Goal: Task Accomplishment & Management: Complete application form

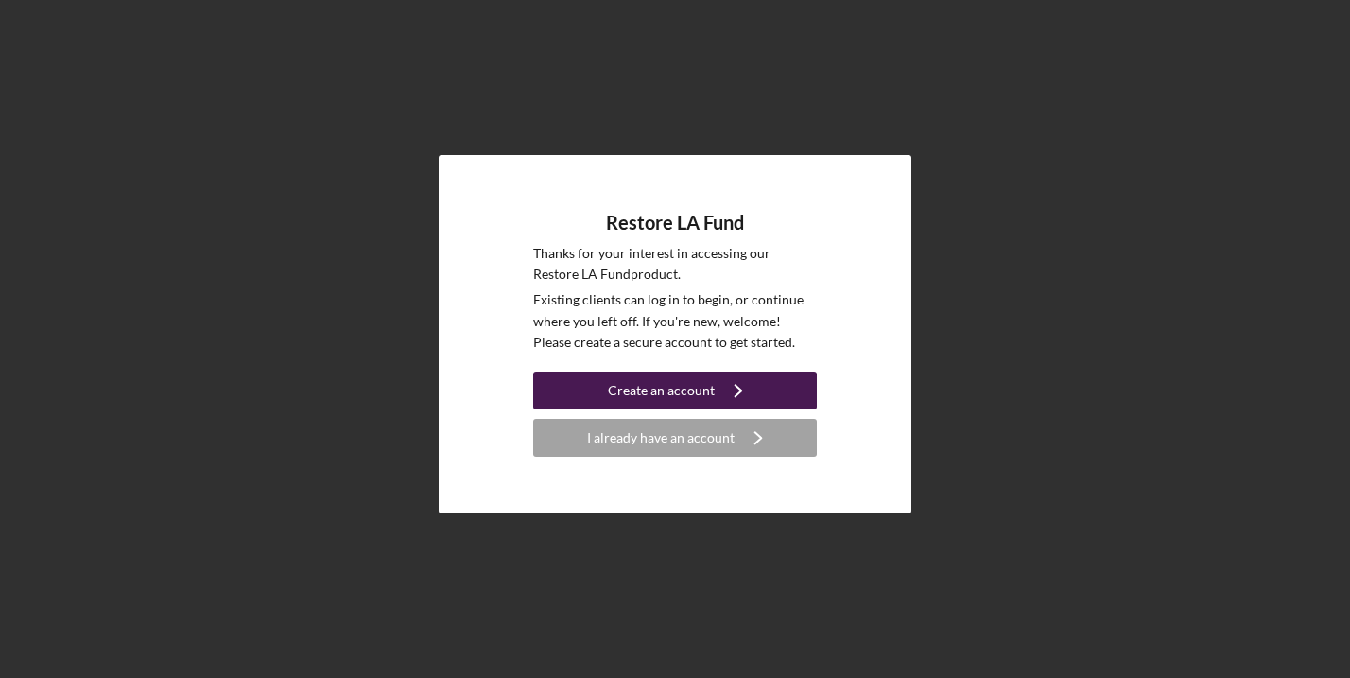
click at [654, 390] on div "Create an account" at bounding box center [661, 390] width 107 height 38
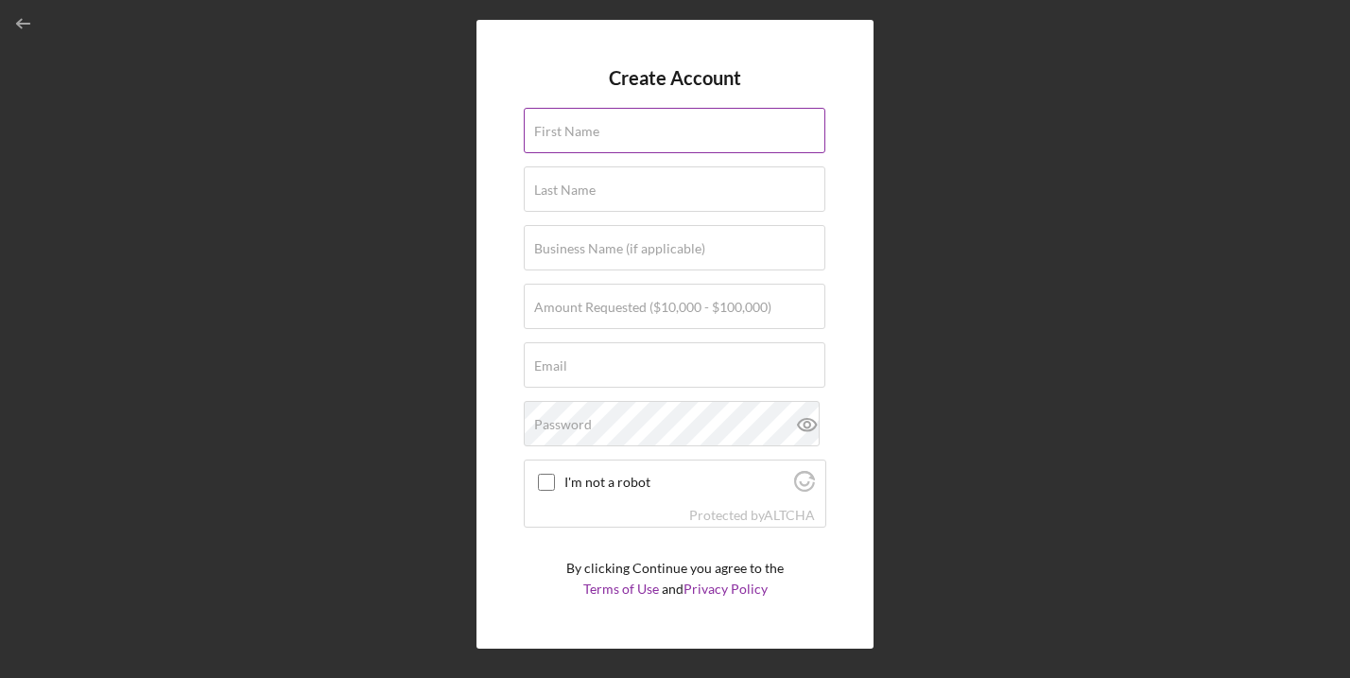
click at [682, 108] on input "First Name" at bounding box center [674, 130] width 301 height 45
type input "Alaa"
type input "ElAwar"
type input "[EMAIL_ADDRESS][DOMAIN_NAME]"
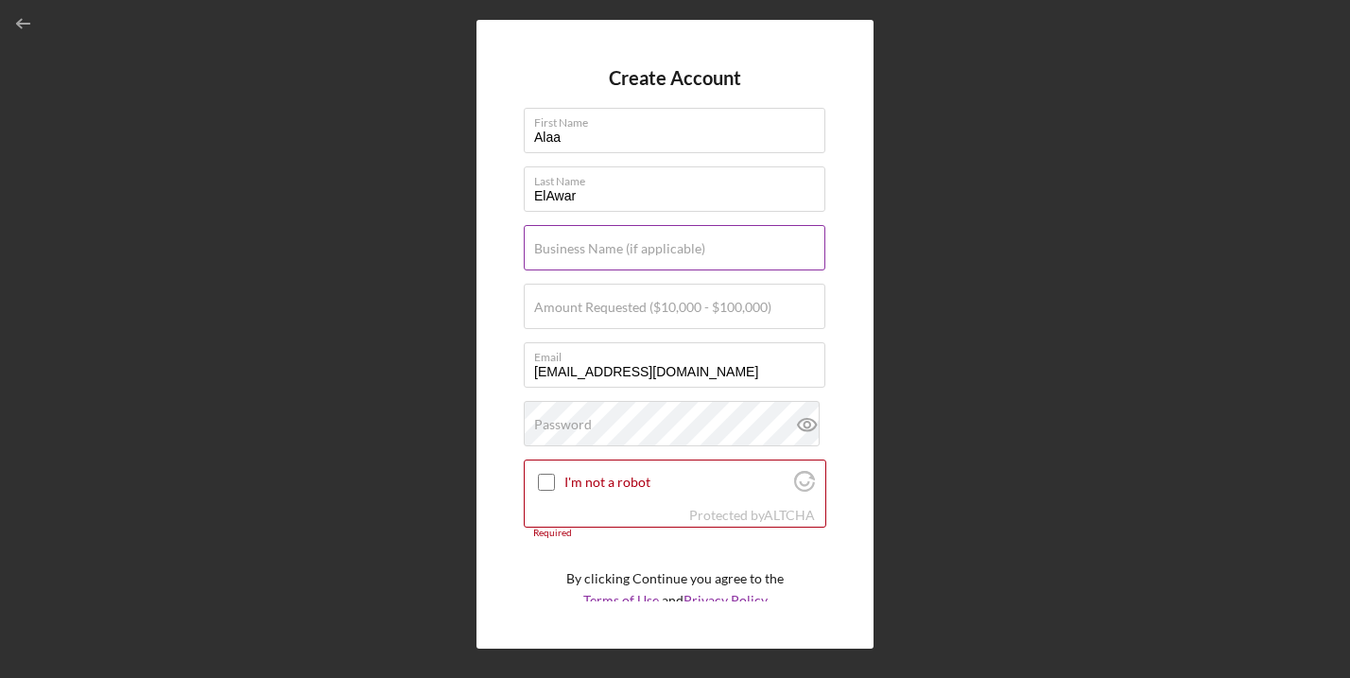
click at [617, 242] on label "Business Name (if applicable)" at bounding box center [619, 248] width 171 height 15
click at [617, 242] on input "Business Name (if applicable)" at bounding box center [674, 247] width 301 height 45
type input "Insight Media LLC"
click at [610, 301] on label "Amount Requested ($10,000 - $100,000)" at bounding box center [652, 307] width 237 height 15
click at [610, 301] on input "Amount Requested ($10,000 - $100,000)" at bounding box center [674, 306] width 301 height 45
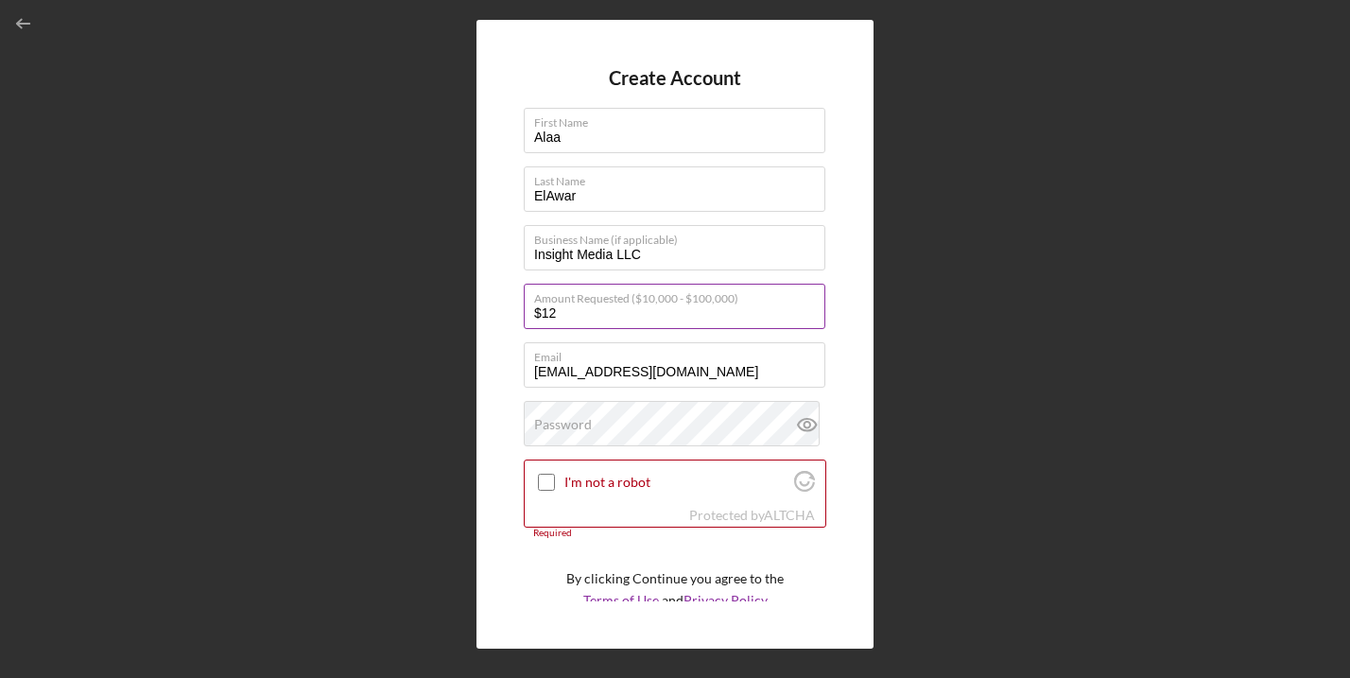
type input "$1"
type input "$15,000"
drag, startPoint x: 592, startPoint y: 368, endPoint x: 485, endPoint y: 355, distance: 107.5
click at [485, 355] on div "Create Account First Name Alaa Last Name [PERSON_NAME] Business Name (if applic…" at bounding box center [674, 334] width 397 height 629
type input "[EMAIL_ADDRESS][DOMAIN_NAME]"
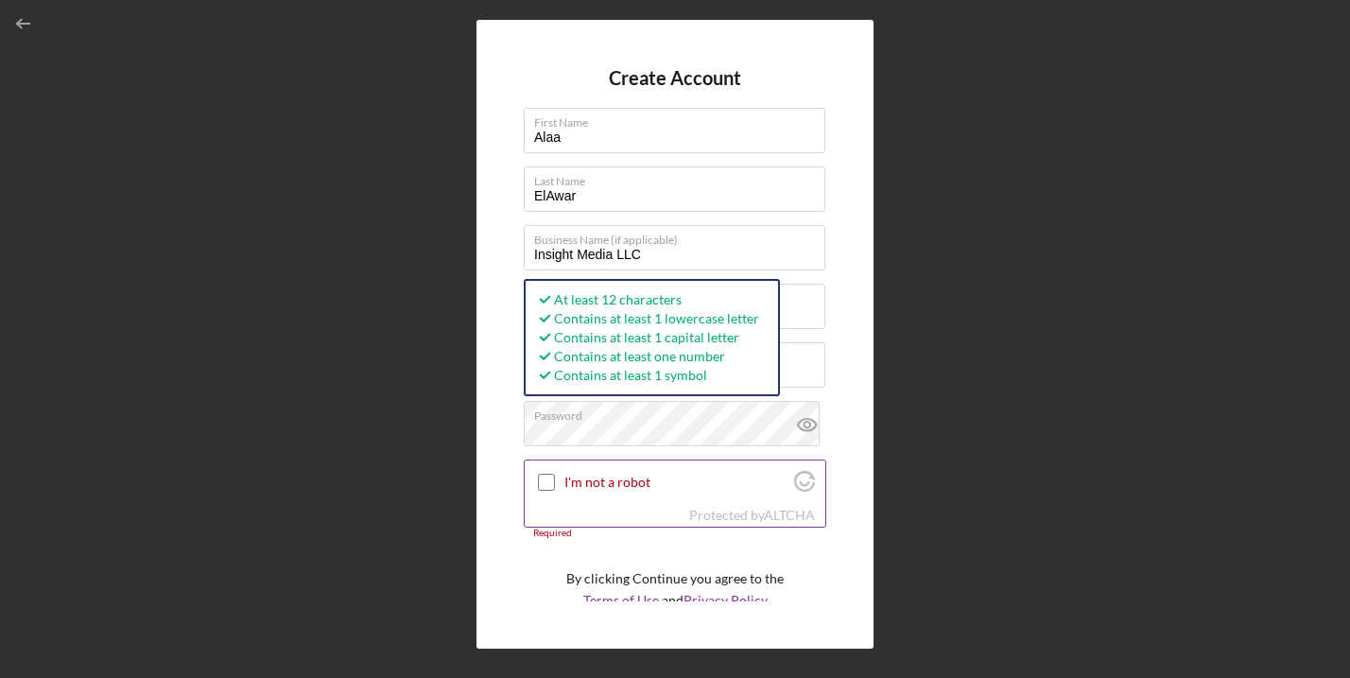
click at [545, 486] on input "I'm not a robot" at bounding box center [546, 482] width 17 height 17
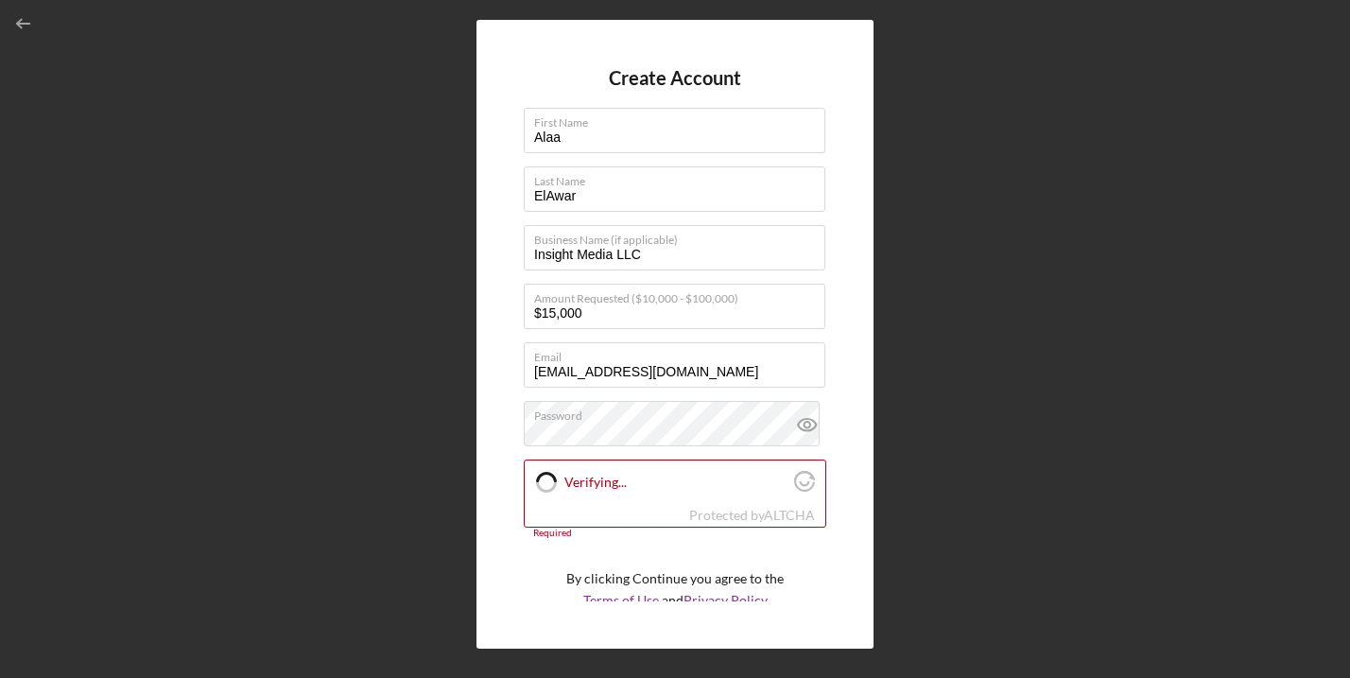
checkbox input "true"
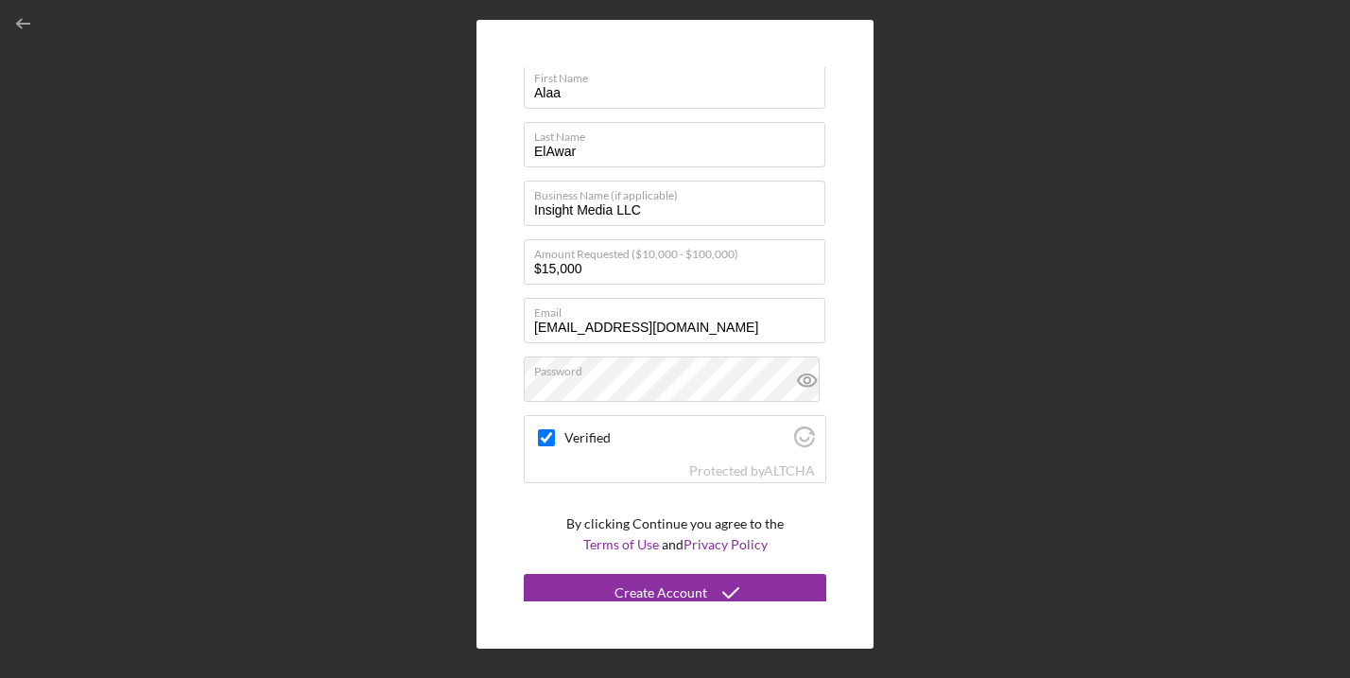
scroll to position [54, 0]
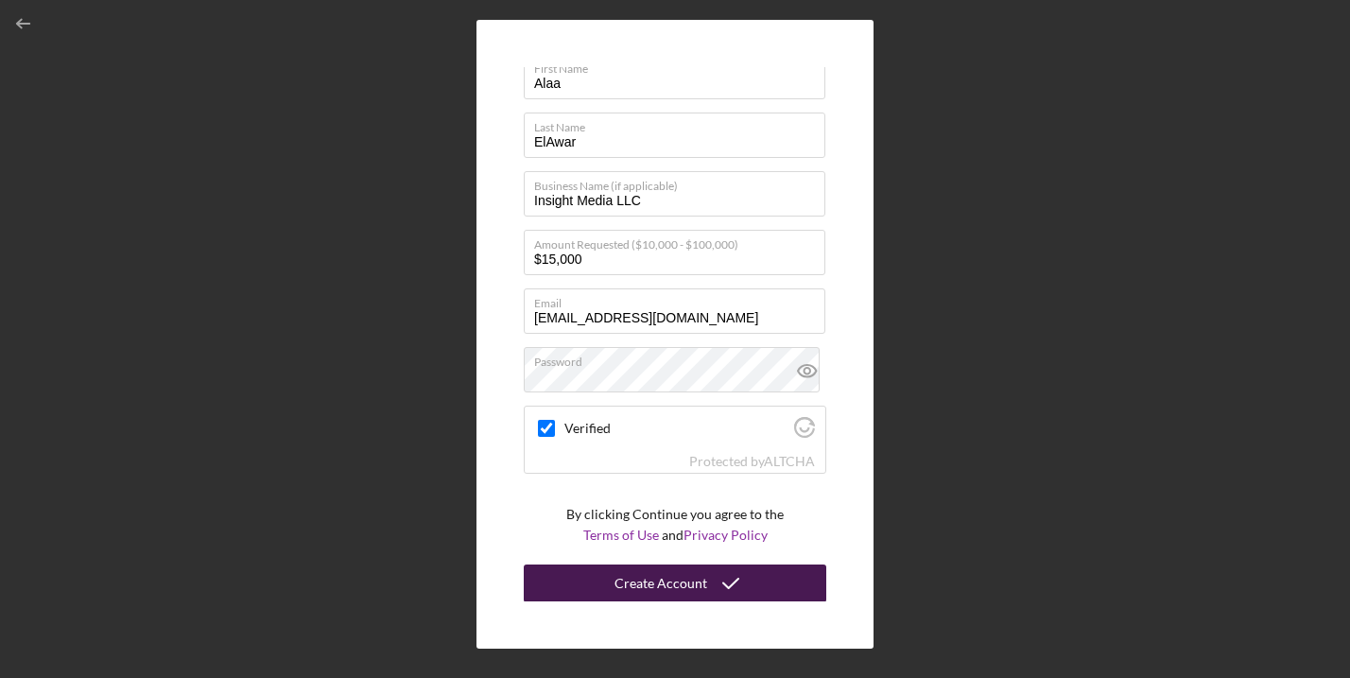
click at [619, 577] on div "Create Account" at bounding box center [660, 583] width 93 height 38
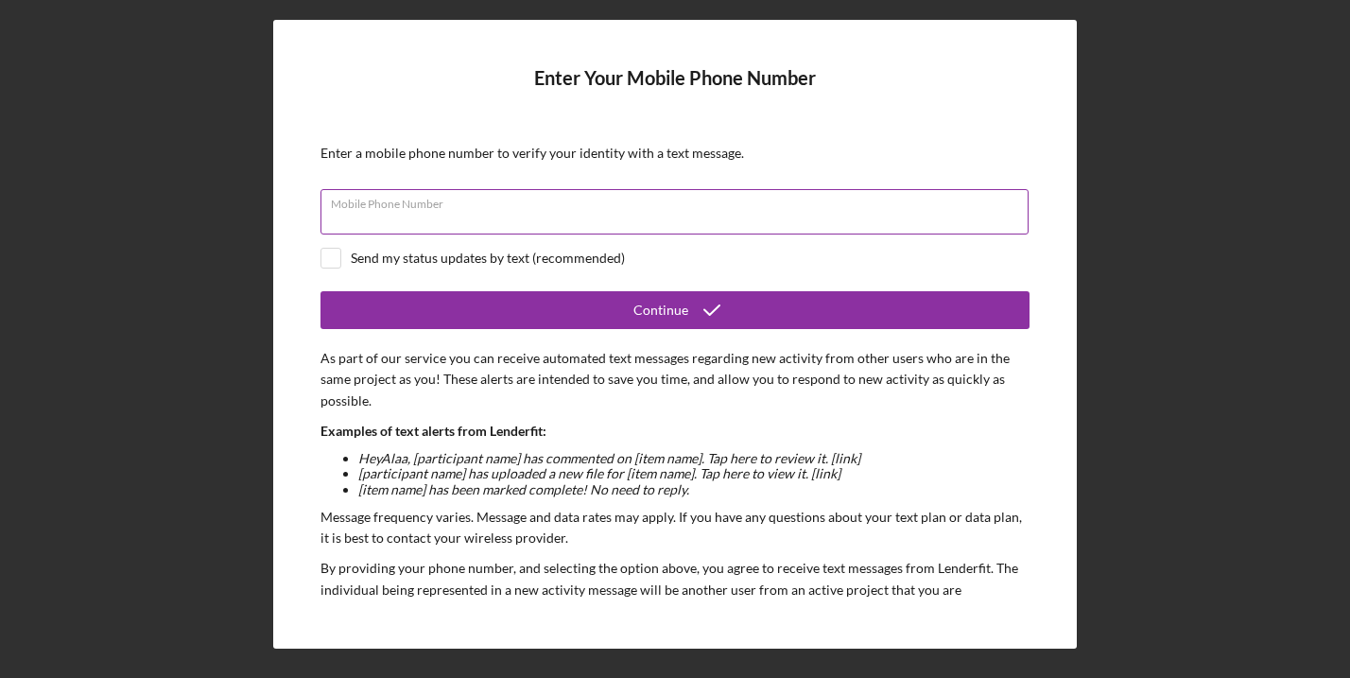
click at [501, 220] on input "Mobile Phone Number" at bounding box center [674, 211] width 708 height 45
type input "[PHONE_NUMBER]"
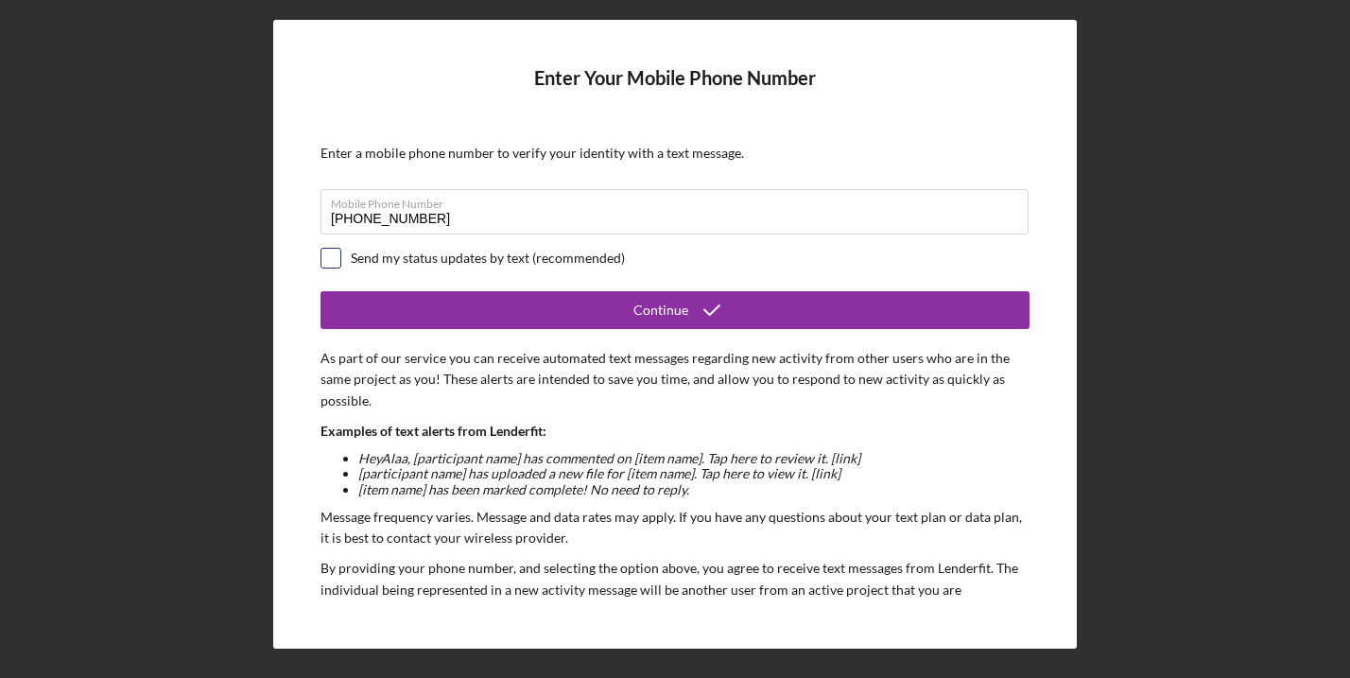
click at [322, 267] on input "checkbox" at bounding box center [330, 258] width 19 height 19
checkbox input "true"
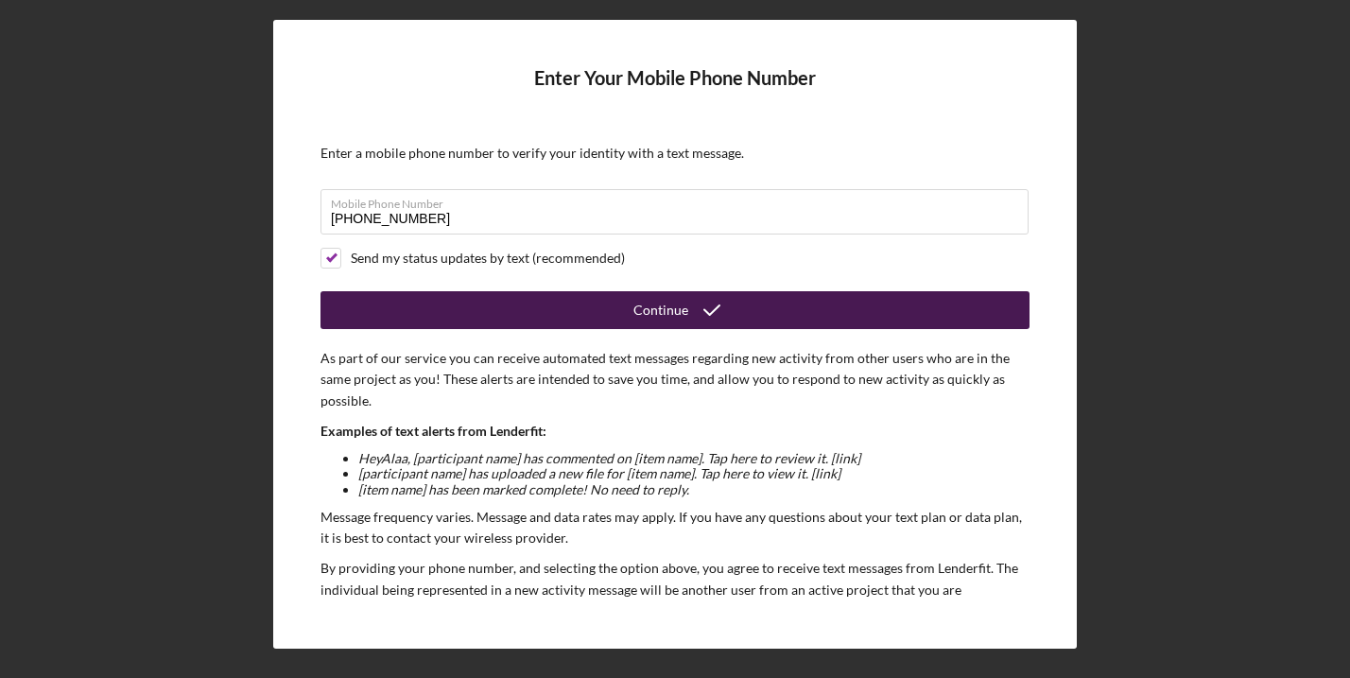
click at [506, 313] on button "Continue" at bounding box center [674, 310] width 709 height 38
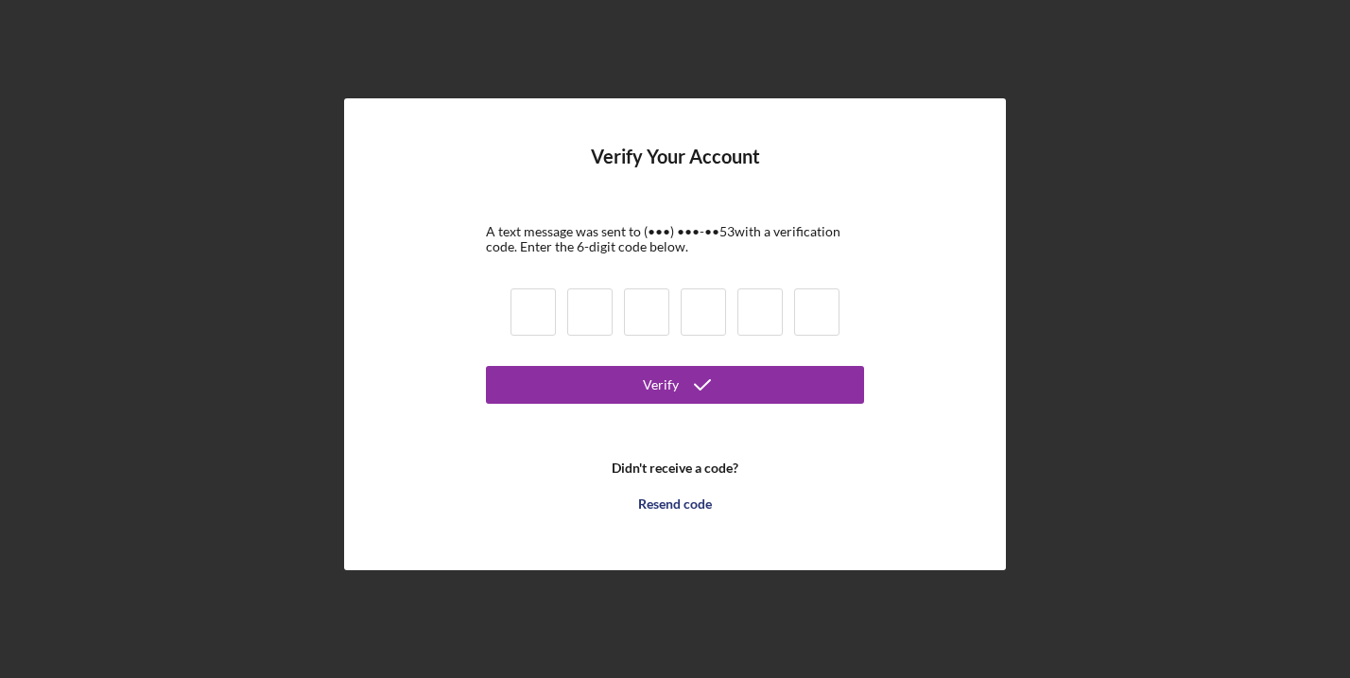
click at [532, 307] on input at bounding box center [532, 311] width 45 height 47
type input "3"
type input "8"
type input "9"
type input "5"
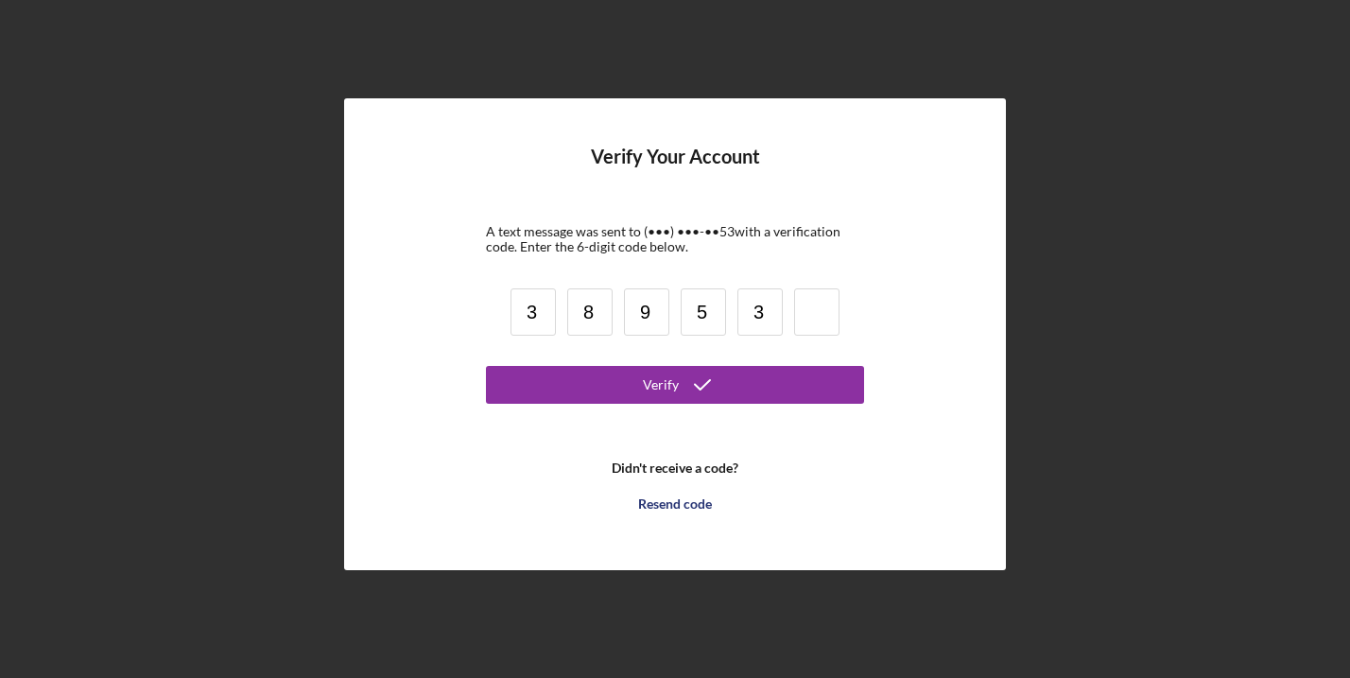
type input "3"
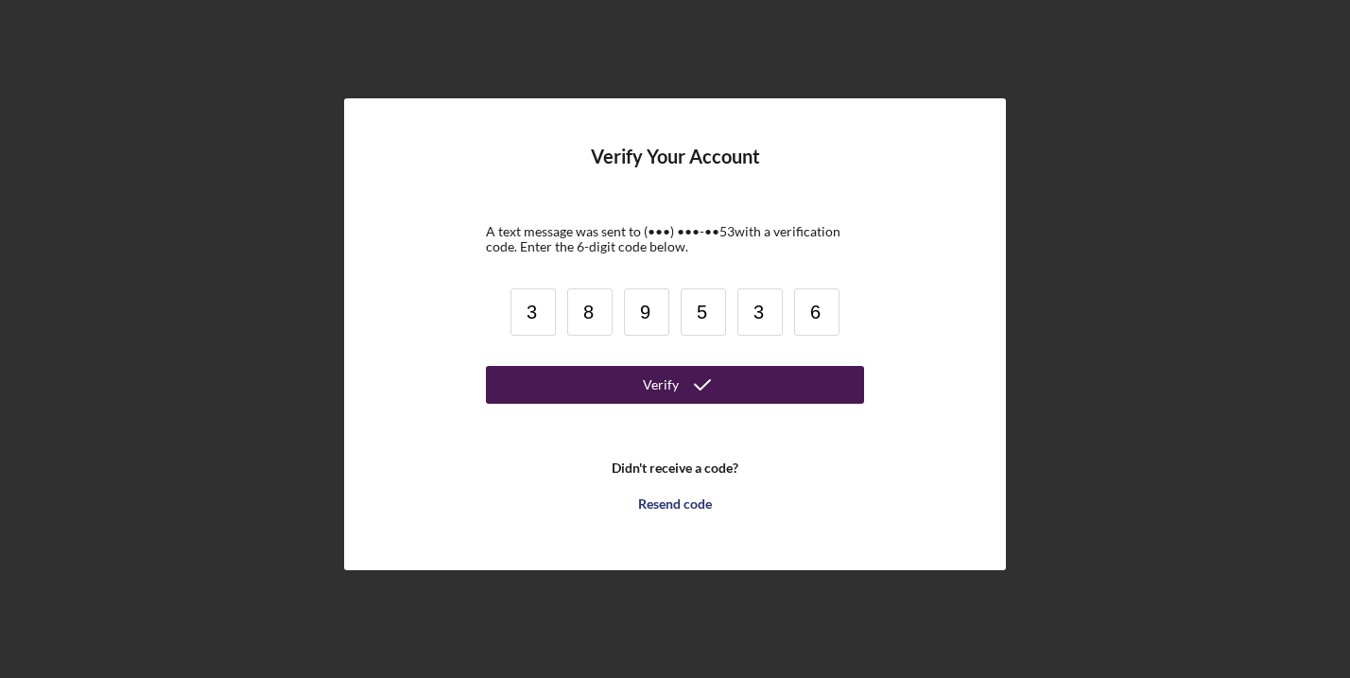
type input "6"
click at [630, 385] on button "Verify" at bounding box center [675, 385] width 378 height 38
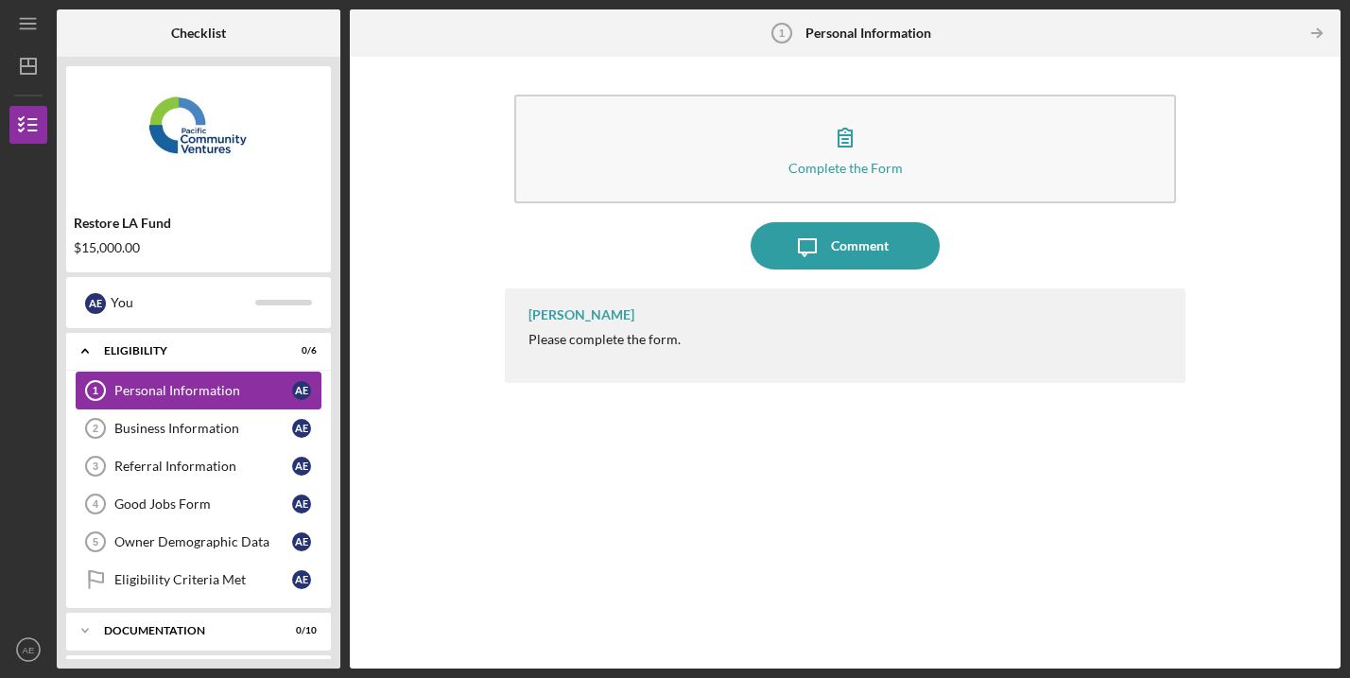
click at [253, 381] on link "Personal Information 1 Personal Information A E" at bounding box center [199, 390] width 246 height 38
click at [245, 428] on div "Business Information" at bounding box center [203, 428] width 178 height 15
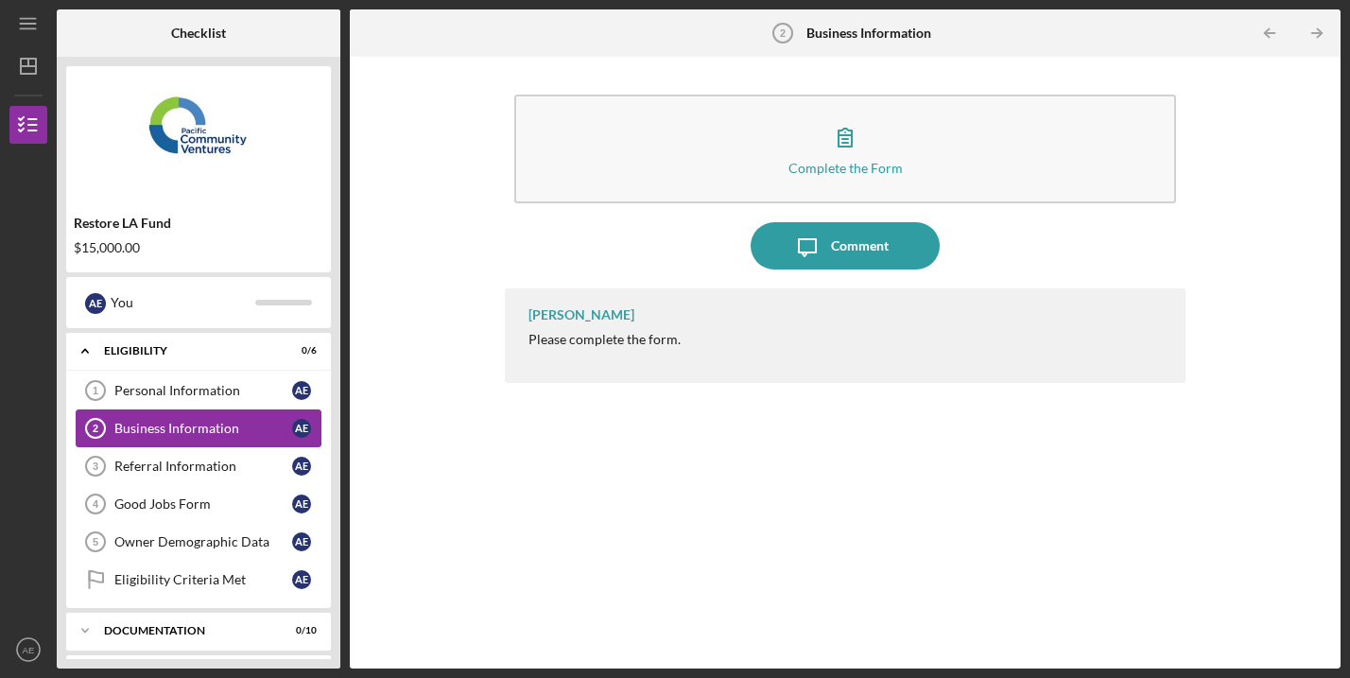
click at [235, 411] on link "Business Information 2 Business Information A E" at bounding box center [199, 428] width 246 height 38
click at [229, 452] on link "Referral Information 3 Referral Information A E" at bounding box center [199, 466] width 246 height 38
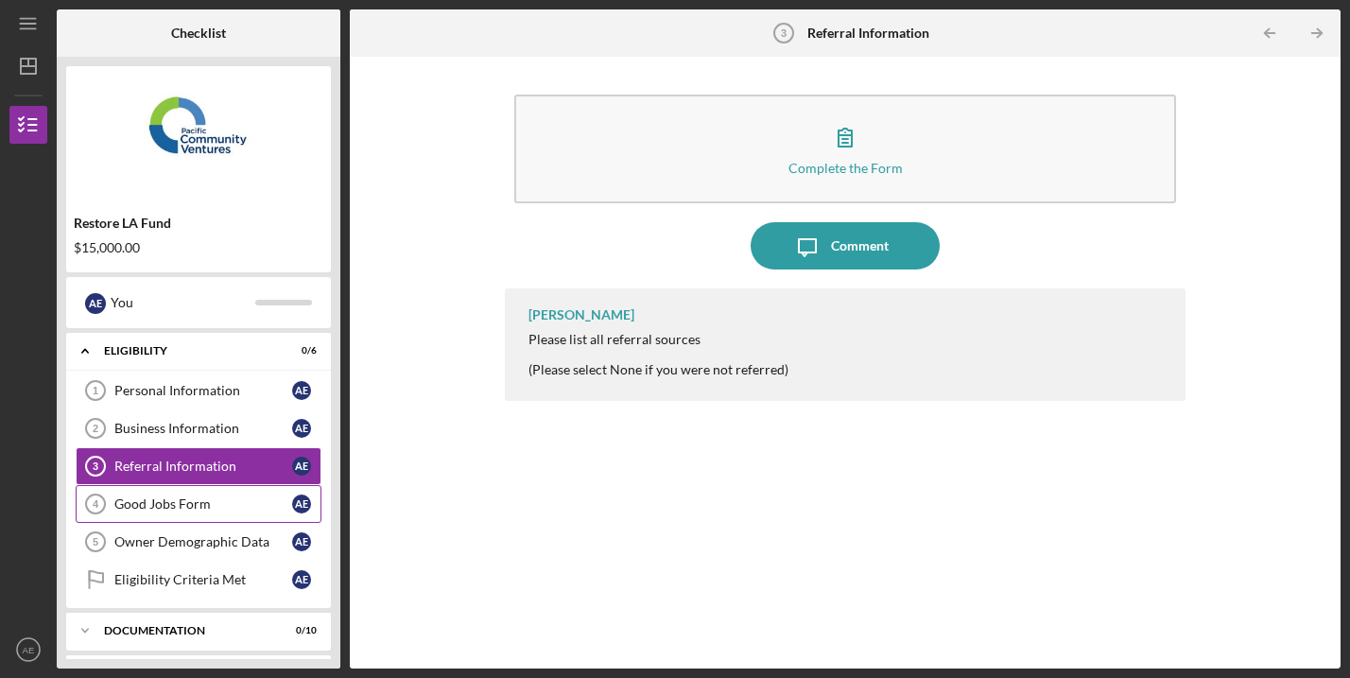
click at [205, 496] on div "Good Jobs Form" at bounding box center [203, 503] width 178 height 15
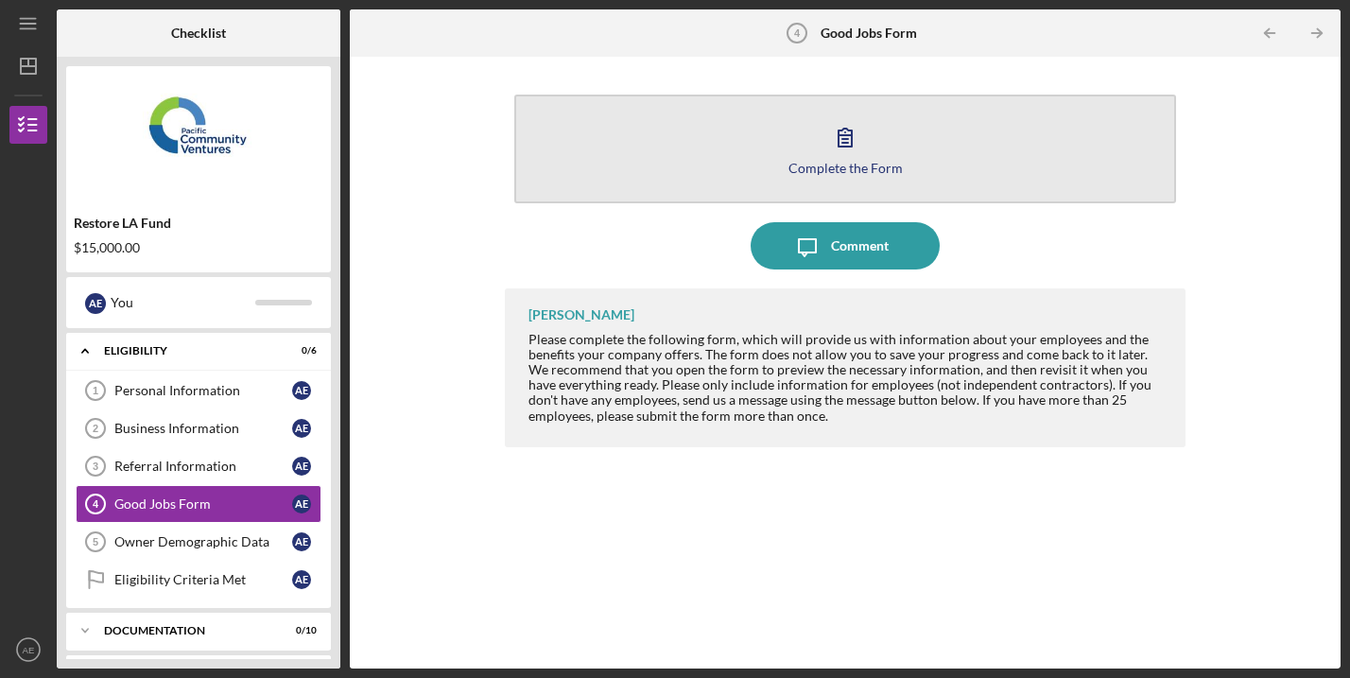
click at [823, 164] on div "Complete the Form" at bounding box center [845, 168] width 114 height 14
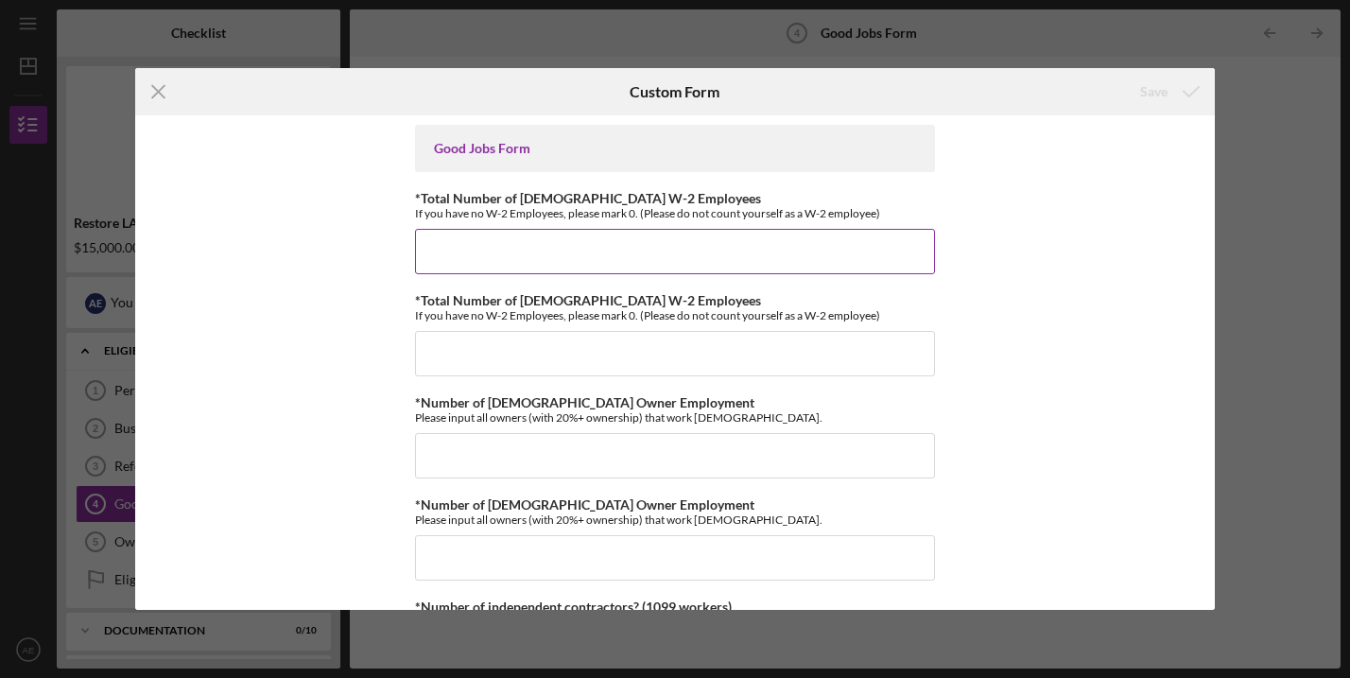
click at [607, 258] on input "*Total Number of [DEMOGRAPHIC_DATA] W-2 Employees" at bounding box center [675, 251] width 520 height 45
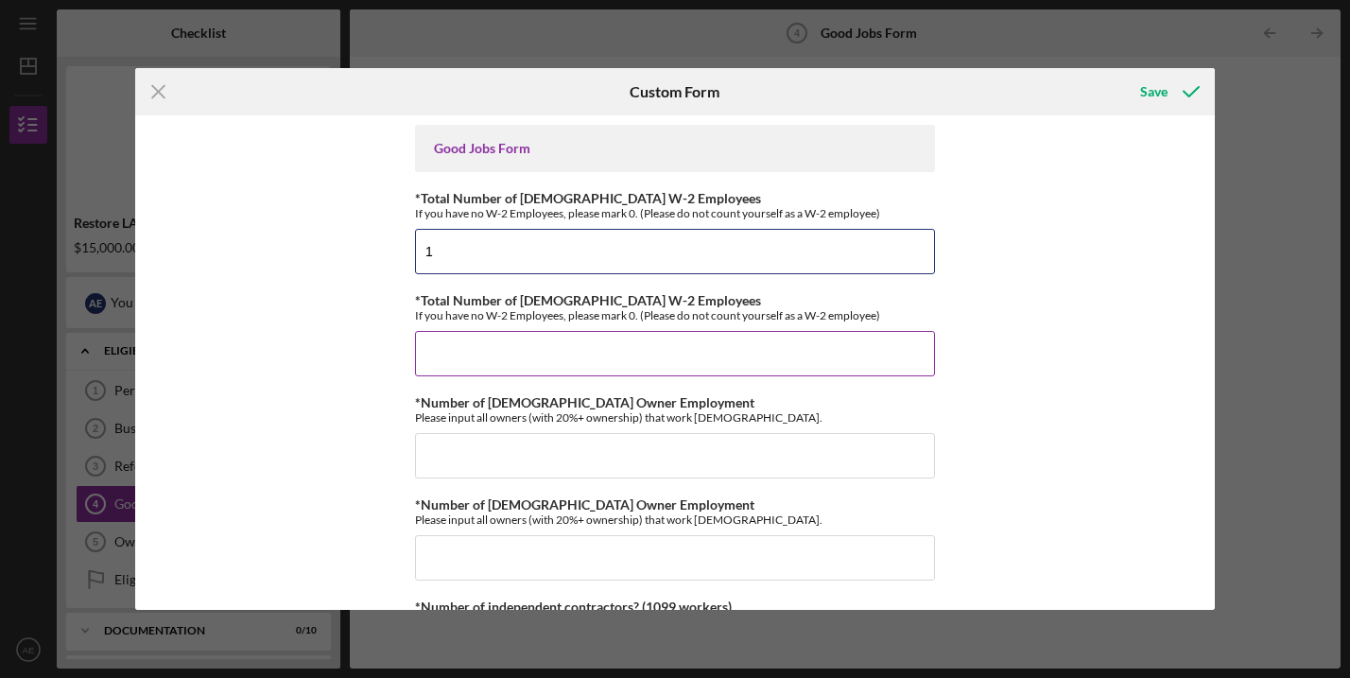
type input "1"
click at [525, 368] on input "*Total Number of [DEMOGRAPHIC_DATA] W-2 Employees" at bounding box center [675, 353] width 520 height 45
type input "1"
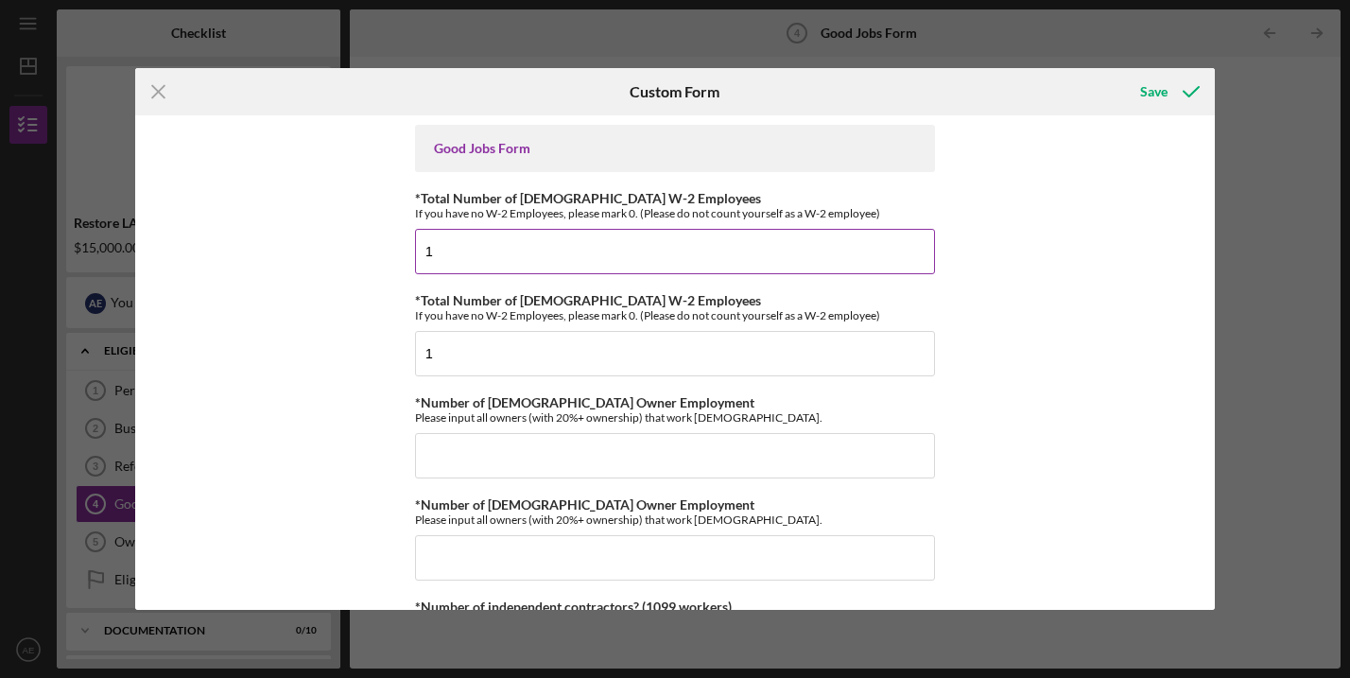
click at [527, 260] on input "1" at bounding box center [675, 251] width 520 height 45
click at [527, 259] on input "1" at bounding box center [675, 251] width 520 height 45
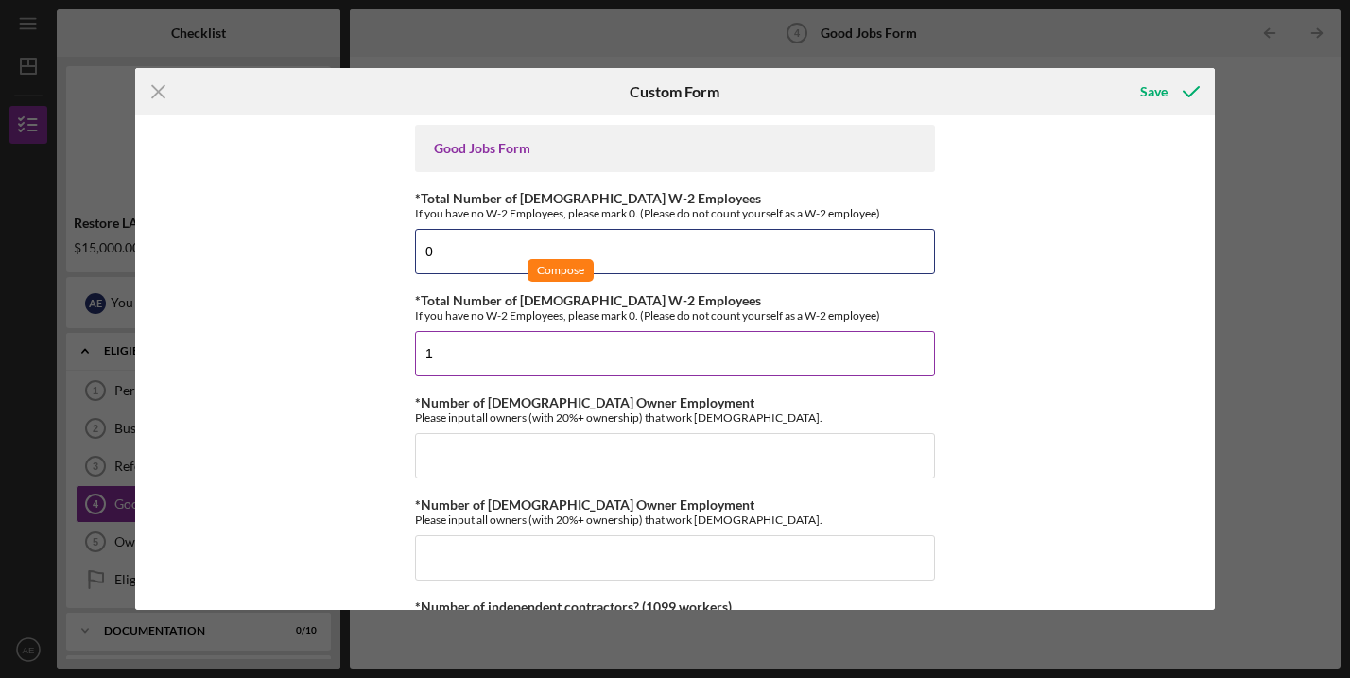
type input "0"
click at [477, 346] on input "1" at bounding box center [675, 353] width 520 height 45
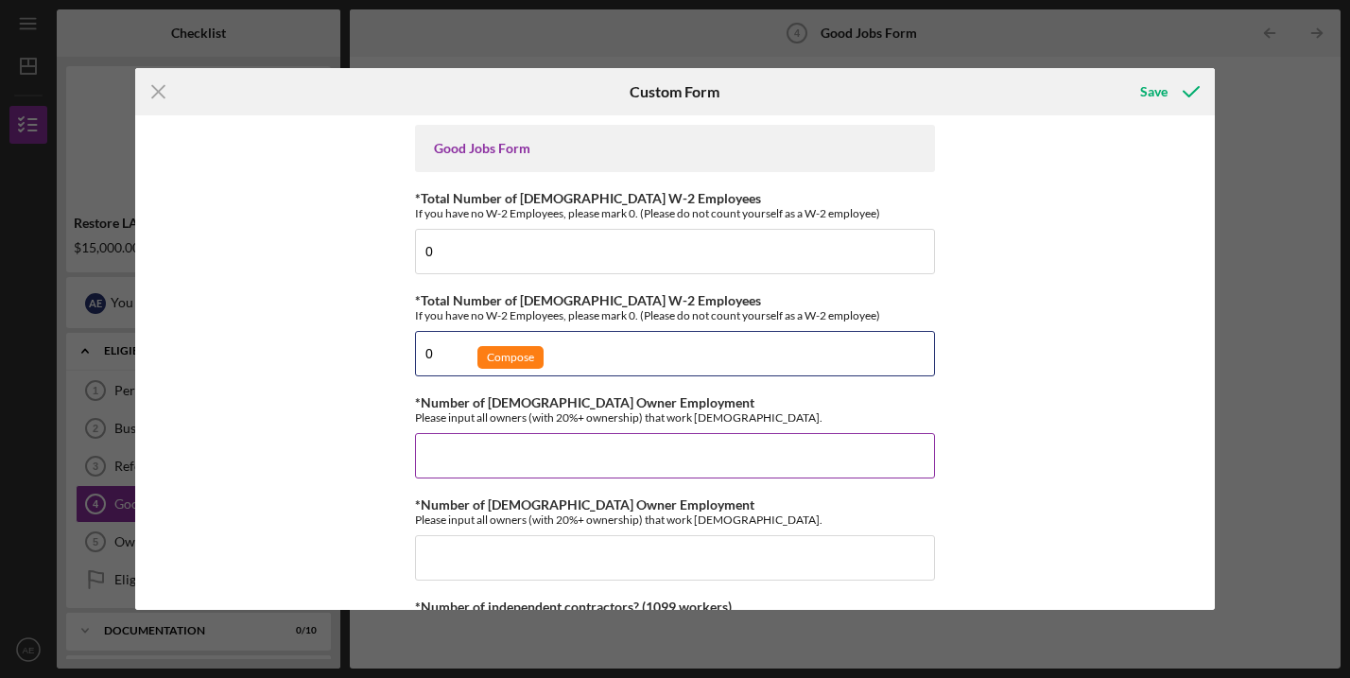
type input "0"
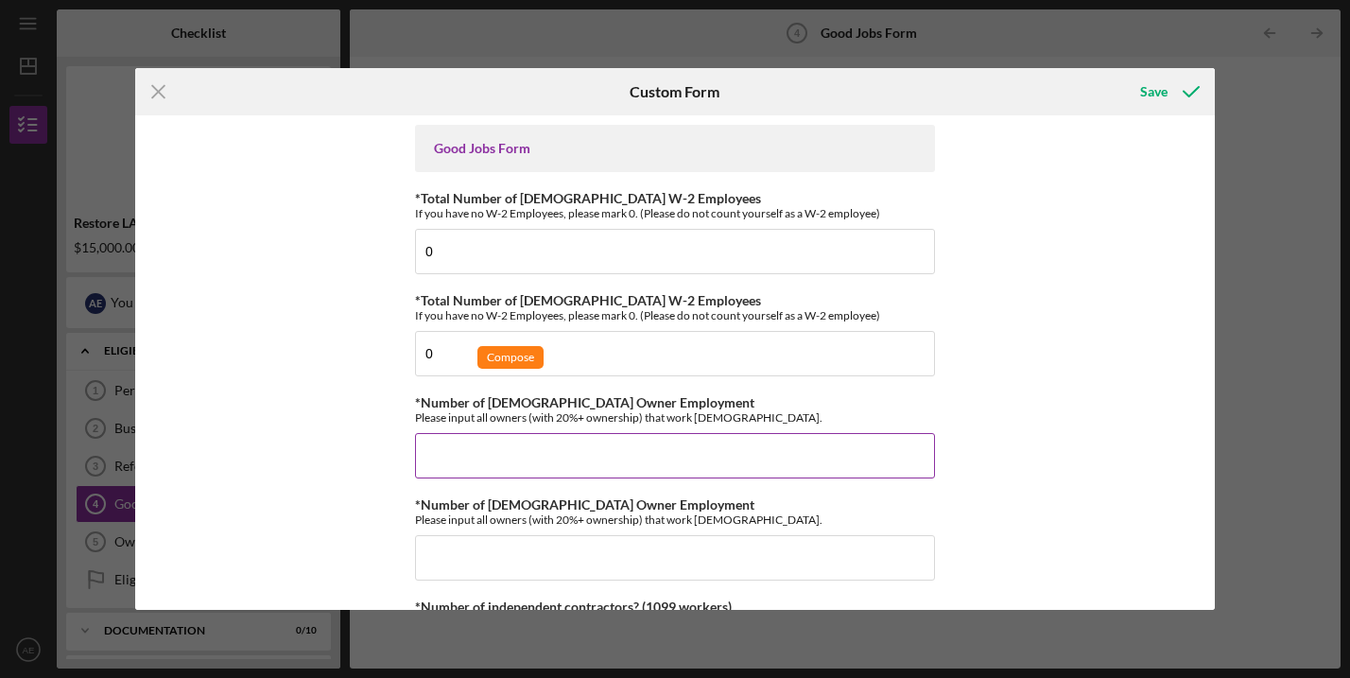
click at [465, 452] on input "*Number of [DEMOGRAPHIC_DATA] Owner Employment" at bounding box center [675, 455] width 520 height 45
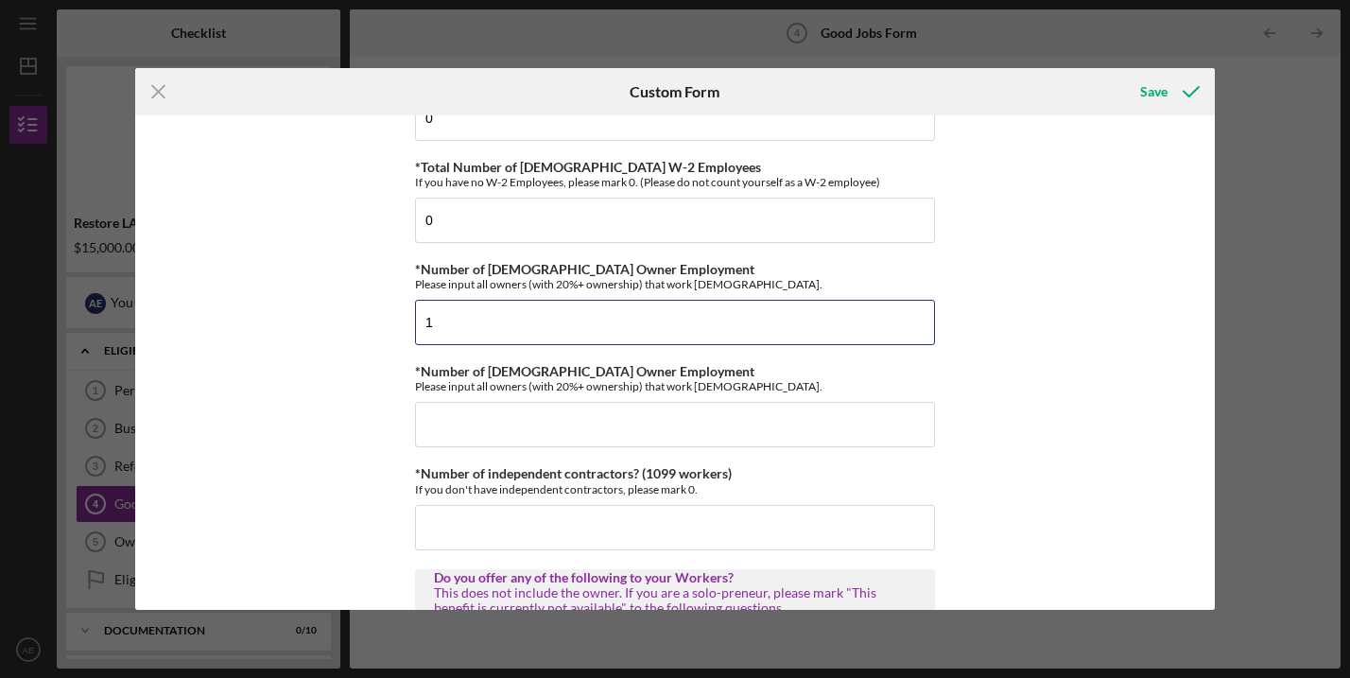
scroll to position [139, 0]
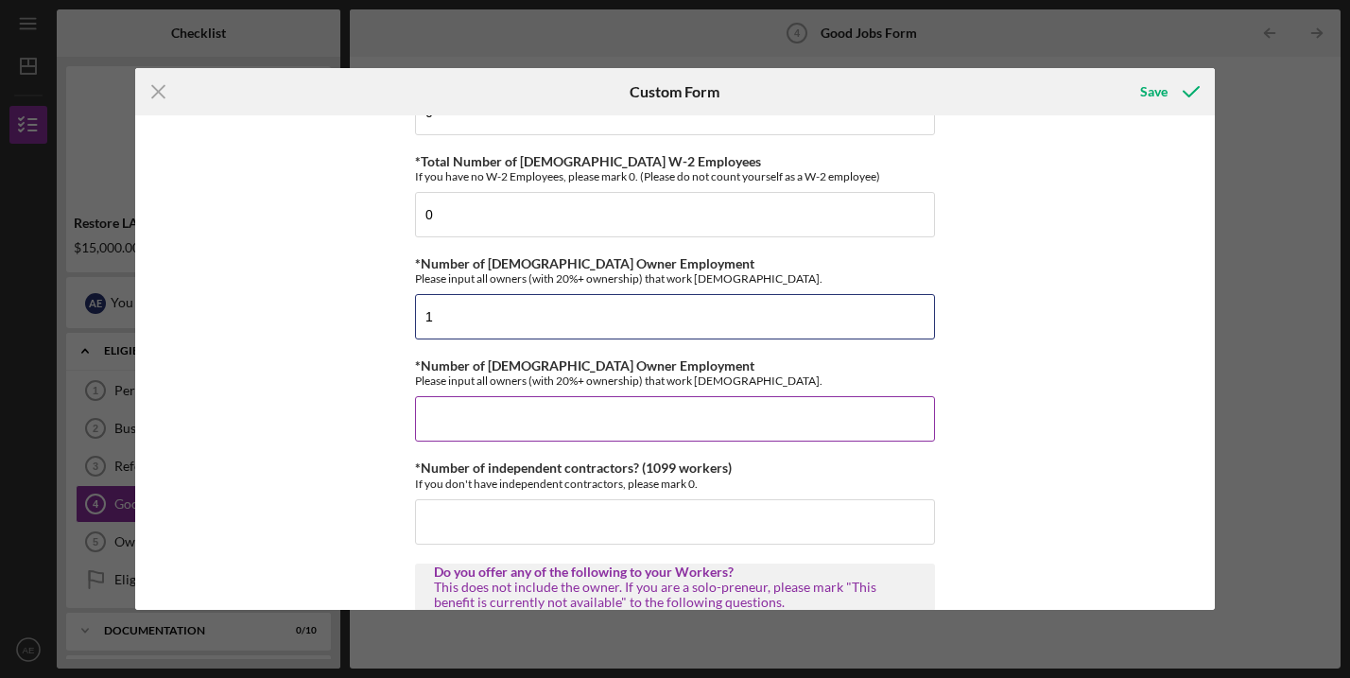
type input "1"
click at [489, 436] on input "*Number of [DEMOGRAPHIC_DATA] Owner Employment" at bounding box center [675, 418] width 520 height 45
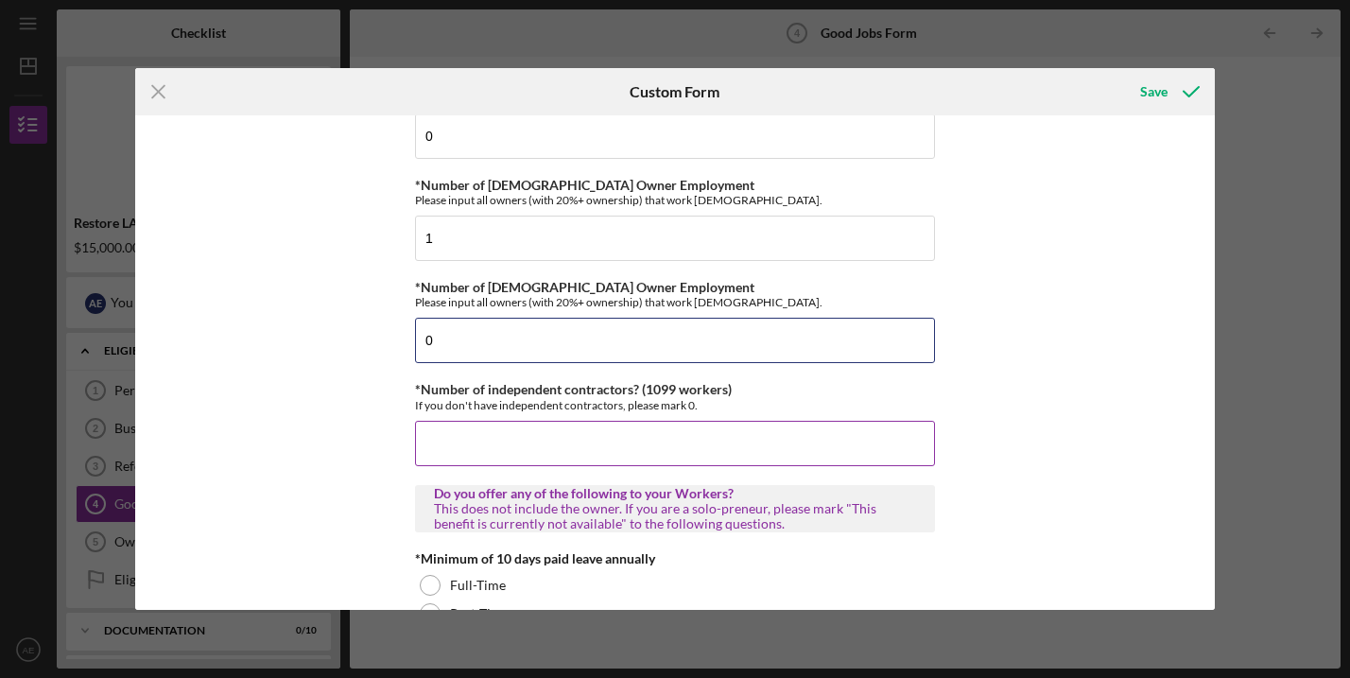
scroll to position [218, 0]
type input "0"
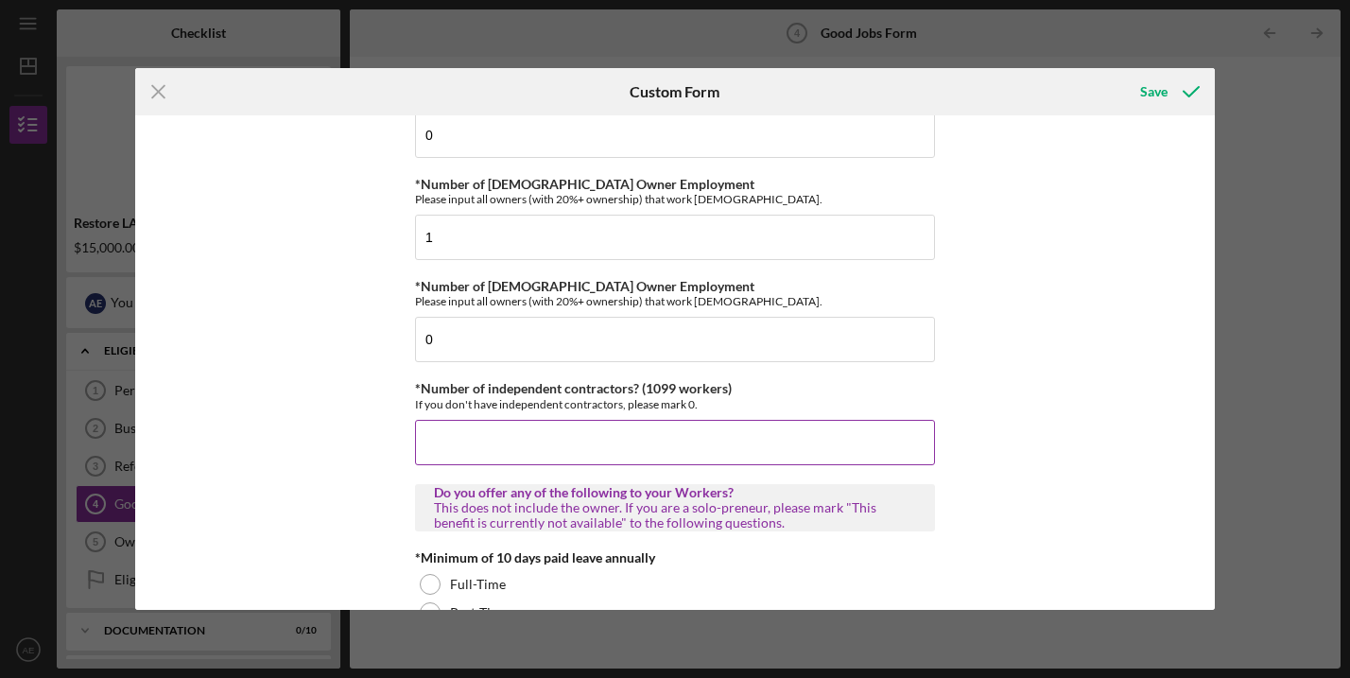
click at [469, 428] on input "*Number of independent contractors? (1099 workers)" at bounding box center [675, 442] width 520 height 45
type input "0"
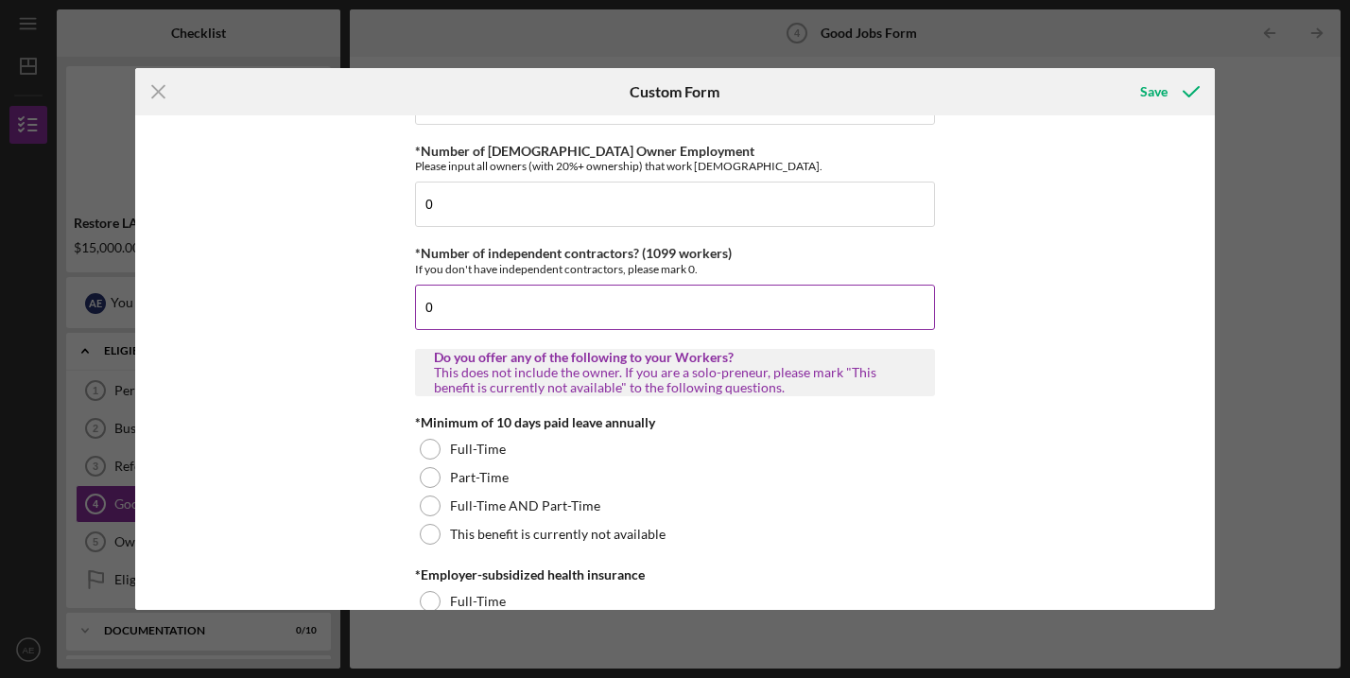
scroll to position [362, 0]
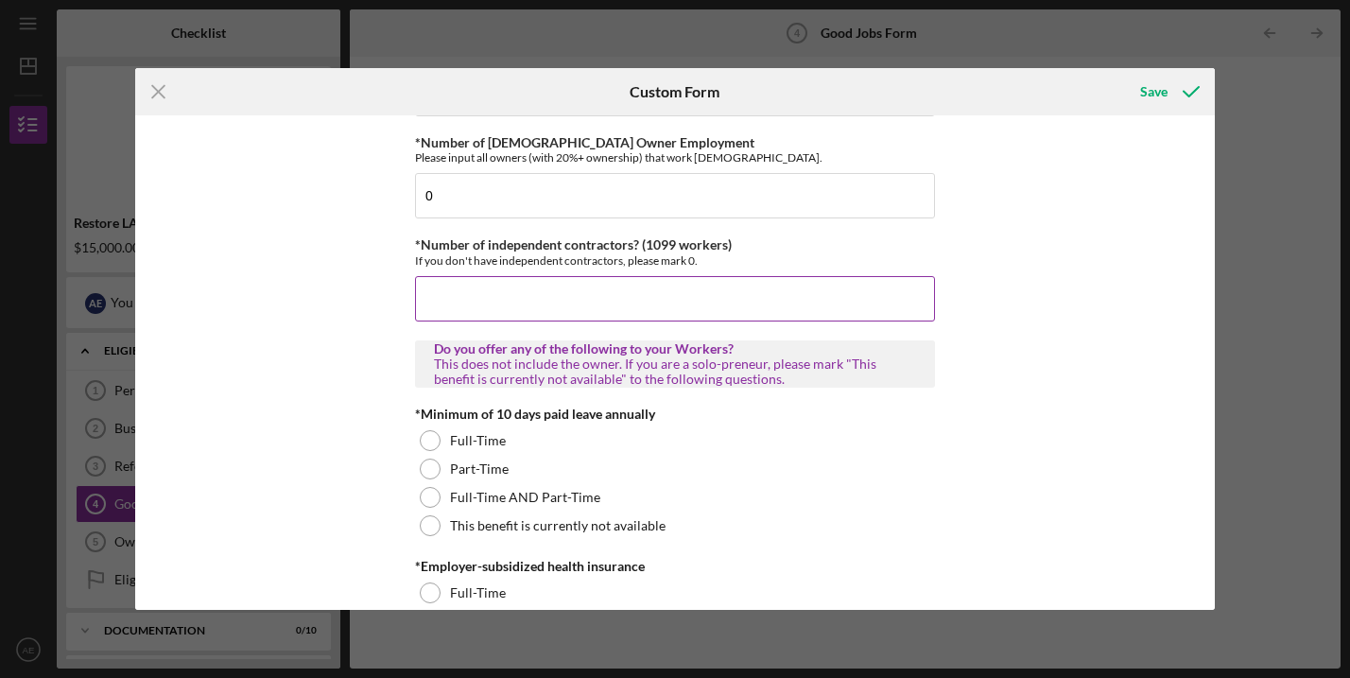
type input "1"
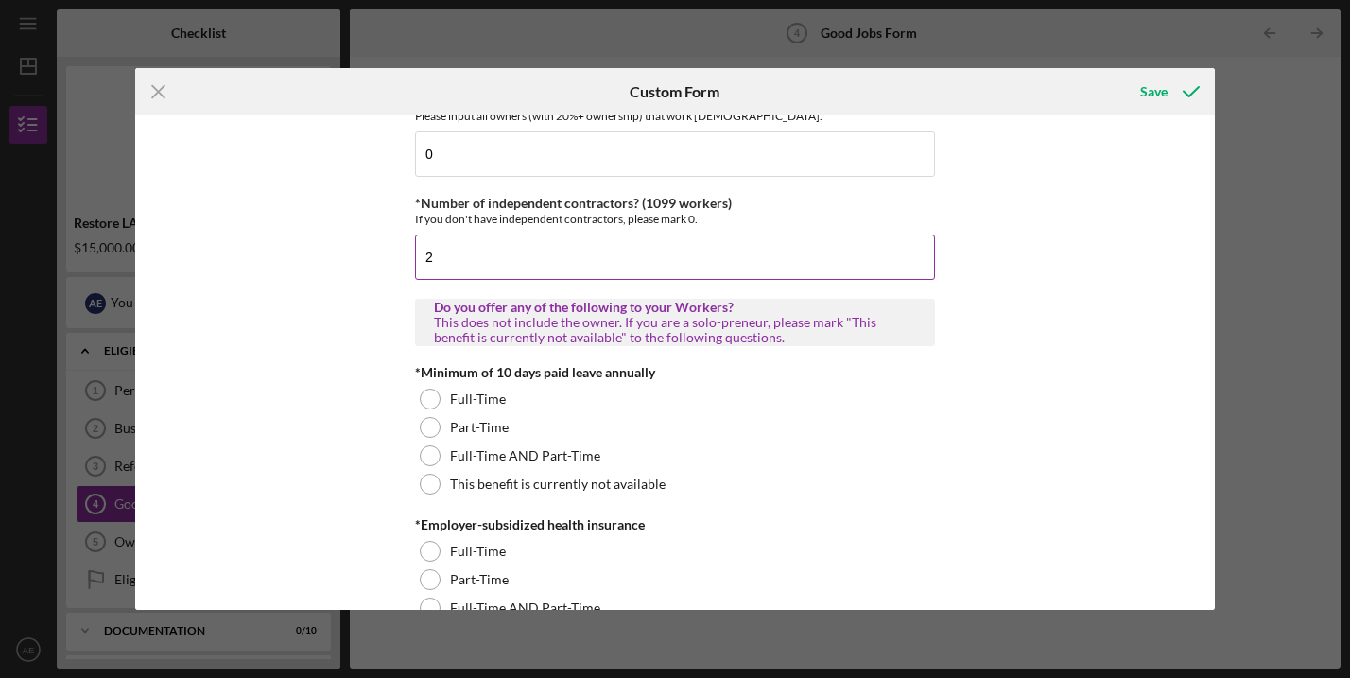
scroll to position [405, 0]
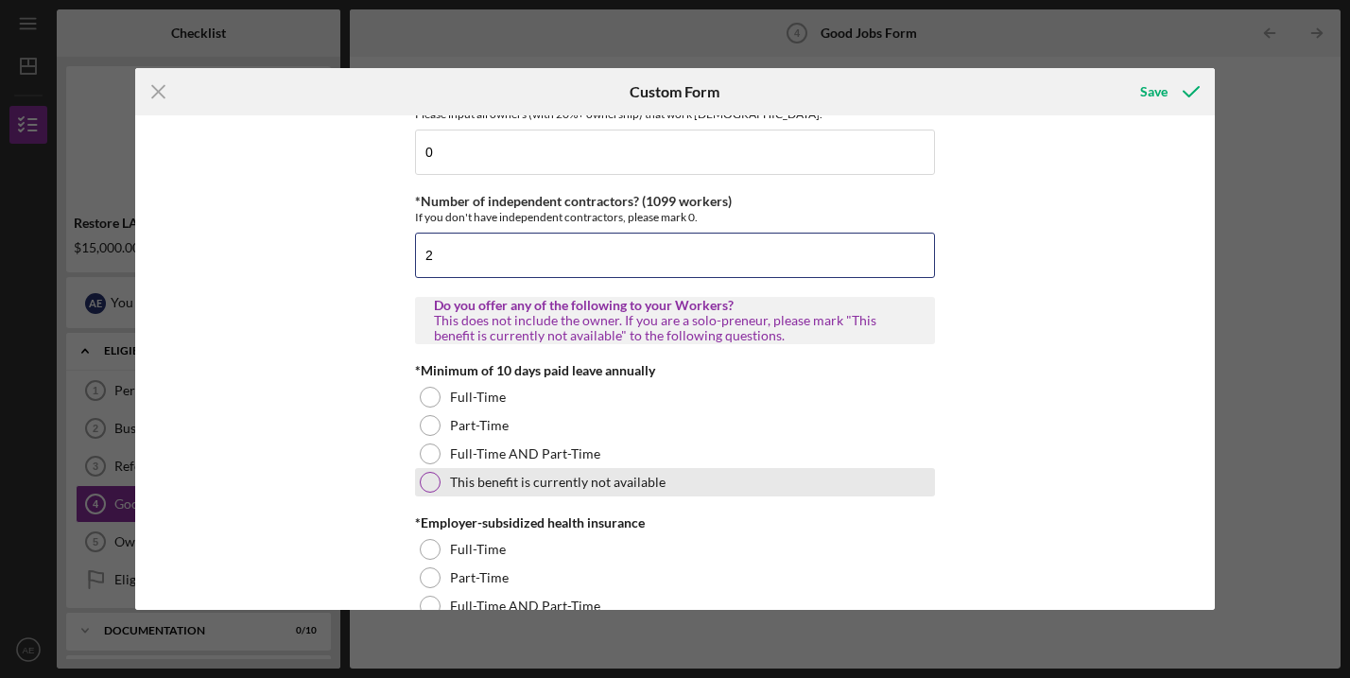
type input "2"
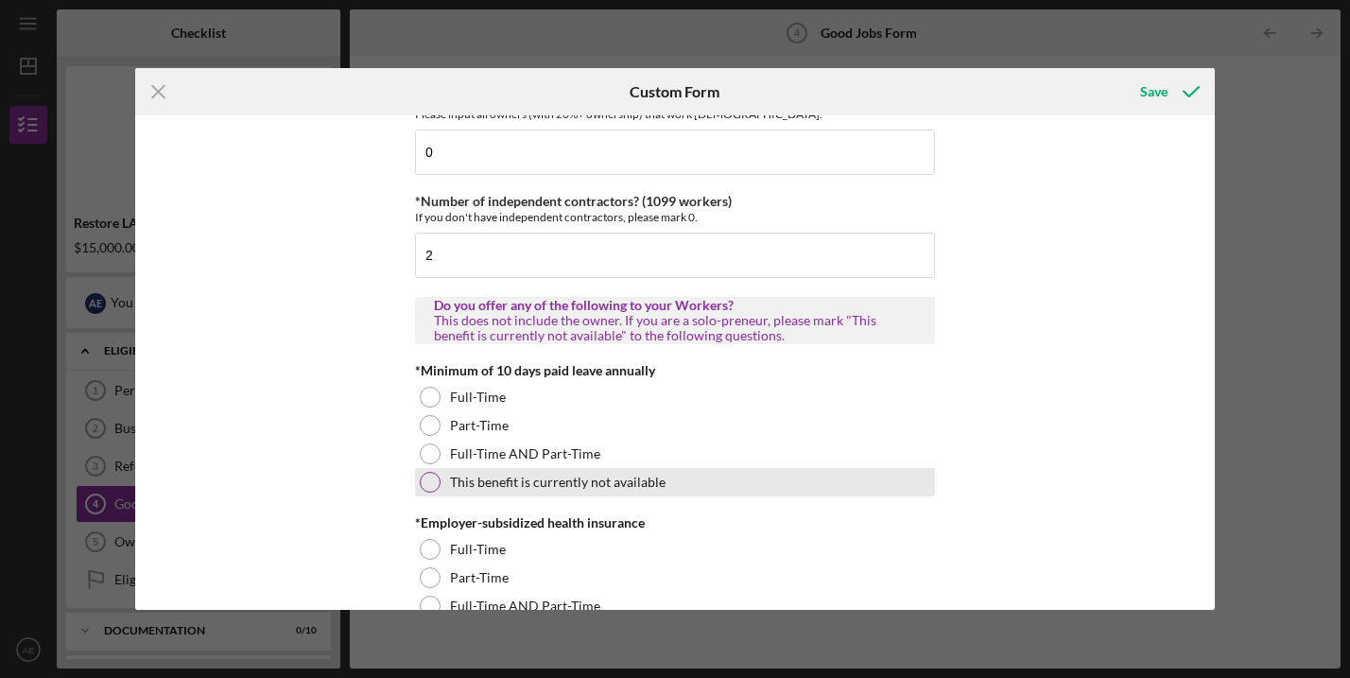
click at [423, 491] on div at bounding box center [430, 482] width 21 height 21
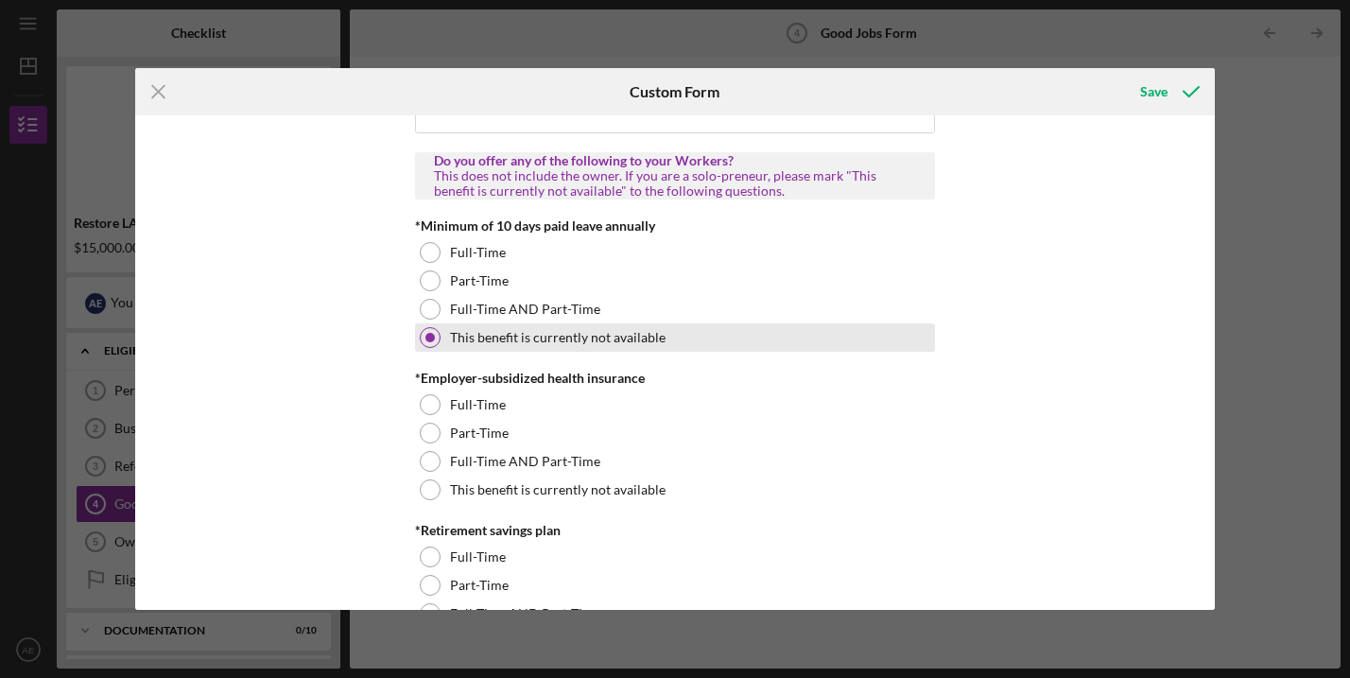
scroll to position [569, 0]
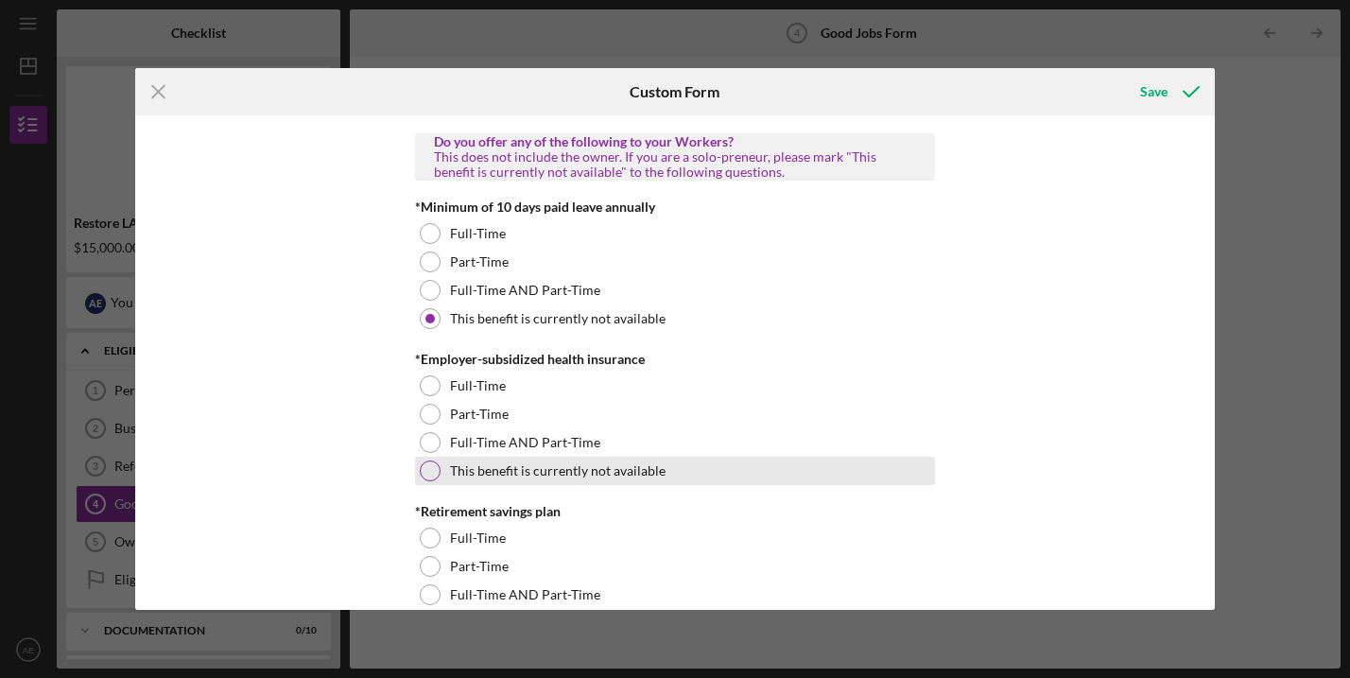
click at [428, 473] on div at bounding box center [430, 470] width 21 height 21
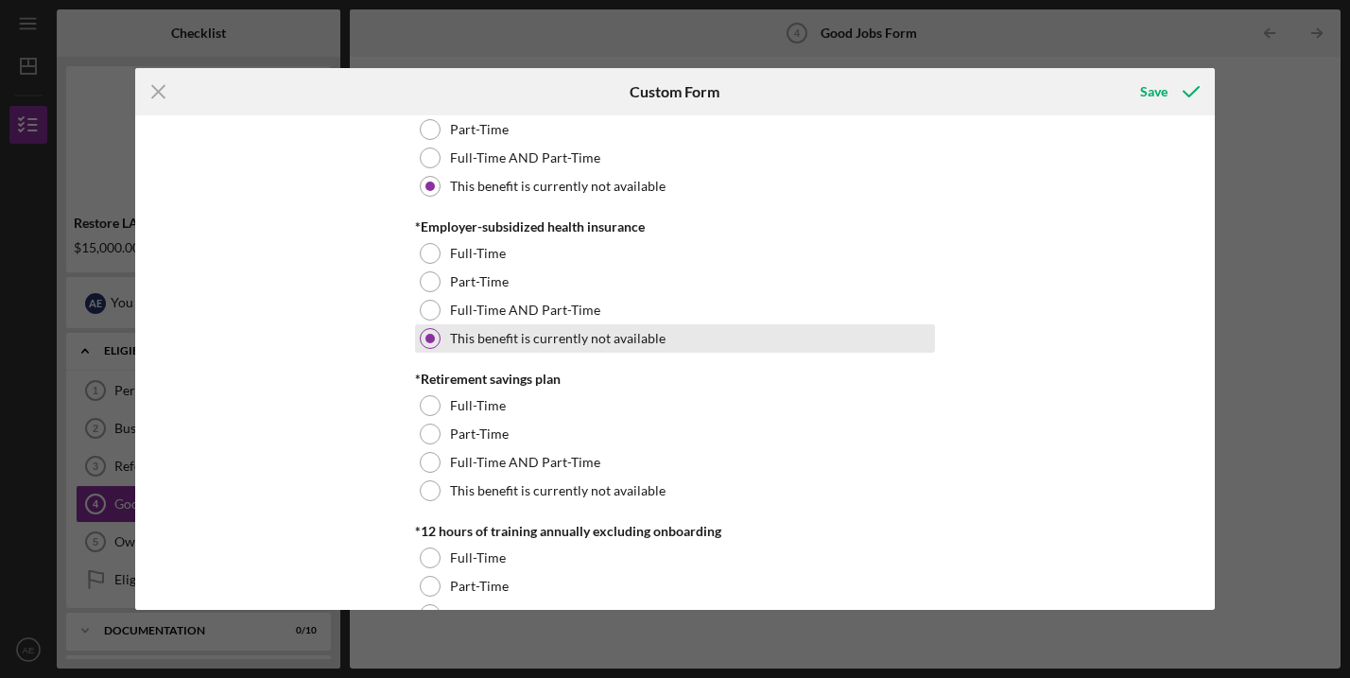
scroll to position [712, 0]
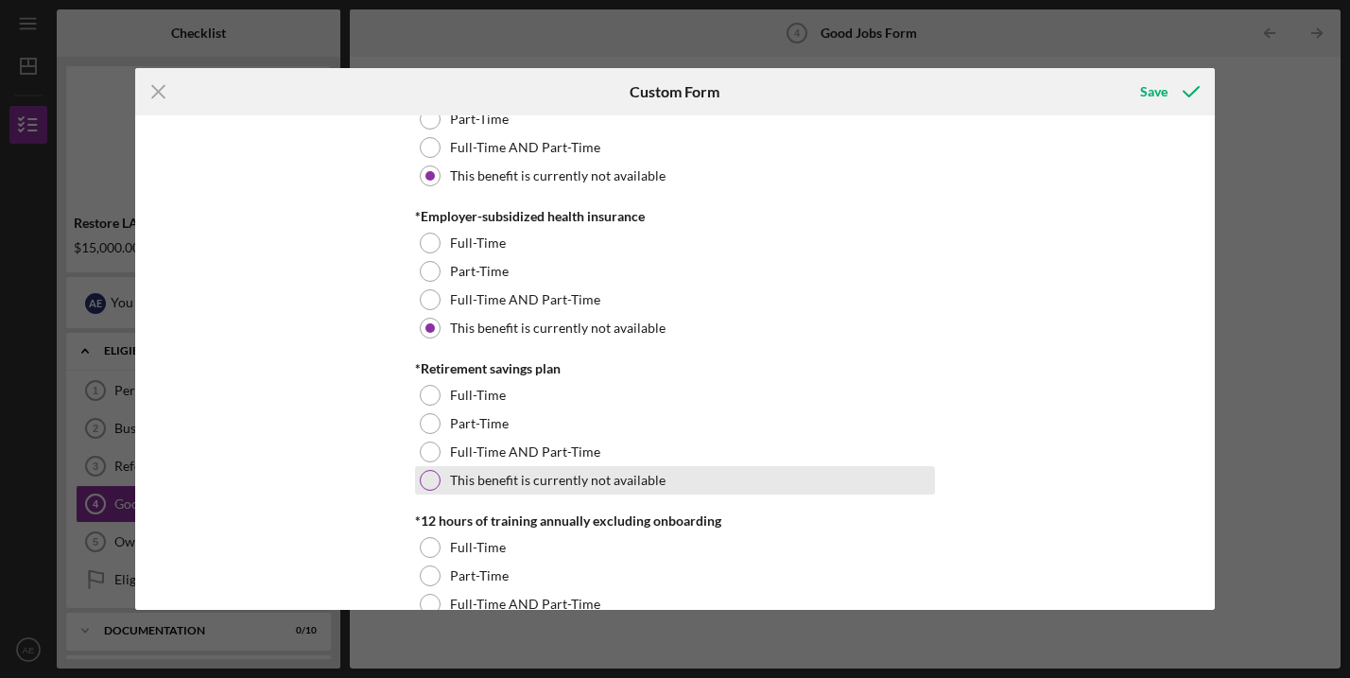
click at [422, 480] on div at bounding box center [430, 480] width 21 height 21
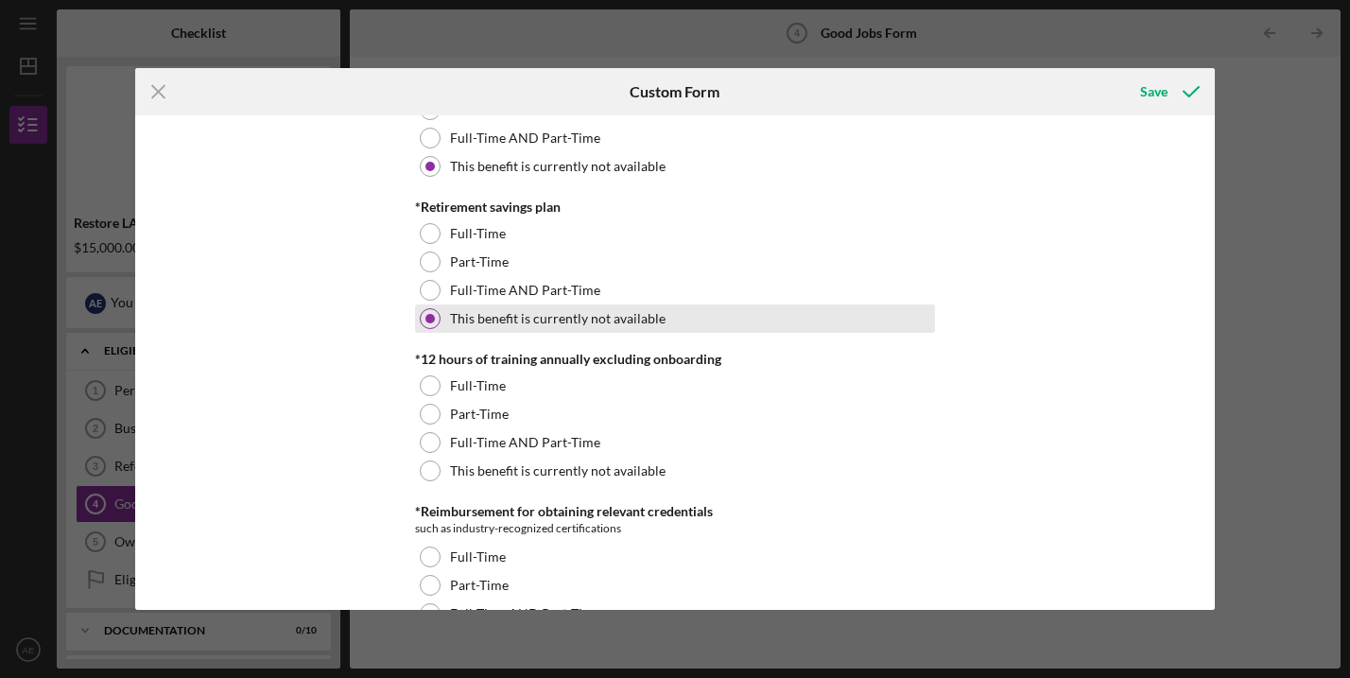
click at [422, 479] on div at bounding box center [430, 470] width 21 height 21
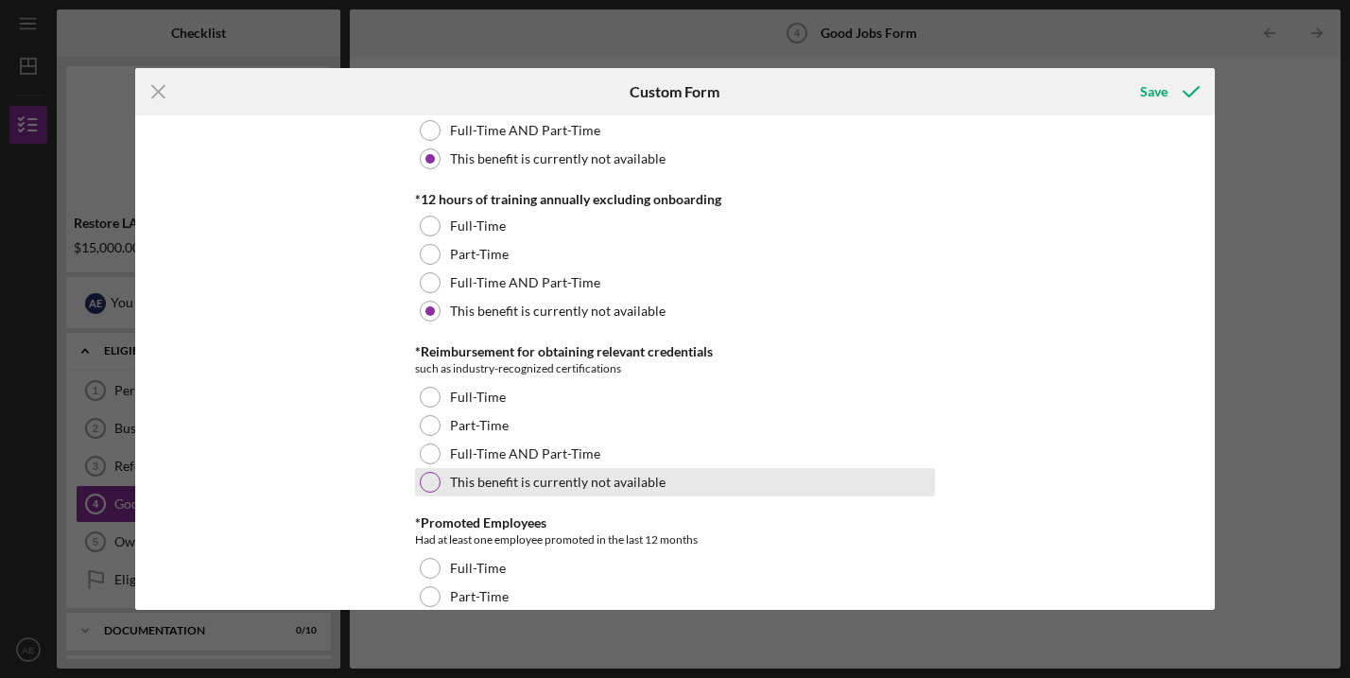
scroll to position [1045, 0]
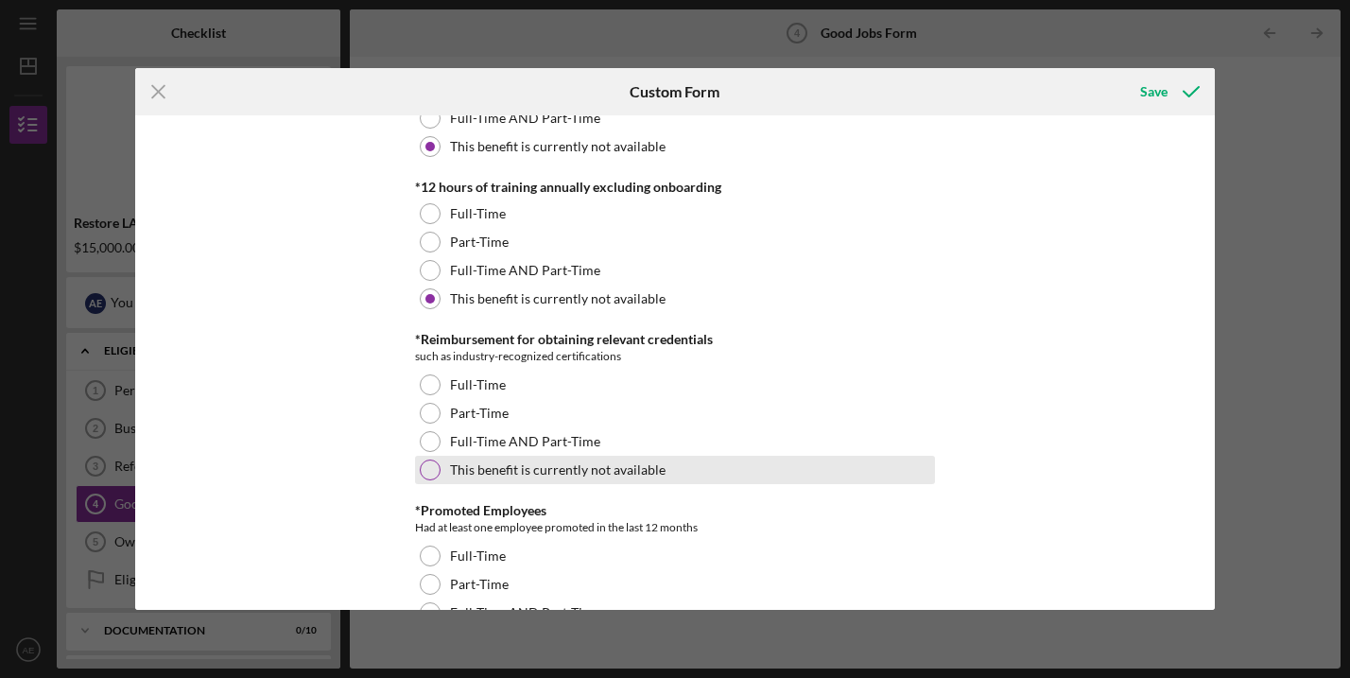
click at [422, 467] on div at bounding box center [430, 469] width 21 height 21
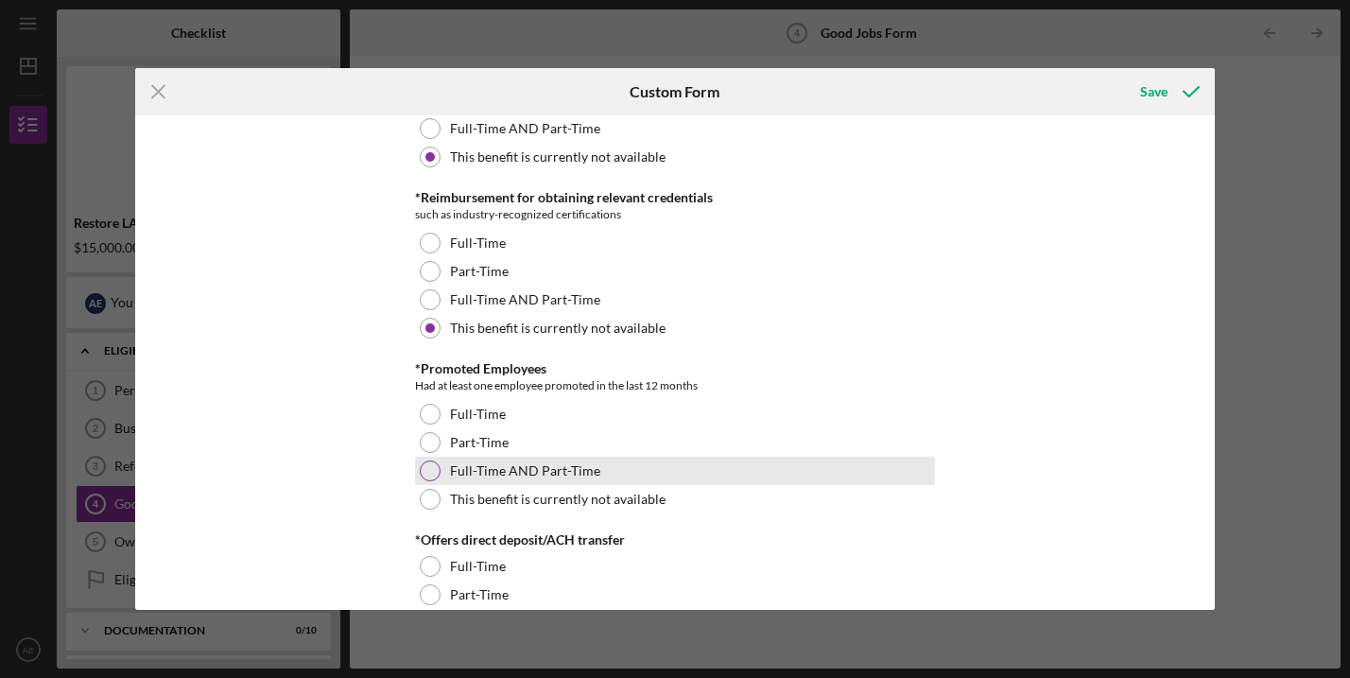
scroll to position [1189, 0]
click at [417, 486] on div "This benefit is currently not available" at bounding box center [675, 497] width 520 height 28
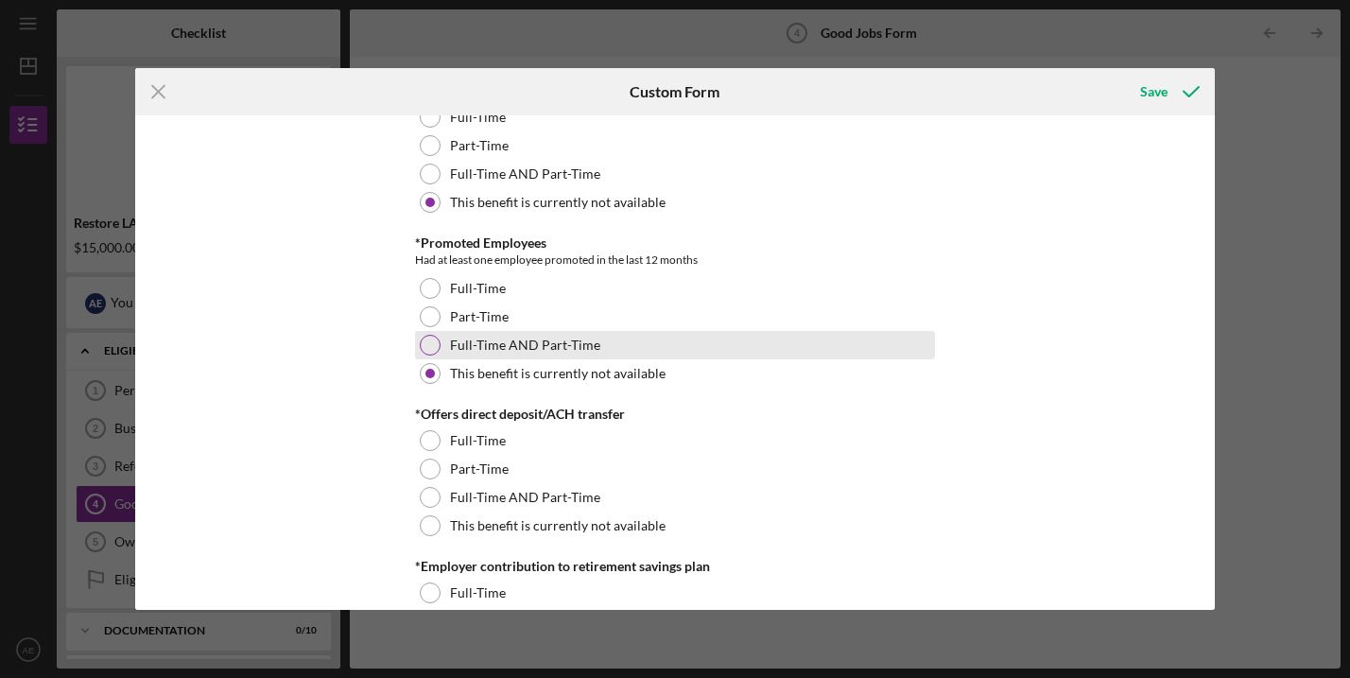
scroll to position [1320, 0]
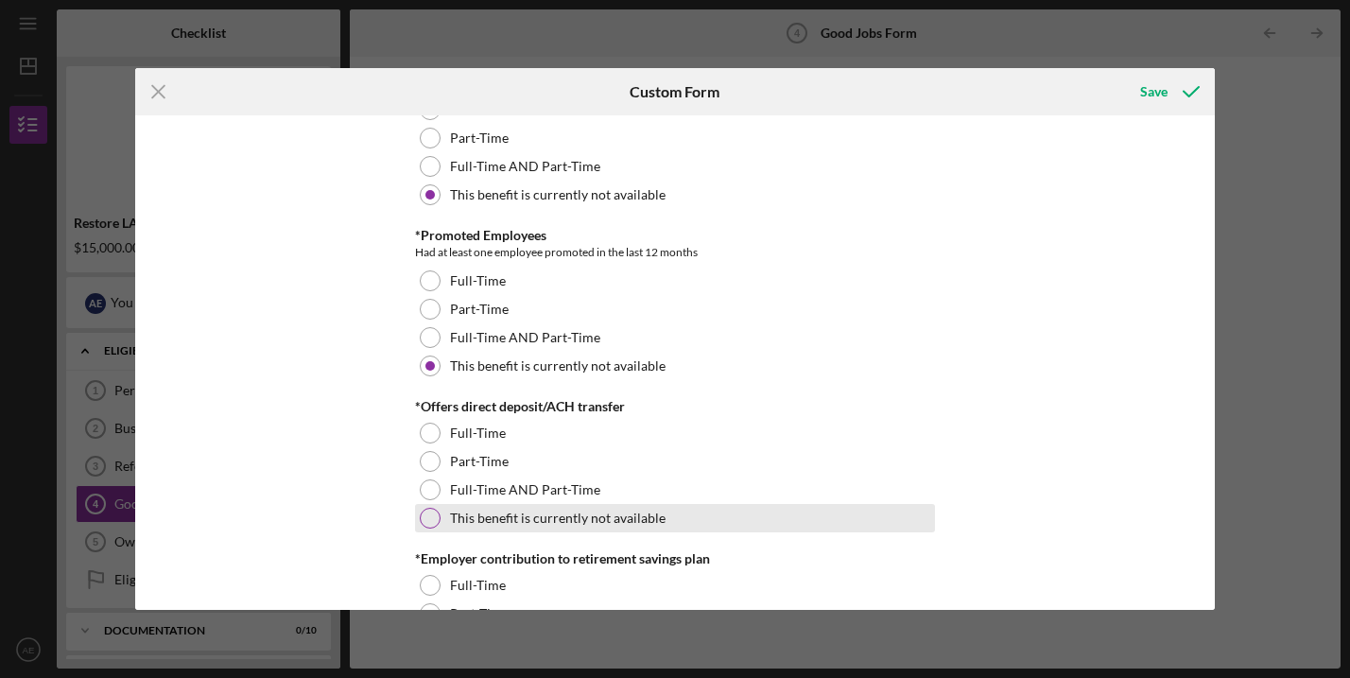
click at [428, 525] on div at bounding box center [430, 518] width 21 height 21
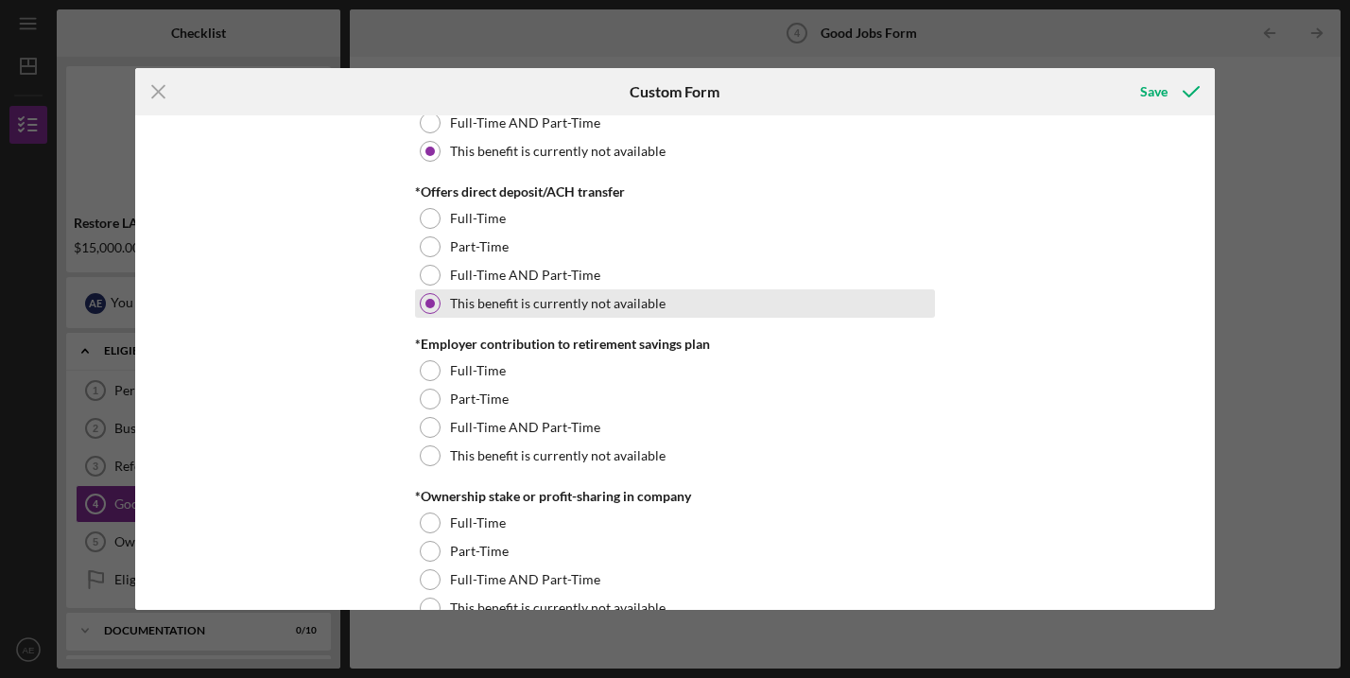
scroll to position [1541, 0]
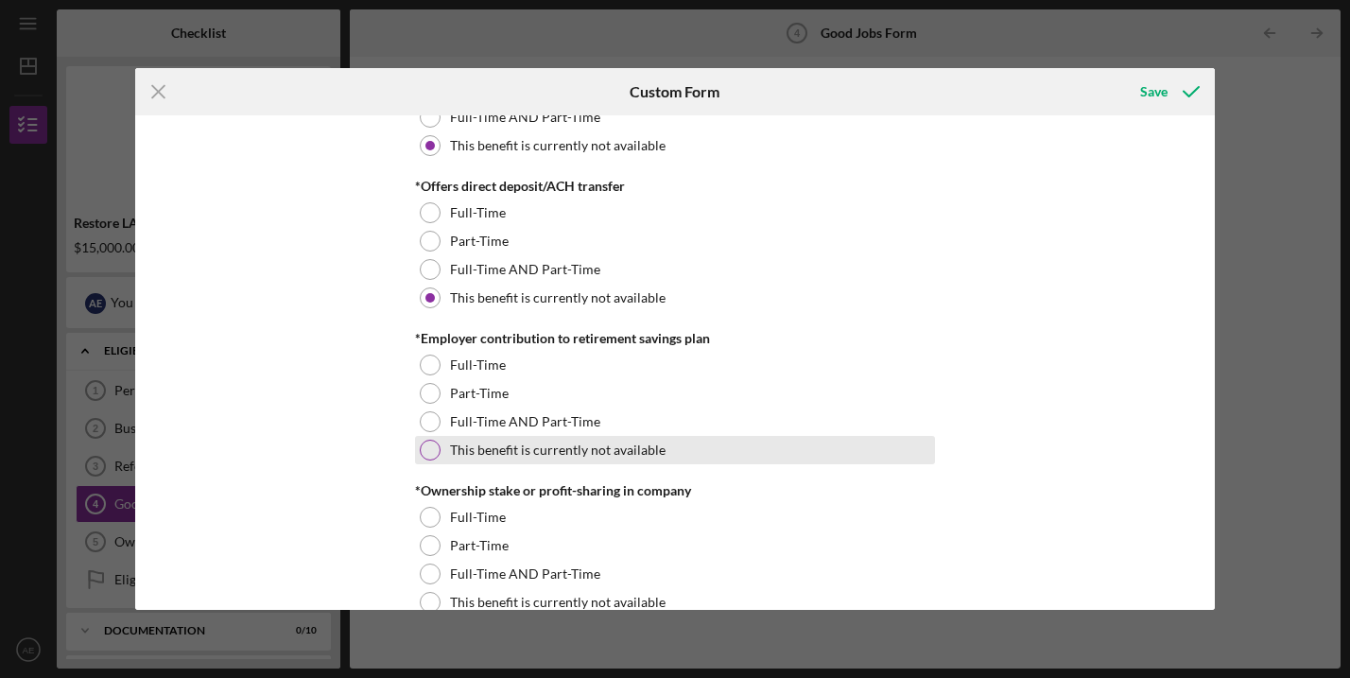
click at [427, 455] on div at bounding box center [430, 449] width 21 height 21
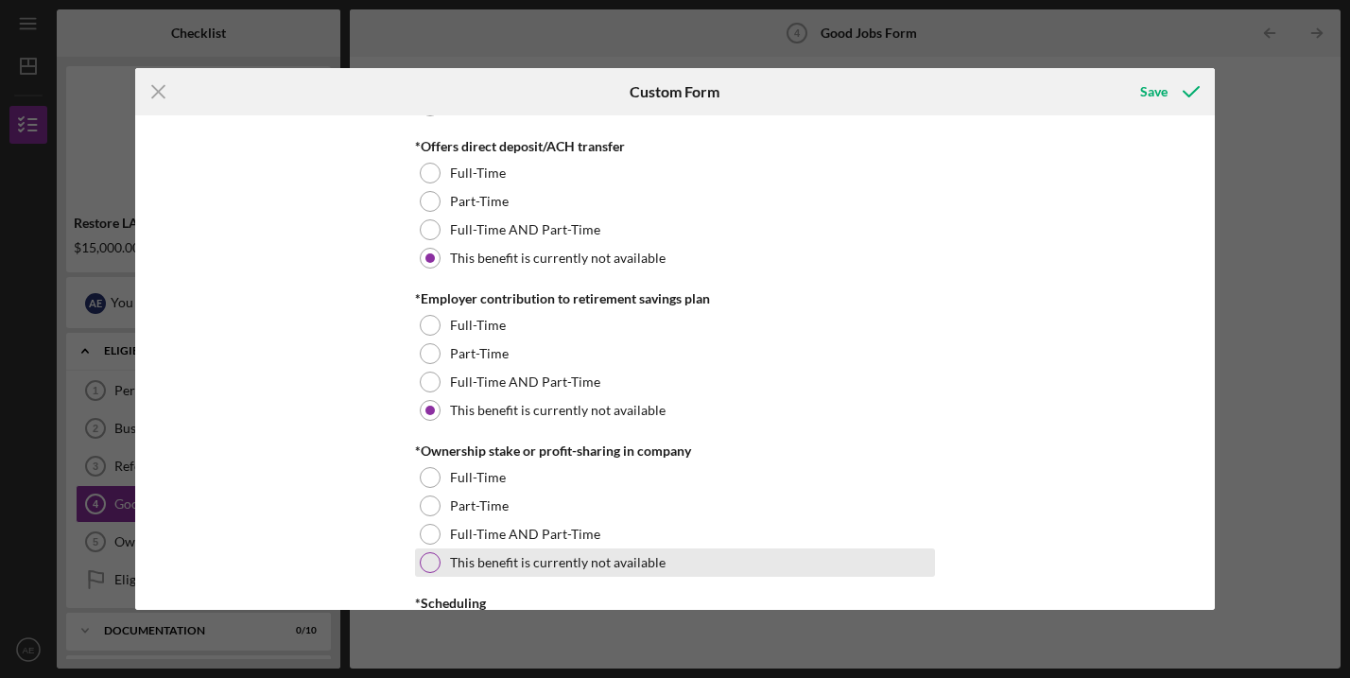
click at [425, 558] on div at bounding box center [430, 562] width 21 height 21
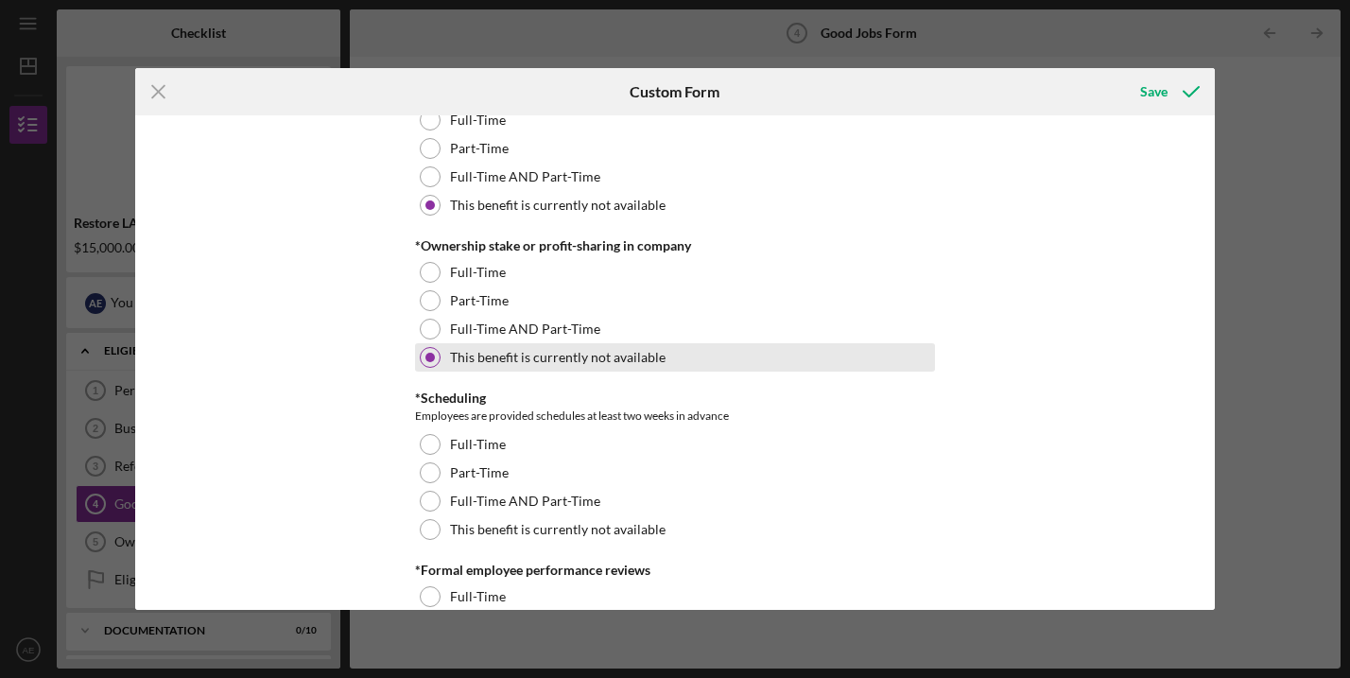
scroll to position [1788, 0]
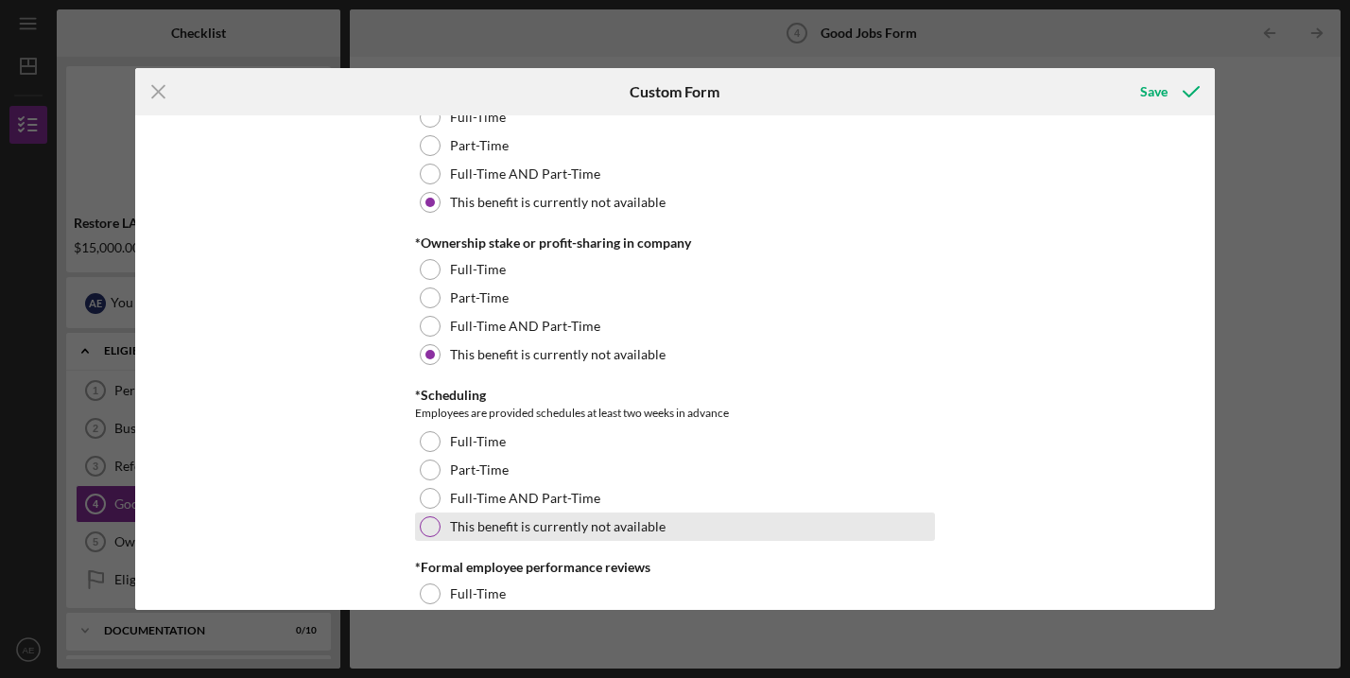
click at [423, 525] on div at bounding box center [430, 526] width 21 height 21
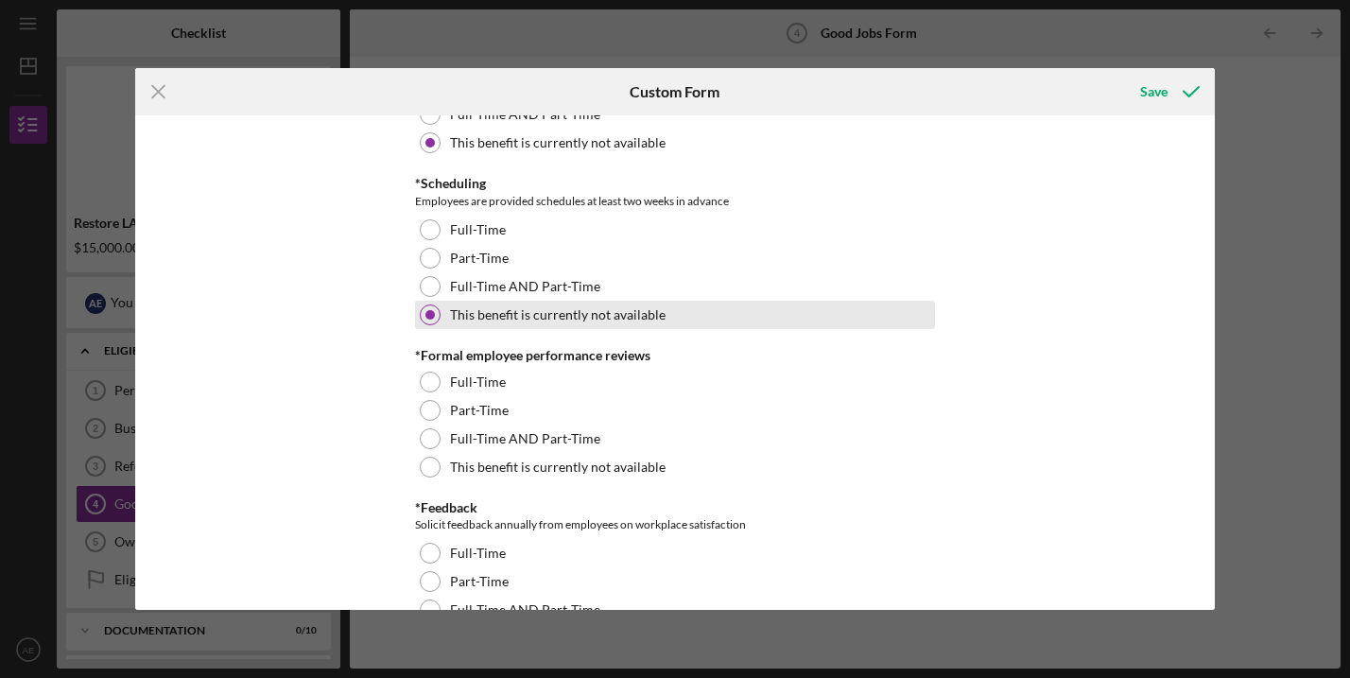
scroll to position [2001, 0]
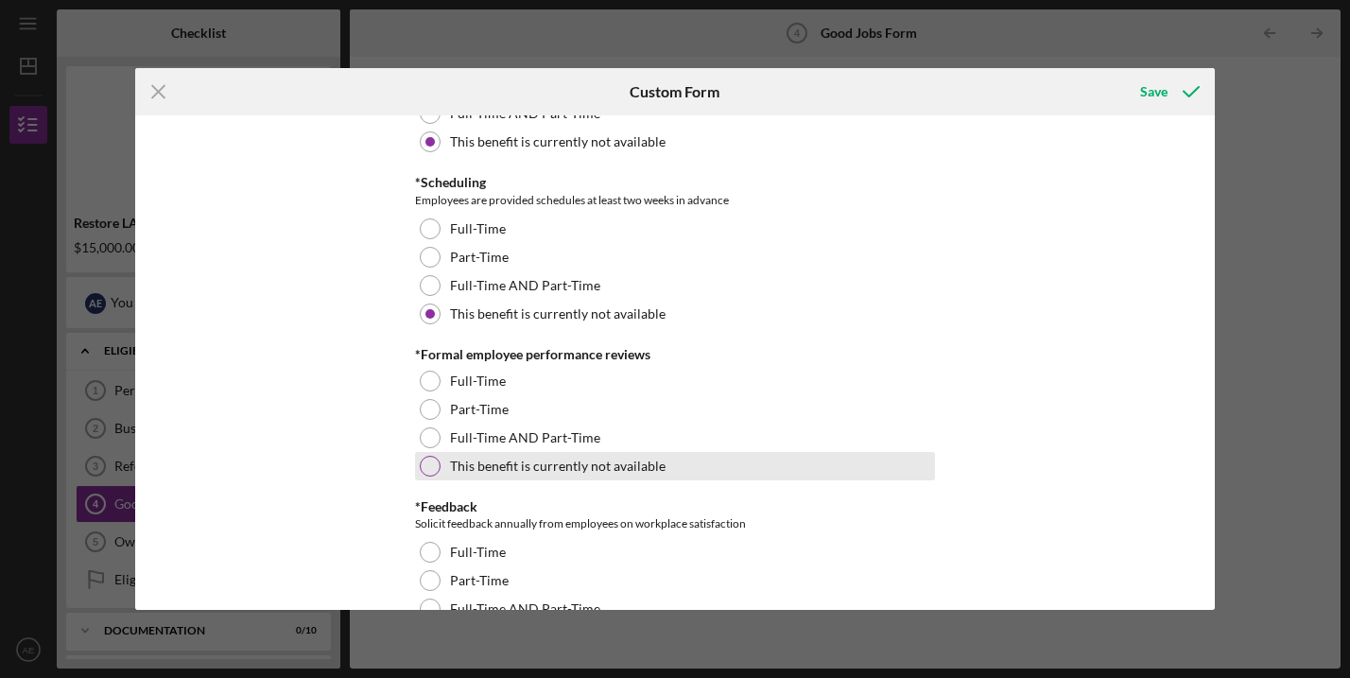
click at [422, 463] on div at bounding box center [430, 466] width 21 height 21
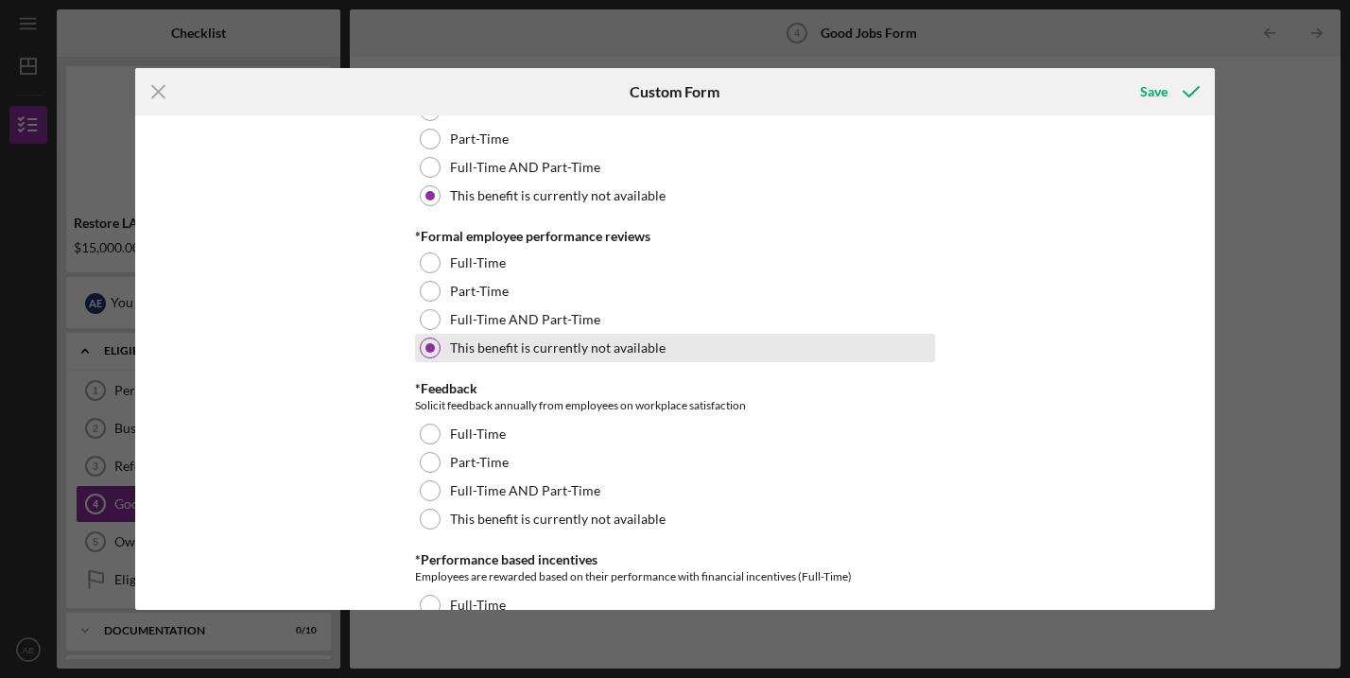
scroll to position [2130, 0]
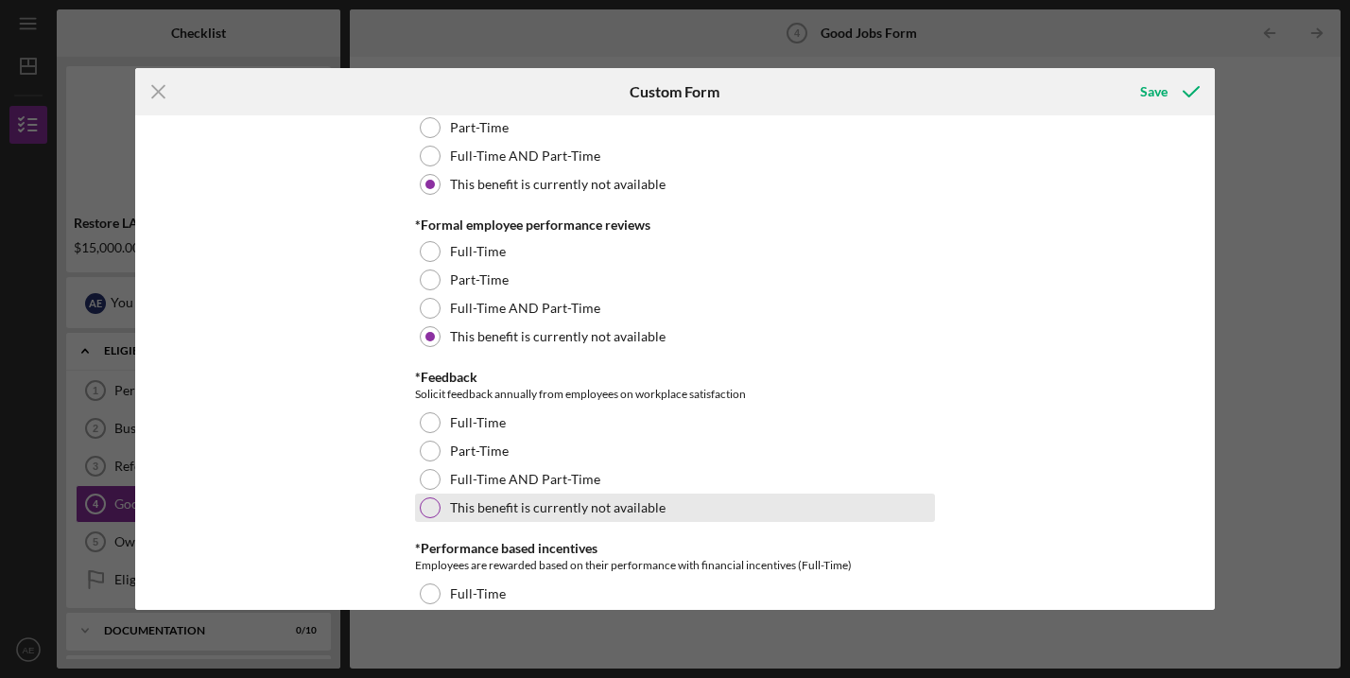
click at [431, 504] on div at bounding box center [430, 507] width 21 height 21
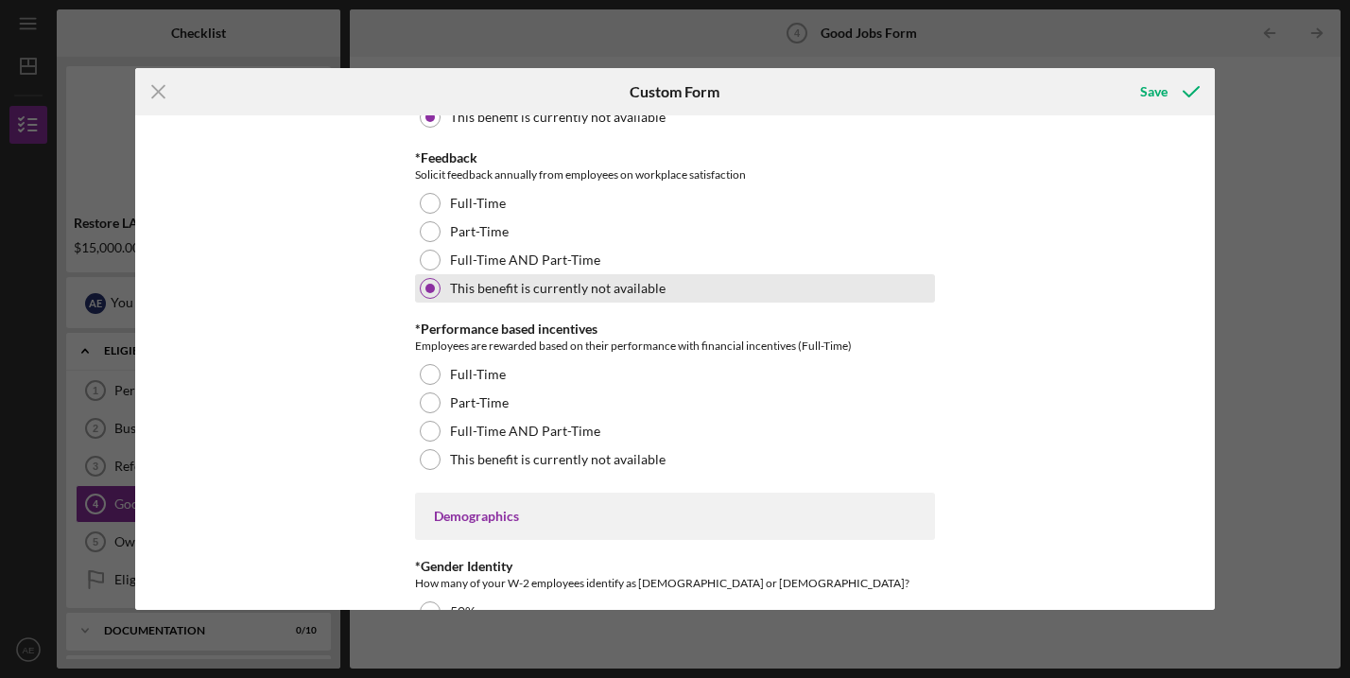
scroll to position [2359, 0]
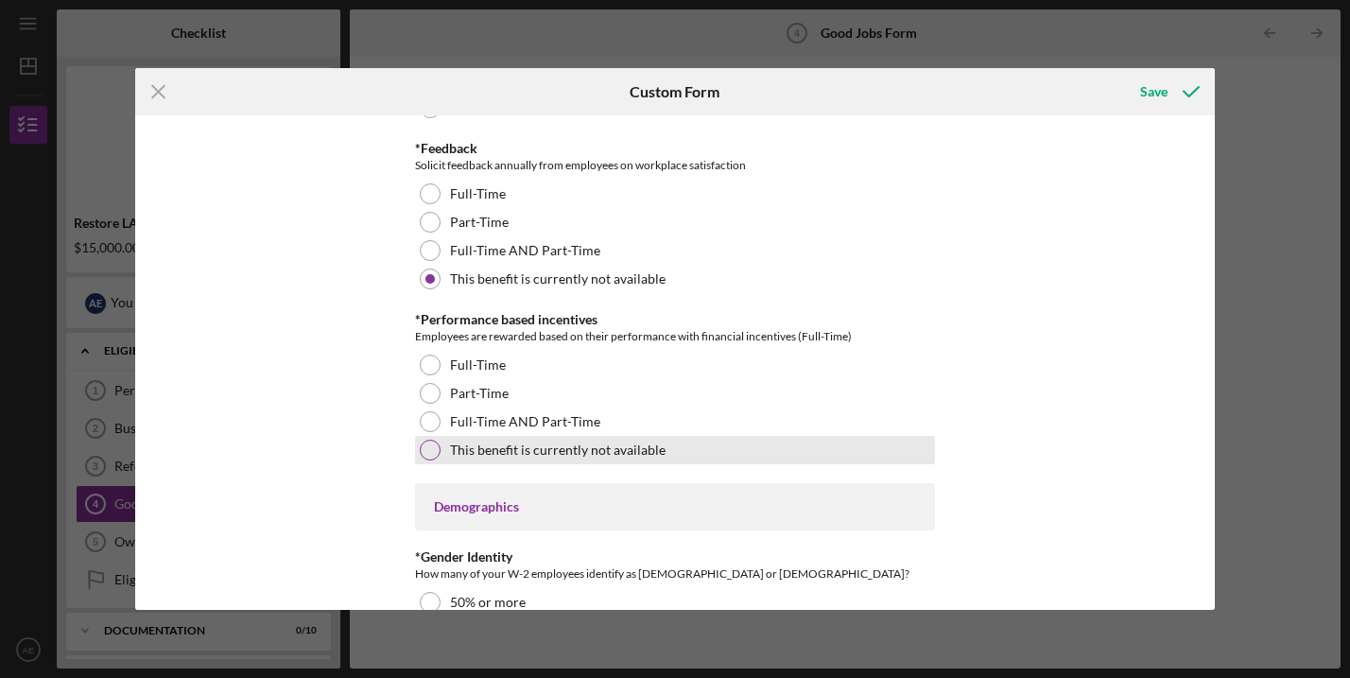
click at [430, 457] on div at bounding box center [430, 449] width 21 height 21
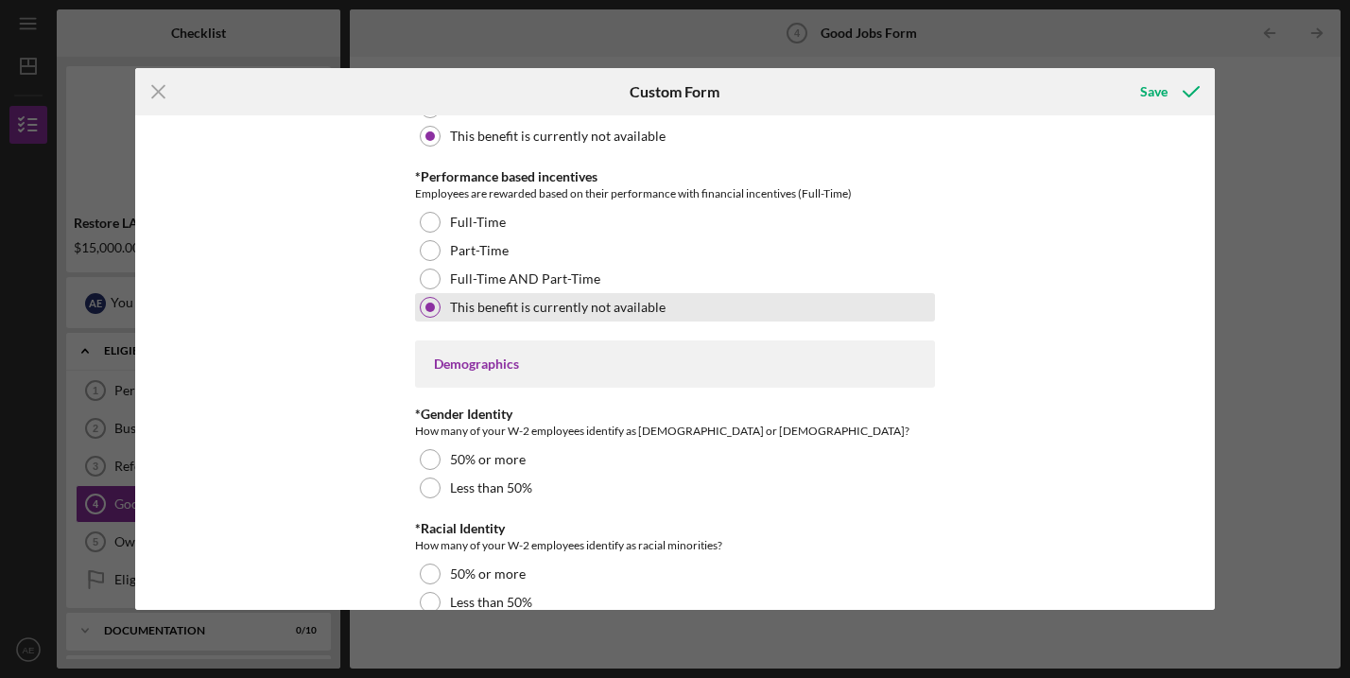
scroll to position [2538, 0]
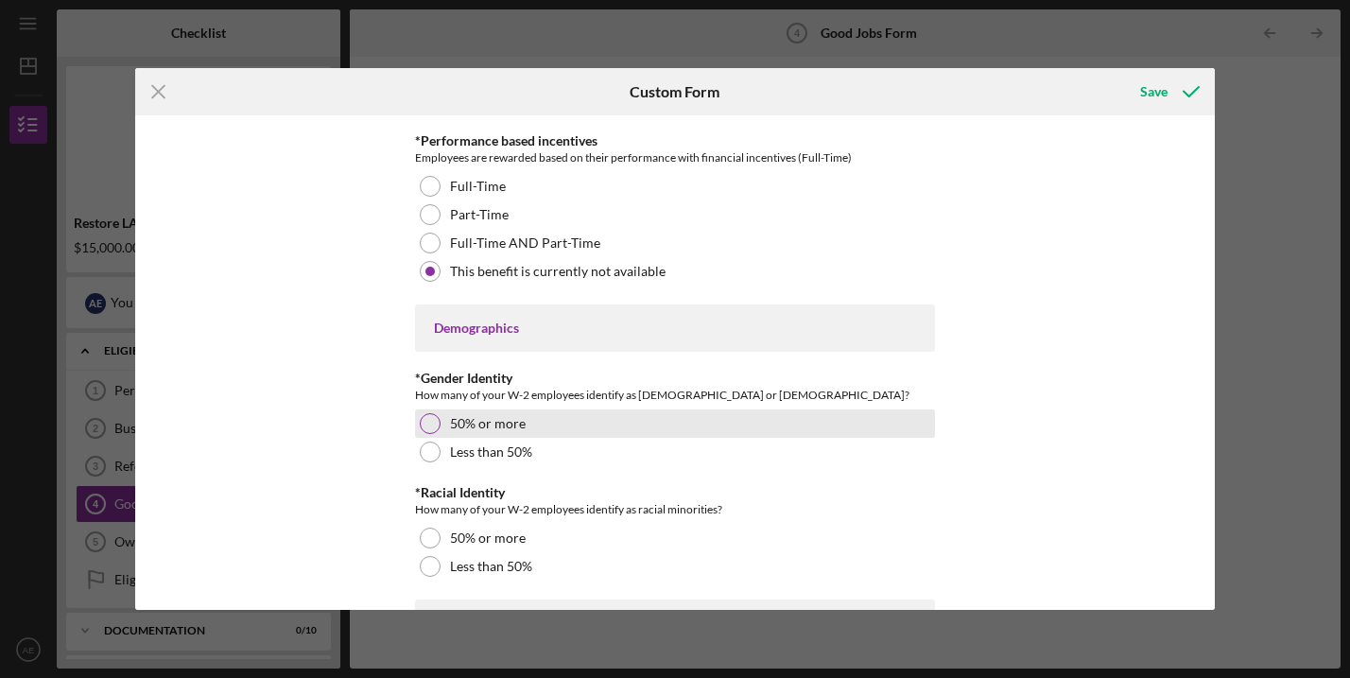
click at [428, 419] on div at bounding box center [430, 423] width 21 height 21
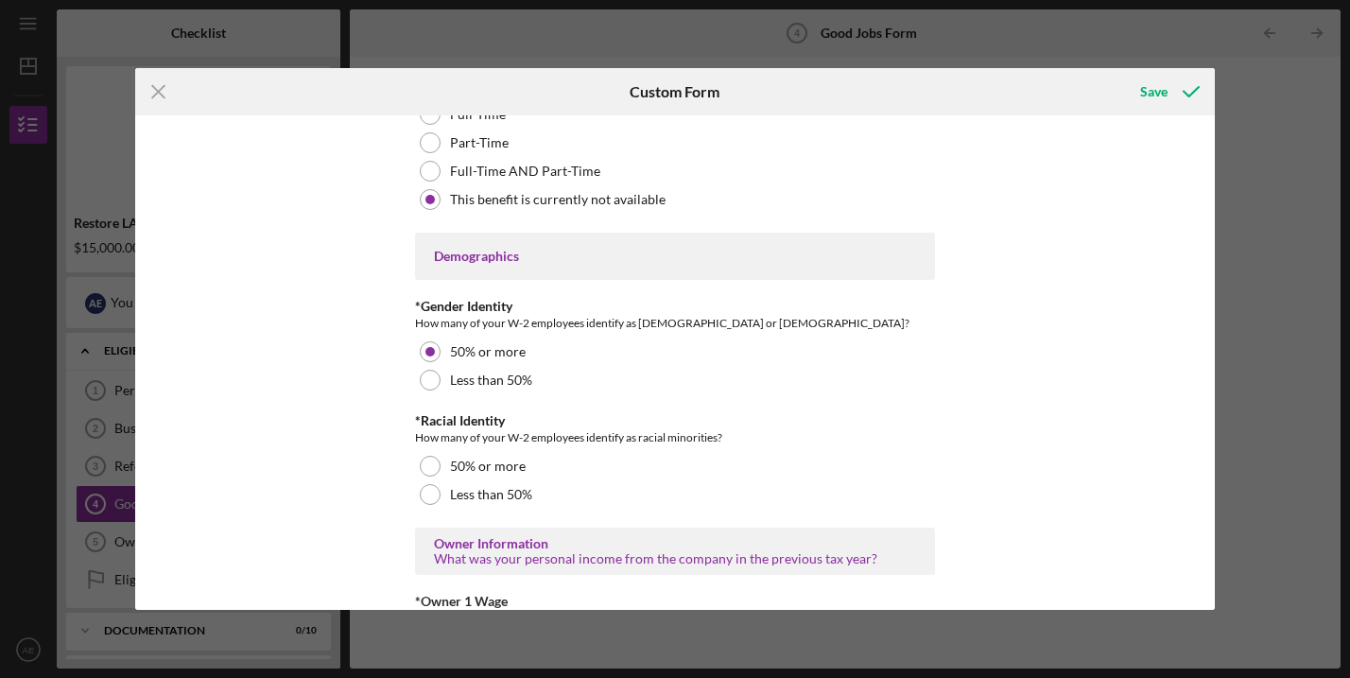
scroll to position [2612, 0]
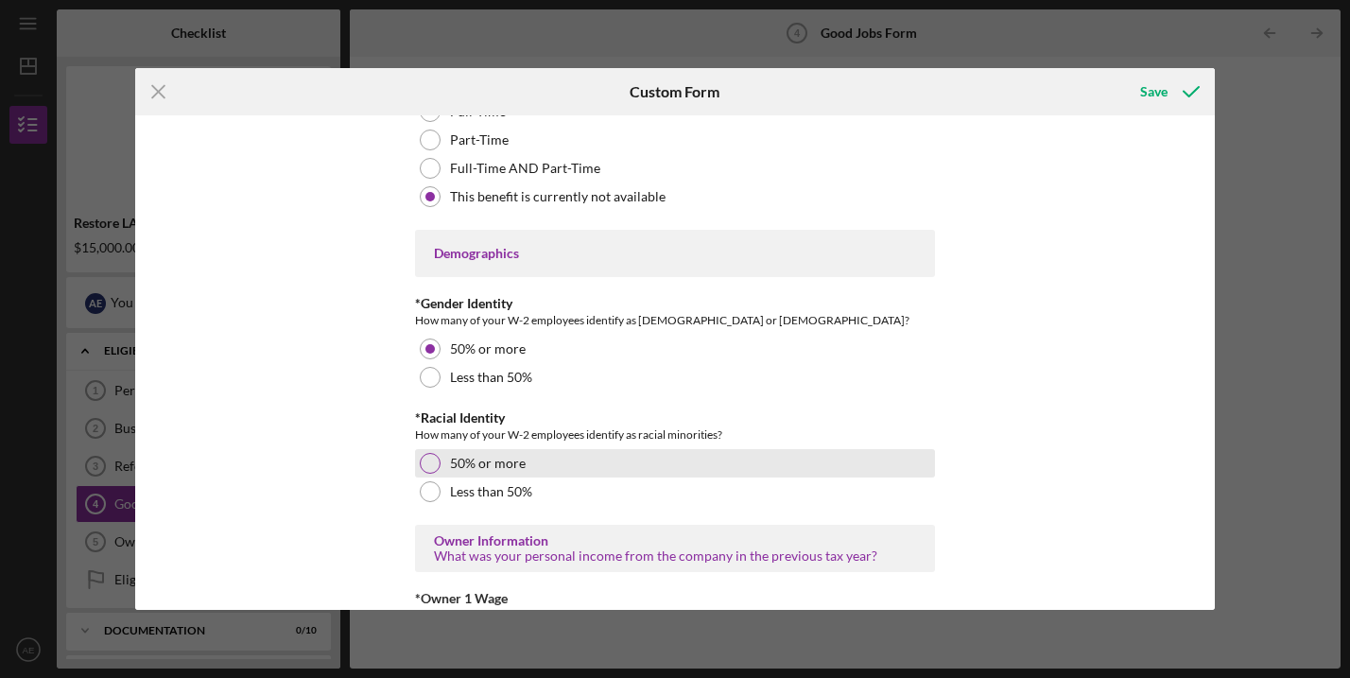
click at [422, 464] on div at bounding box center [430, 463] width 21 height 21
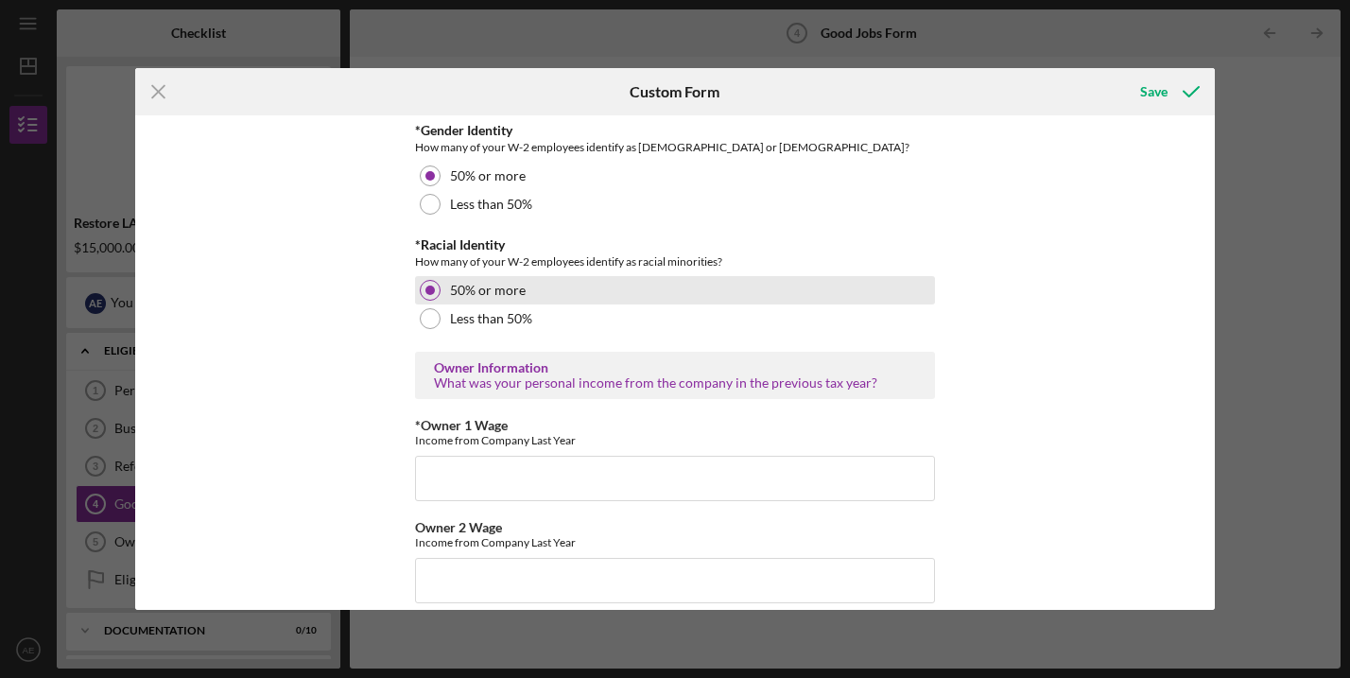
scroll to position [2821, 0]
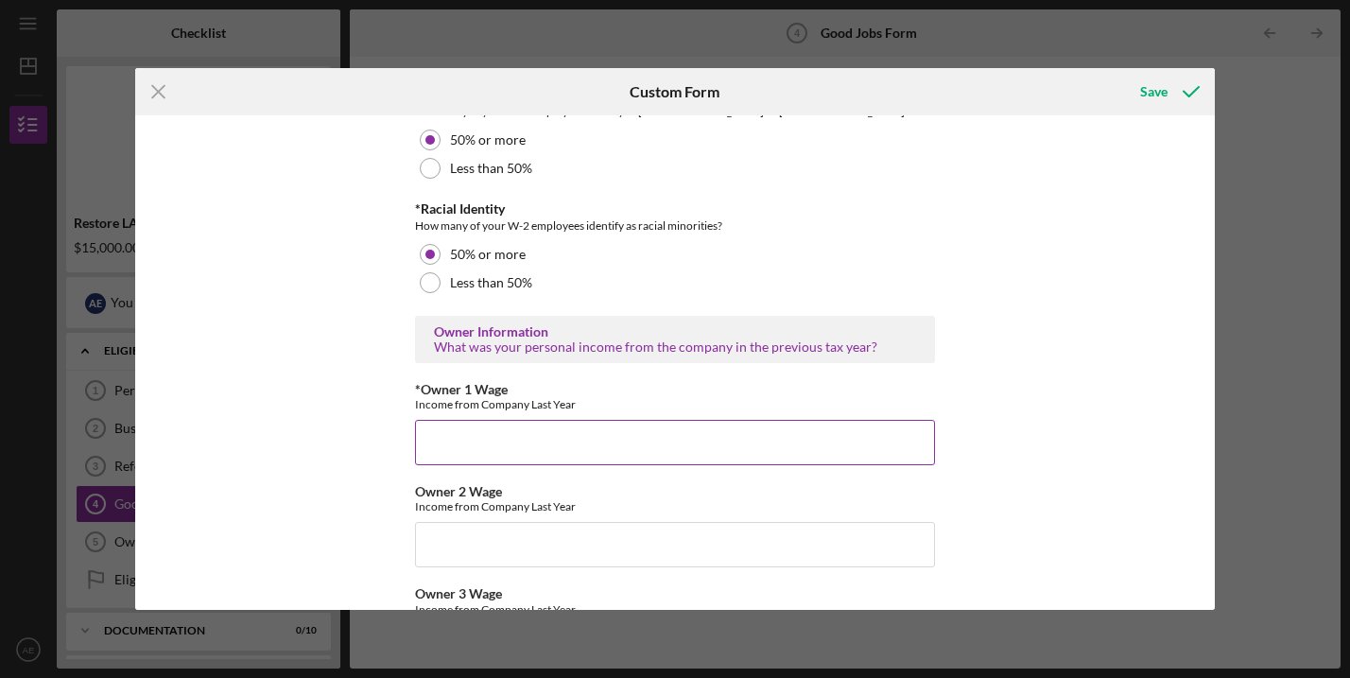
click at [437, 435] on input "*Owner 1 Wage" at bounding box center [675, 442] width 520 height 45
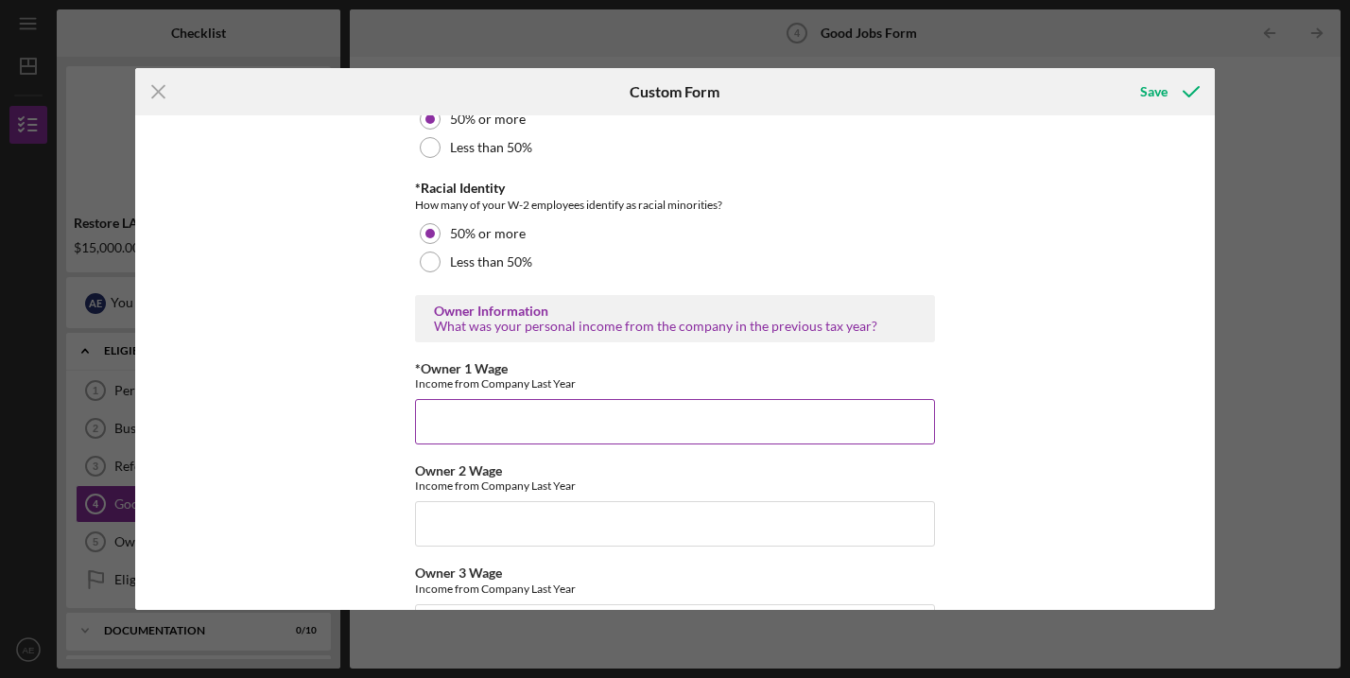
scroll to position [2843, 0]
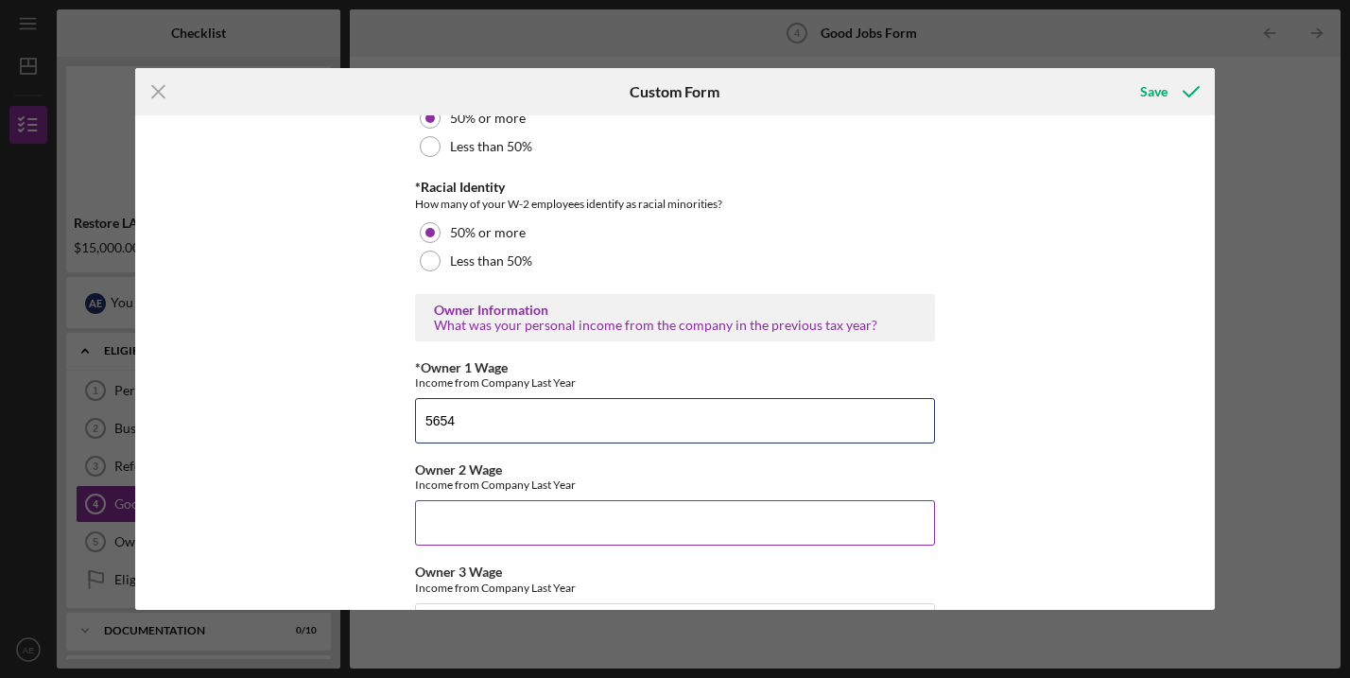
type input "5654"
click at [444, 514] on input "Owner 2 Wage" at bounding box center [675, 522] width 520 height 45
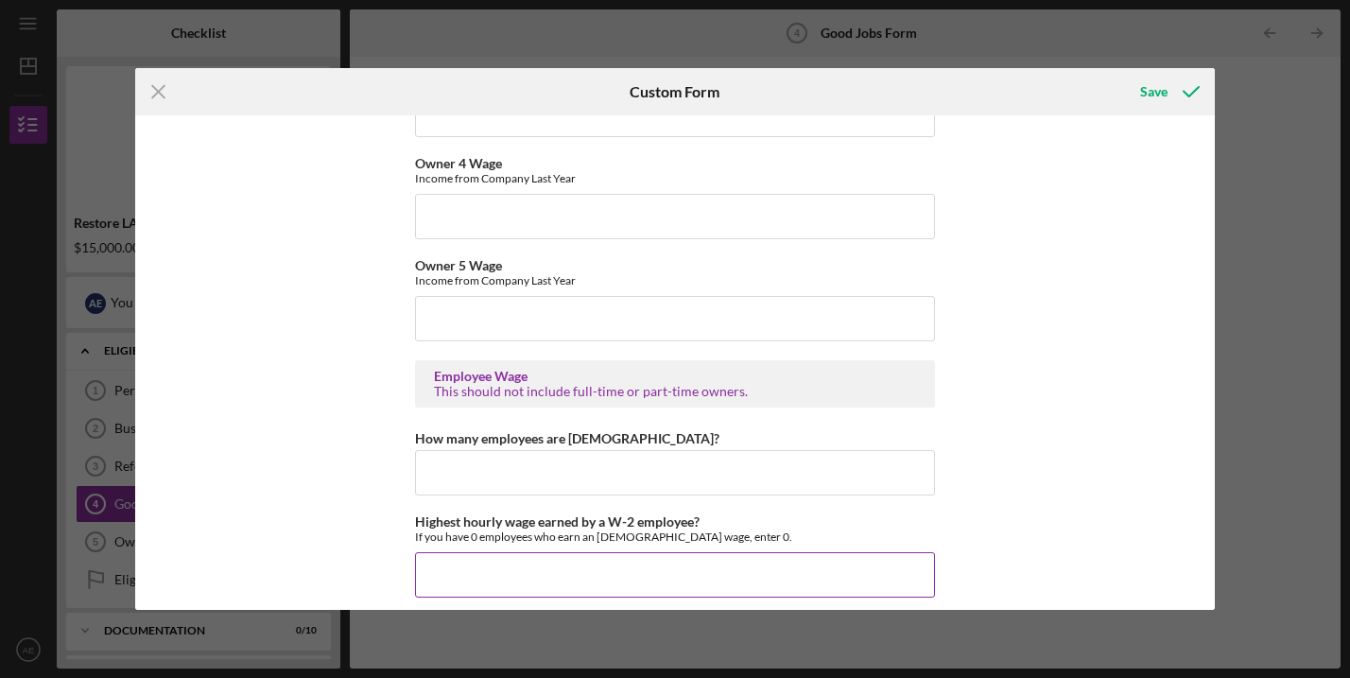
scroll to position [3353, 0]
click at [447, 467] on input "How many employees are [DEMOGRAPHIC_DATA]?" at bounding box center [675, 473] width 520 height 45
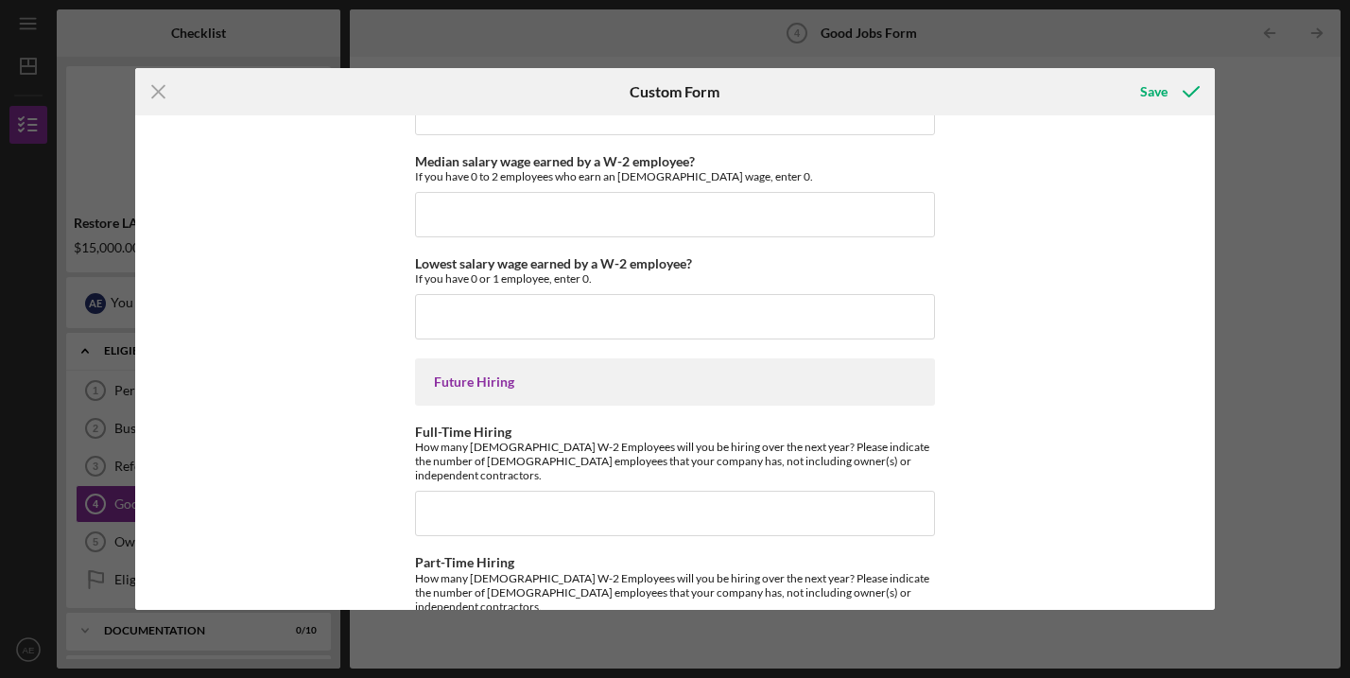
scroll to position [4268, 0]
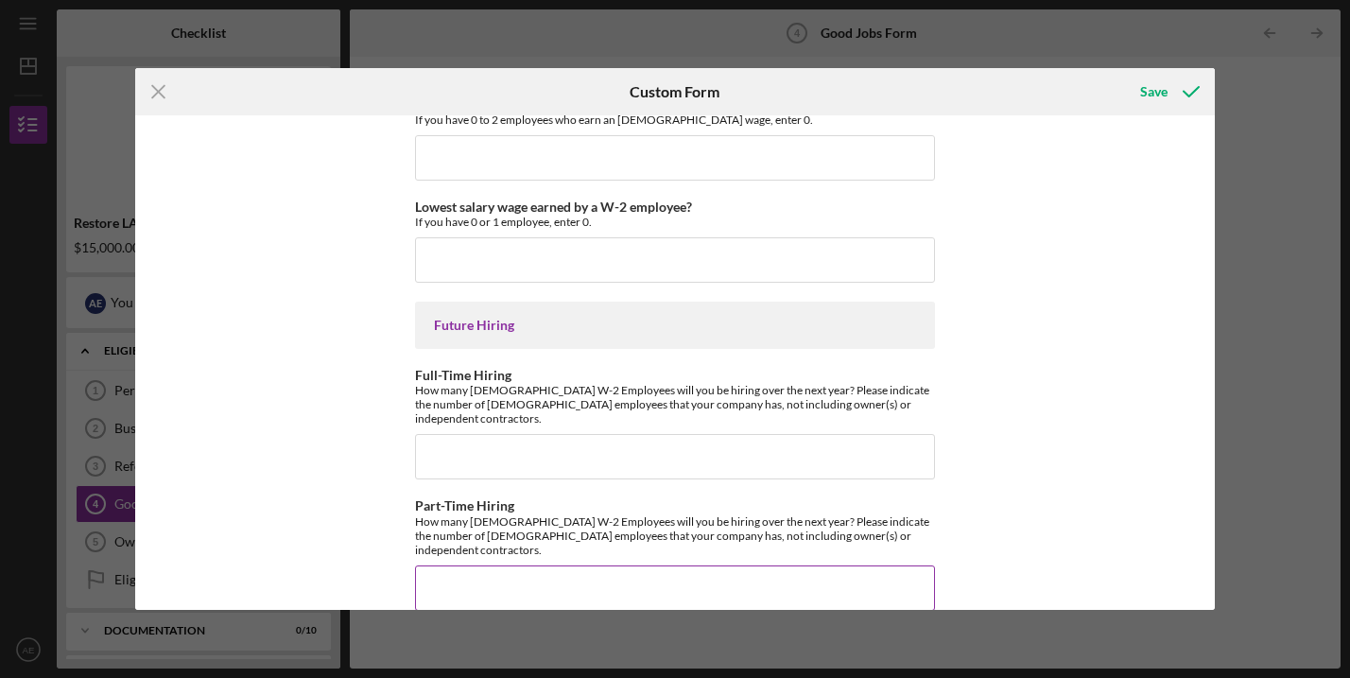
click at [453, 565] on input "Part-Time Hiring" at bounding box center [675, 587] width 520 height 45
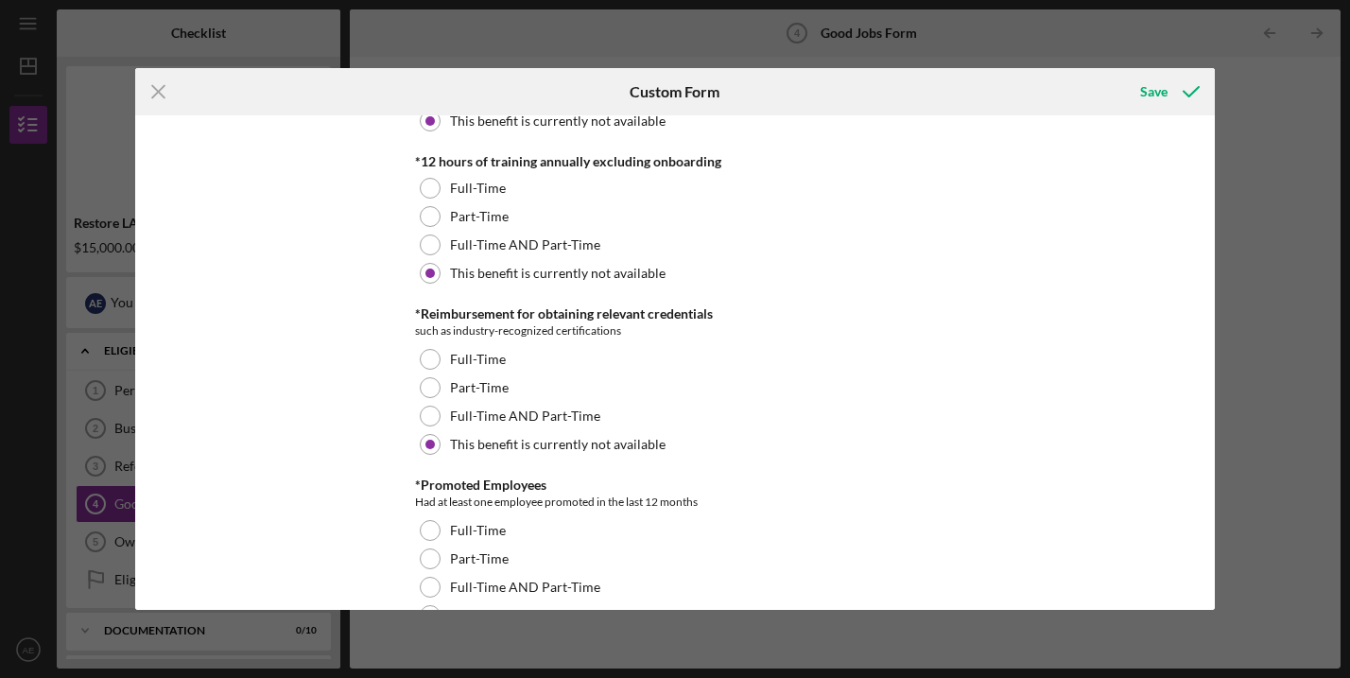
scroll to position [0, 0]
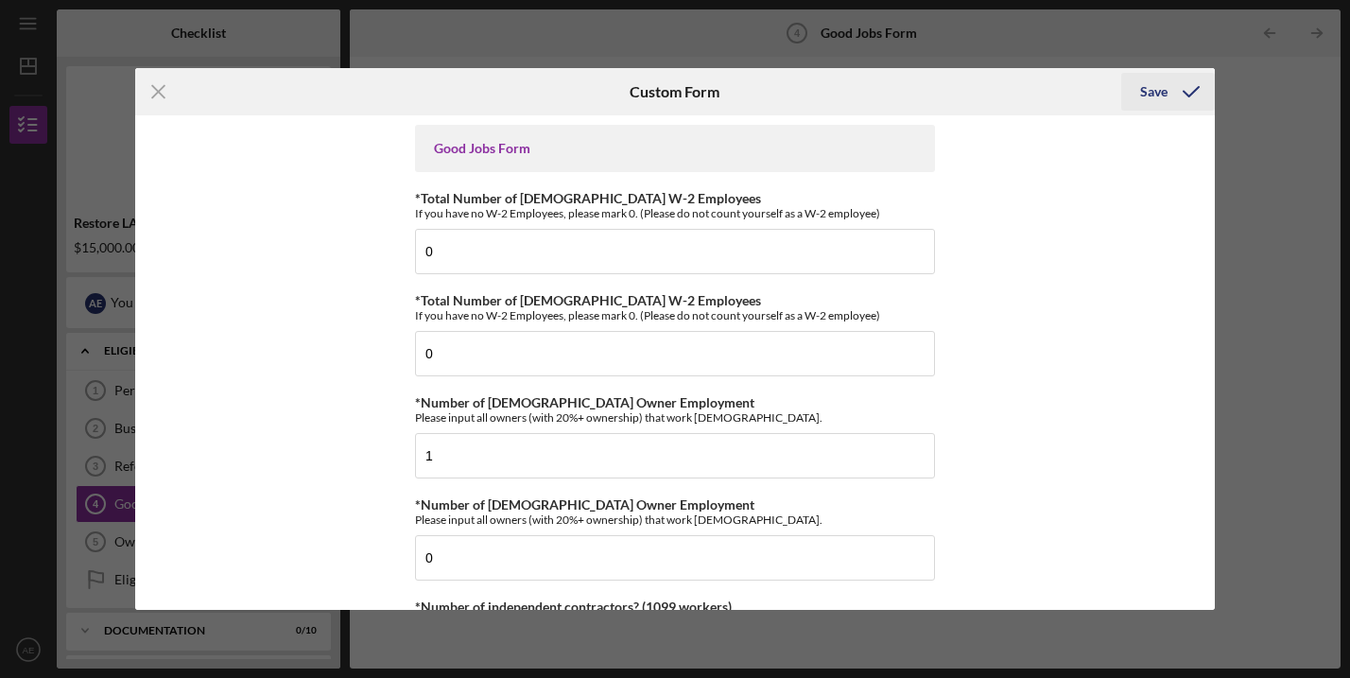
type input "2"
click at [1185, 89] on icon "submit" at bounding box center [1190, 91] width 47 height 47
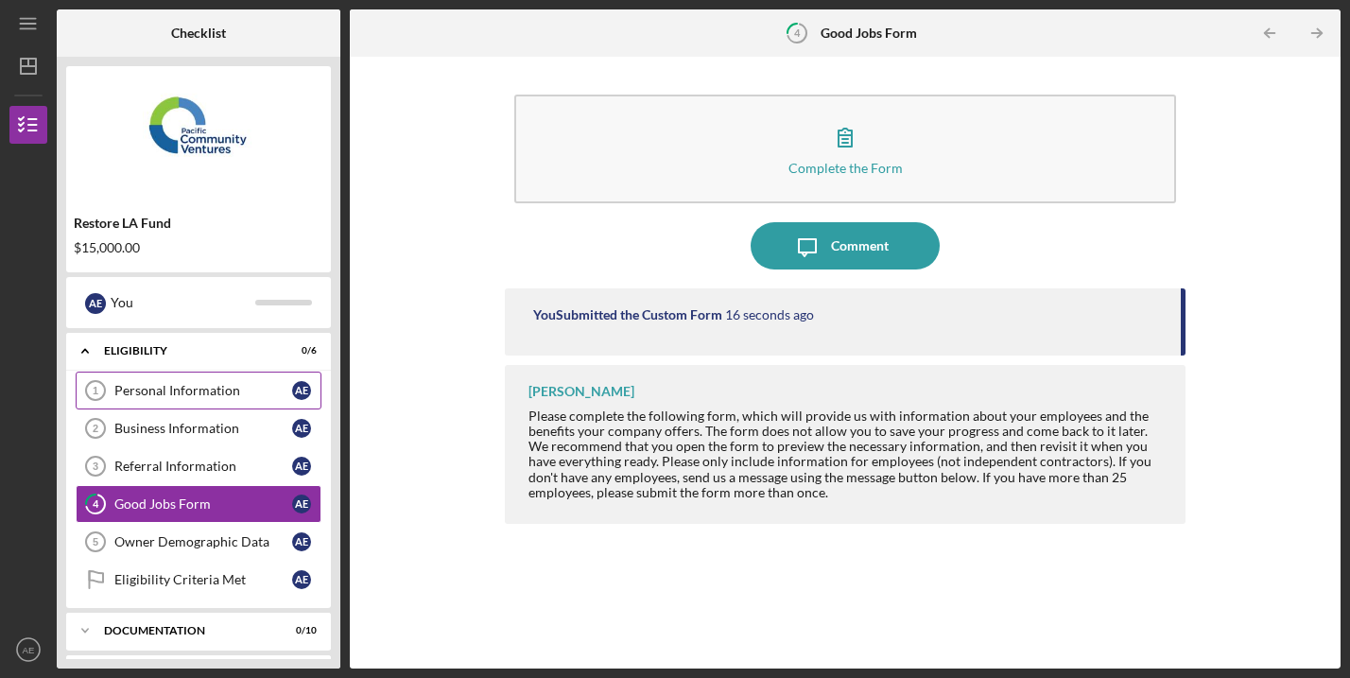
click at [200, 380] on link "Personal Information 1 Personal Information A E" at bounding box center [199, 390] width 246 height 38
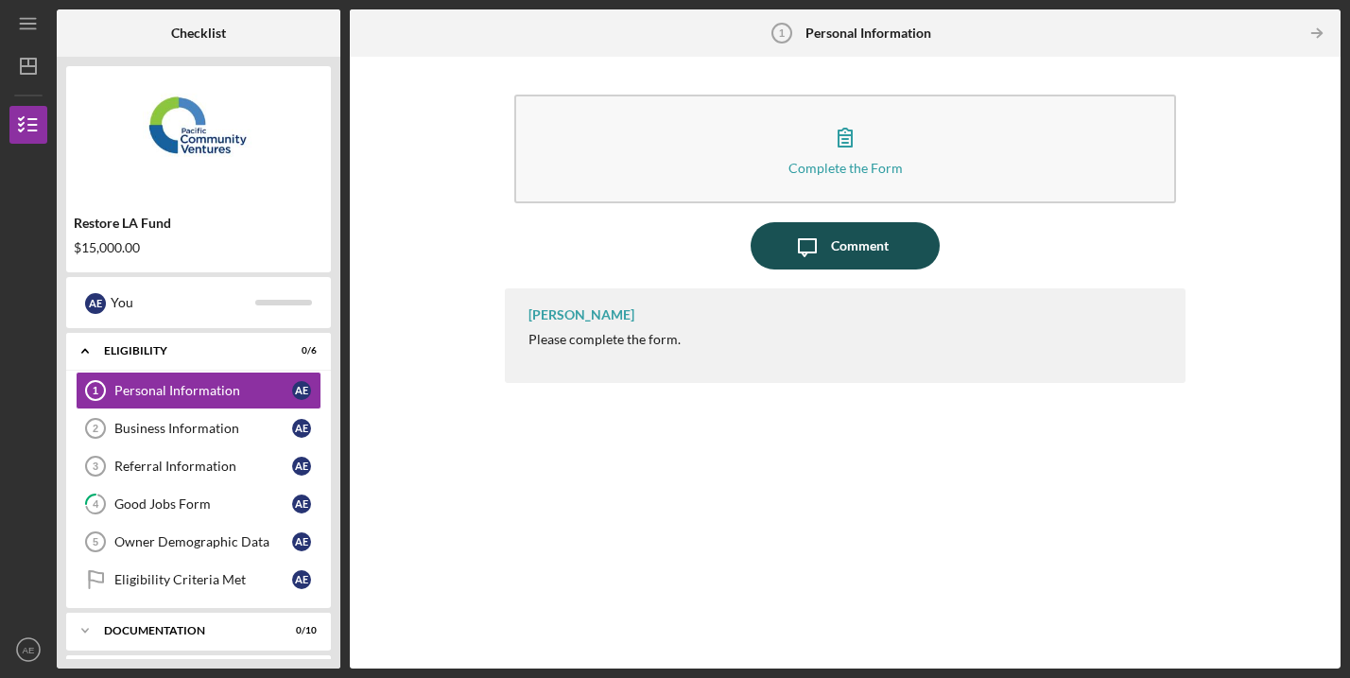
click at [870, 250] on div "Comment" at bounding box center [860, 245] width 58 height 47
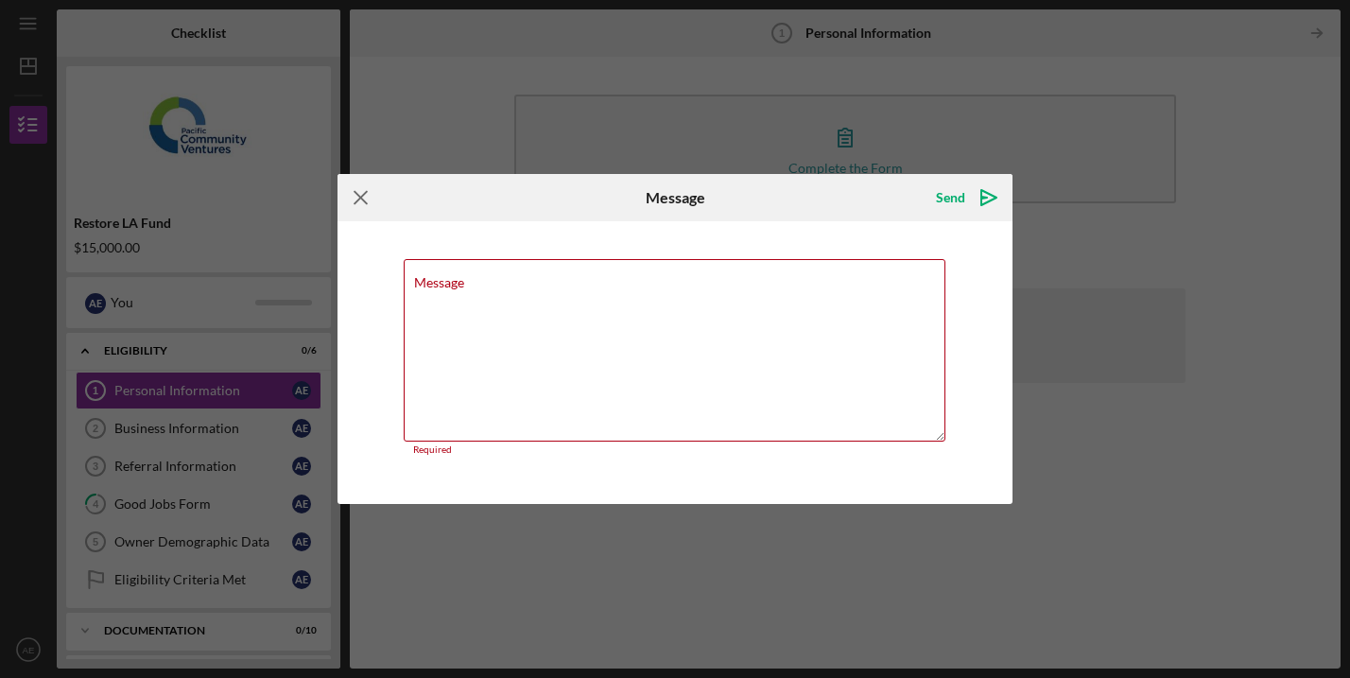
click at [359, 213] on icon "Icon/Menu Close" at bounding box center [360, 197] width 47 height 47
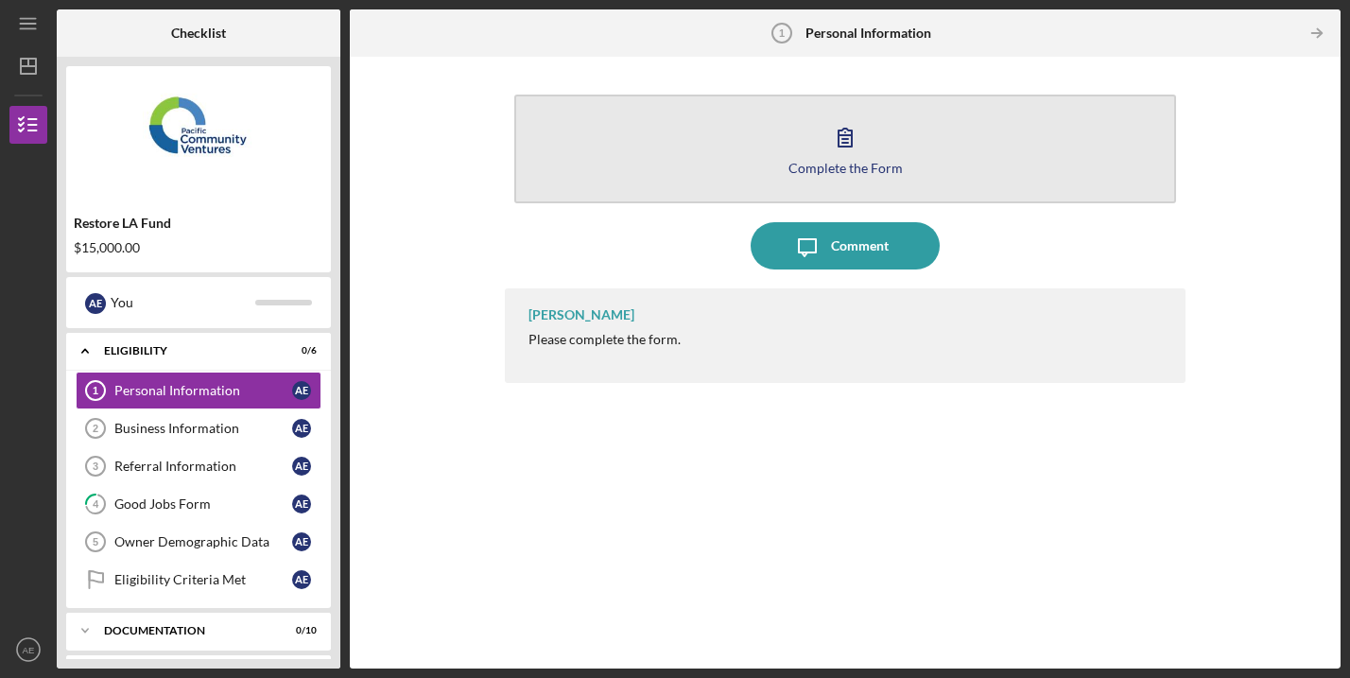
click at [850, 164] on div "Complete the Form" at bounding box center [845, 168] width 114 height 14
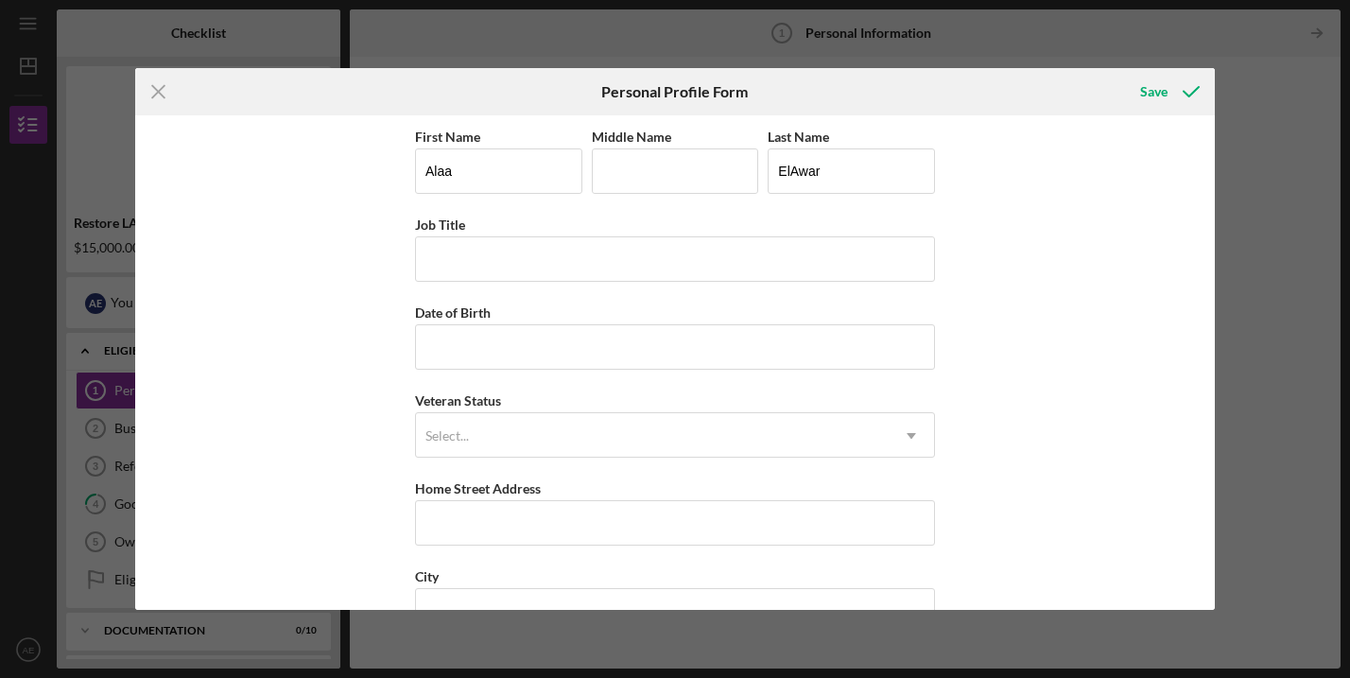
click at [440, 284] on div "First Name [PERSON_NAME] Middle Name Last Name [PERSON_NAME] Job Title Date of …" at bounding box center [675, 477] width 520 height 704
click at [459, 267] on input "Job Title" at bounding box center [675, 258] width 520 height 45
type input "Founder"
click at [470, 349] on input "Date of Birth" at bounding box center [675, 346] width 520 height 45
type input "[DATE]"
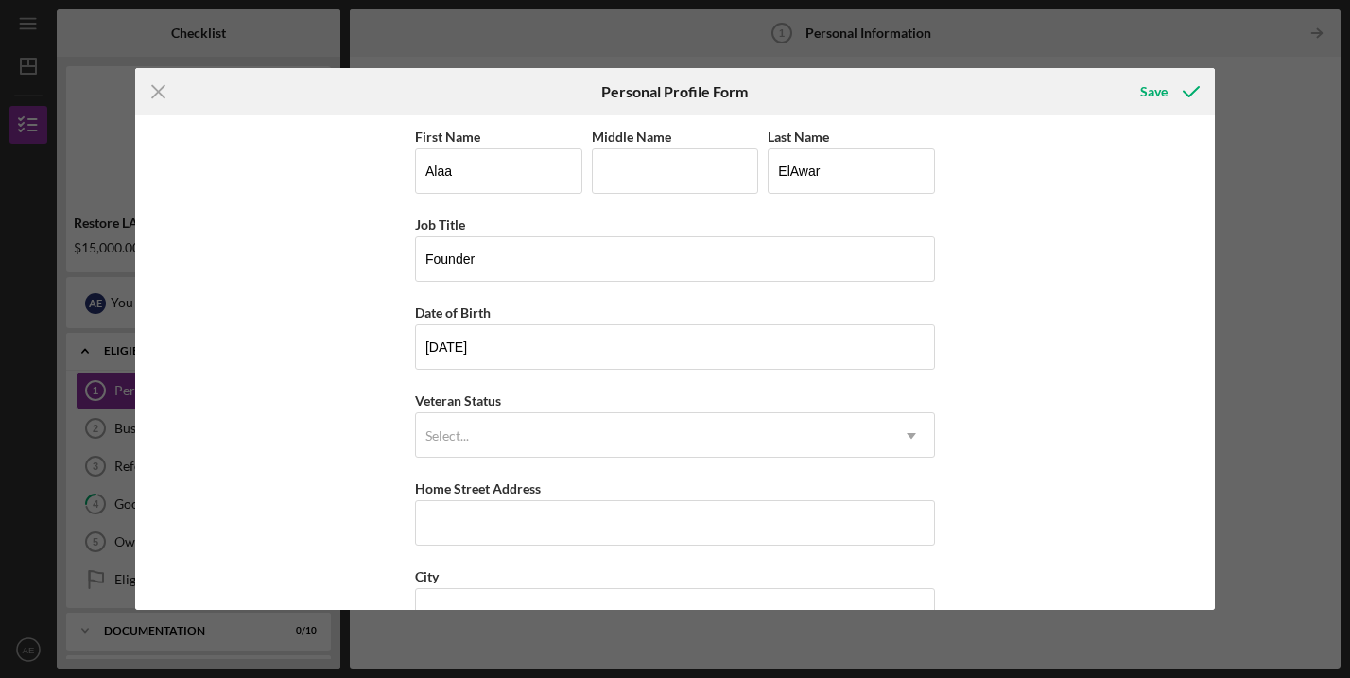
click at [475, 474] on div "First Name [PERSON_NAME] Middle Name Last Name [PERSON_NAME] Job Title Founder …" at bounding box center [675, 477] width 520 height 704
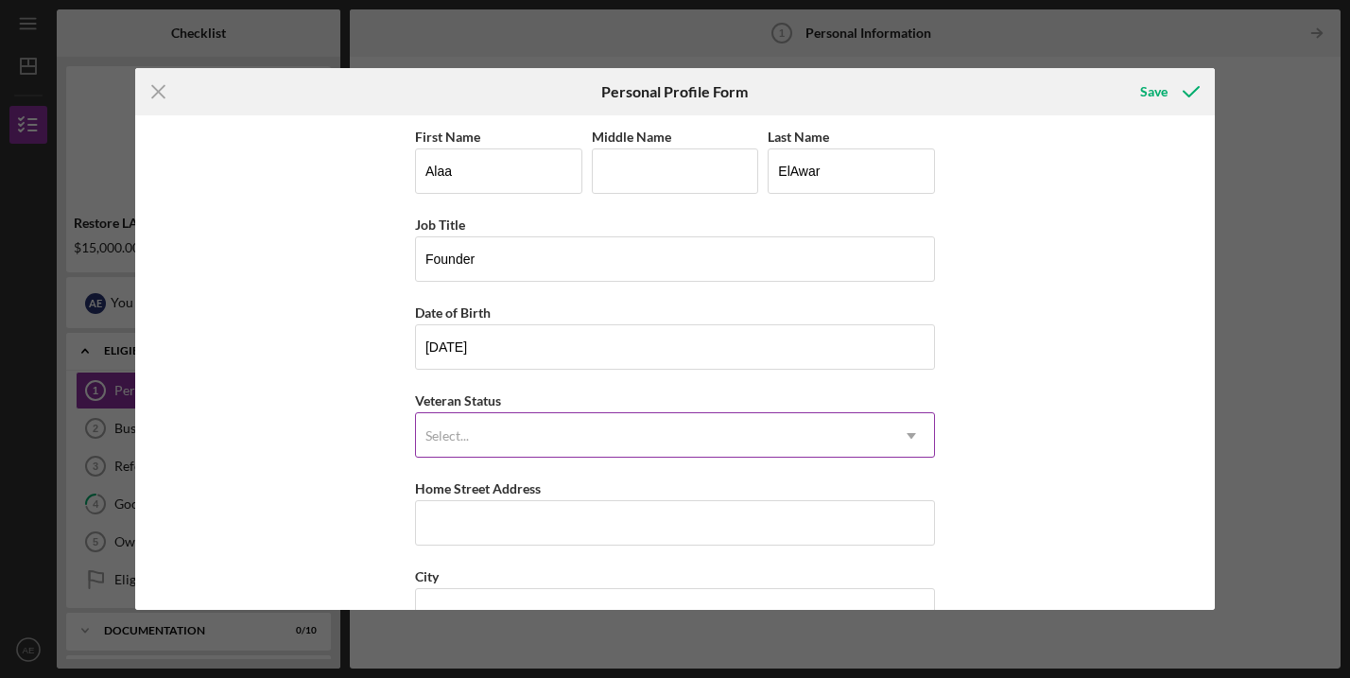
click at [477, 438] on div "Select..." at bounding box center [652, 435] width 473 height 43
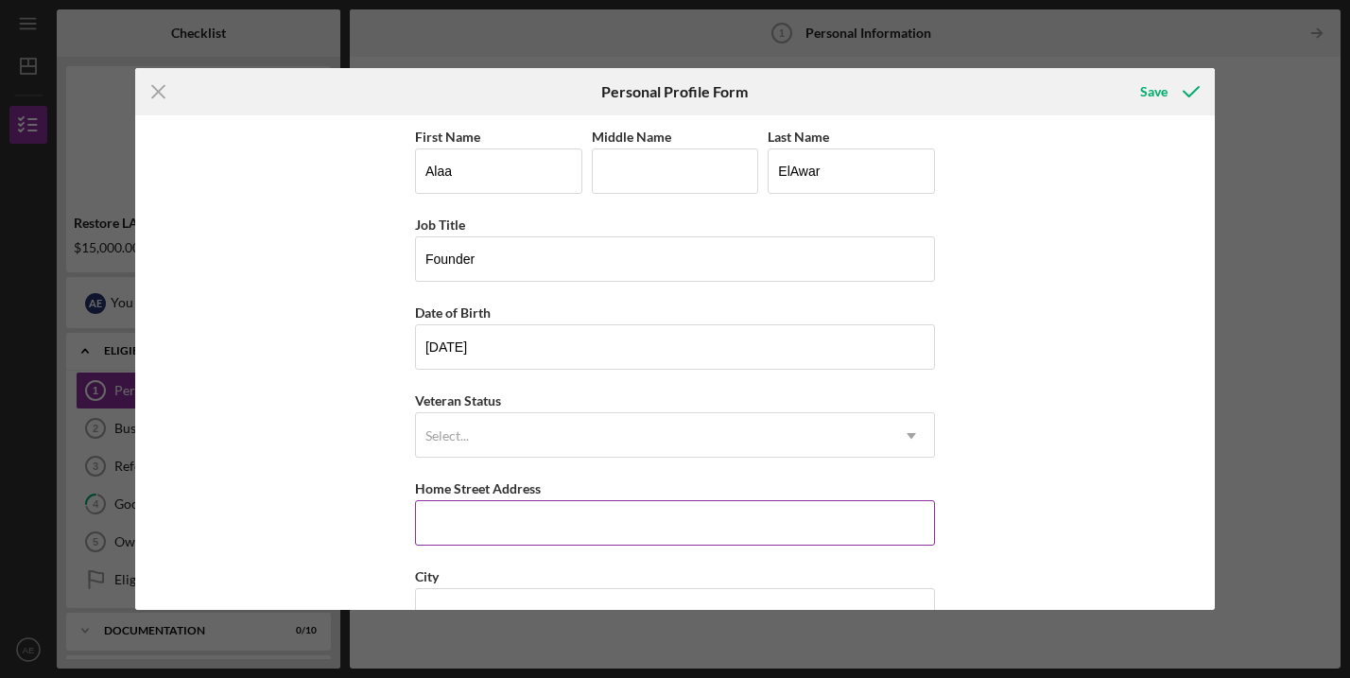
click at [474, 528] on input "Home Street Address" at bounding box center [675, 522] width 520 height 45
type input "[STREET_ADDRESS]"
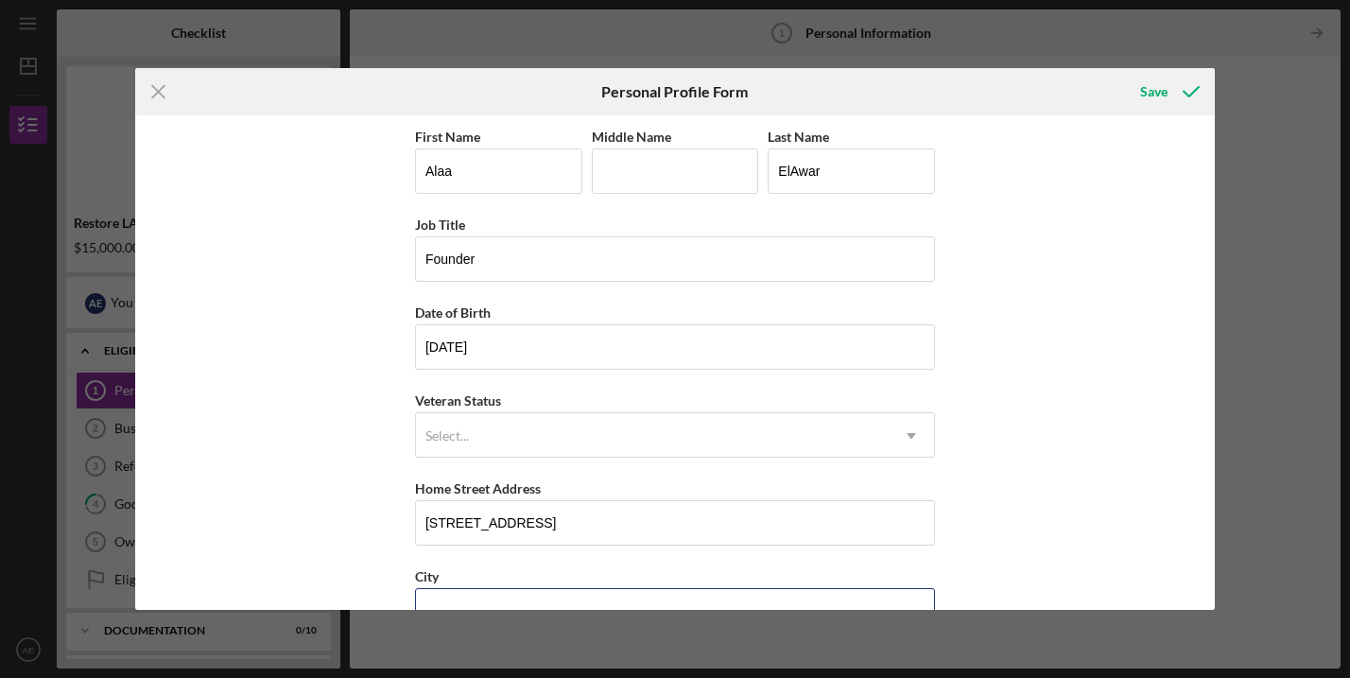
type input "[GEOGRAPHIC_DATA]"
type input "CA"
type input "90038"
type input "[GEOGRAPHIC_DATA]"
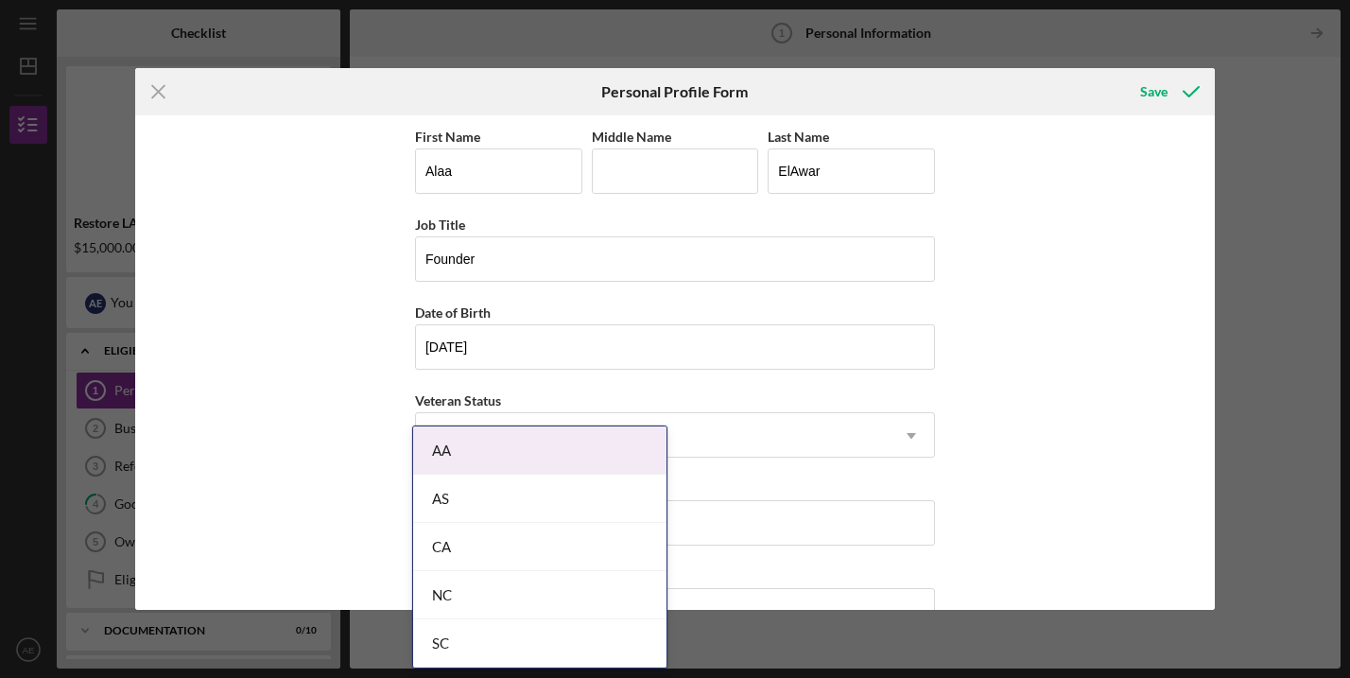
click at [328, 456] on div "First Name [PERSON_NAME] Middle Name Last Name [PERSON_NAME] Job Title Founder …" at bounding box center [674, 362] width 1079 height 495
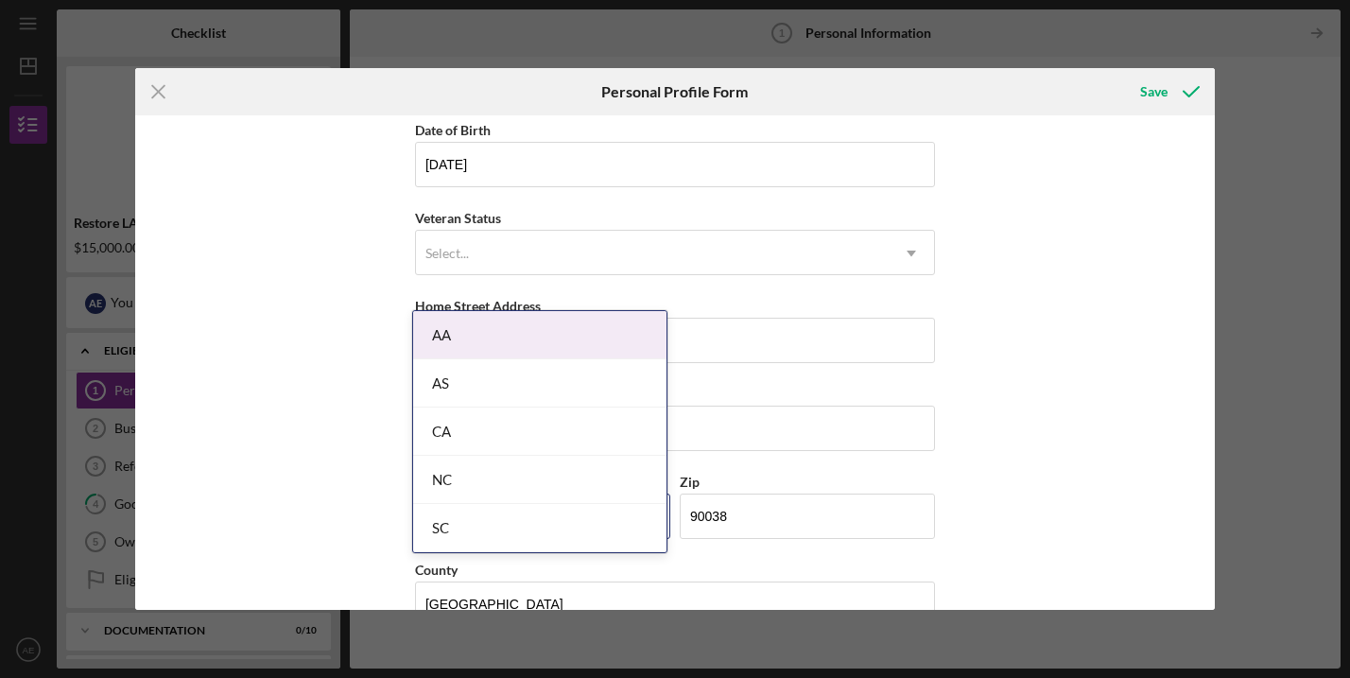
scroll to position [194, 0]
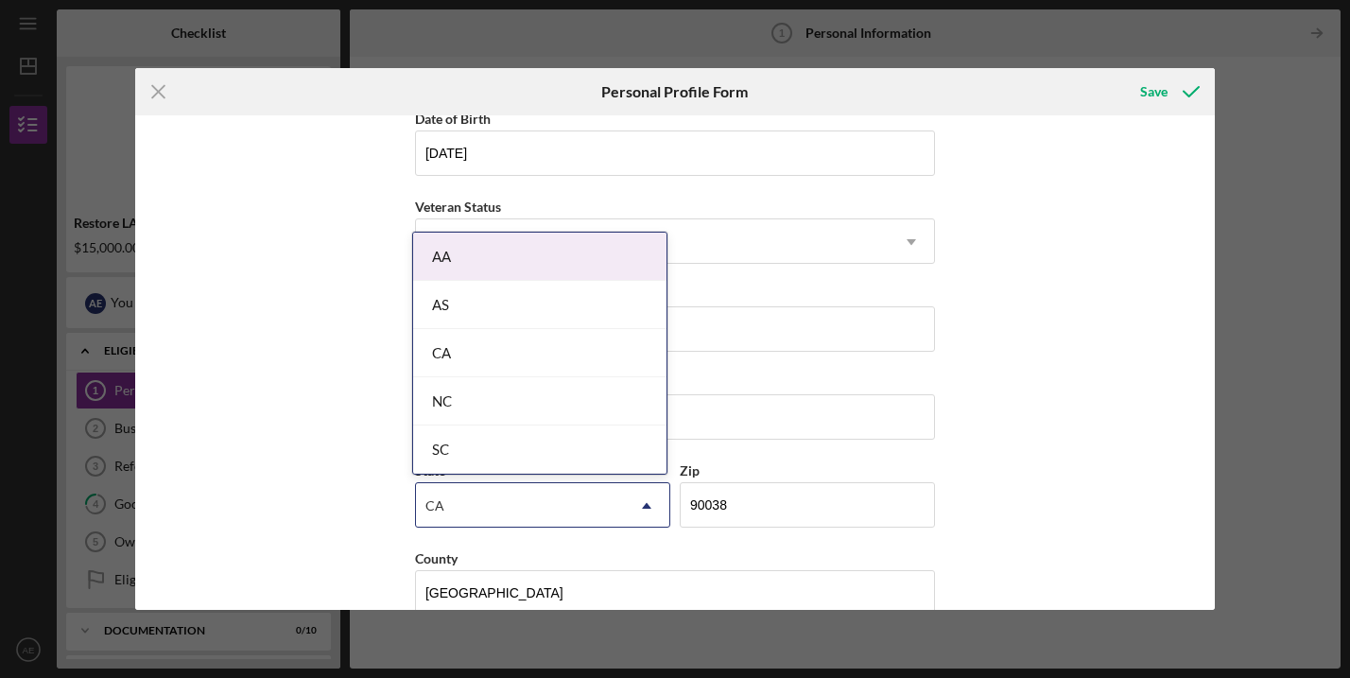
click at [328, 456] on div "First Name [PERSON_NAME] Middle Name Last Name [PERSON_NAME] Job Title Founder …" at bounding box center [674, 362] width 1079 height 495
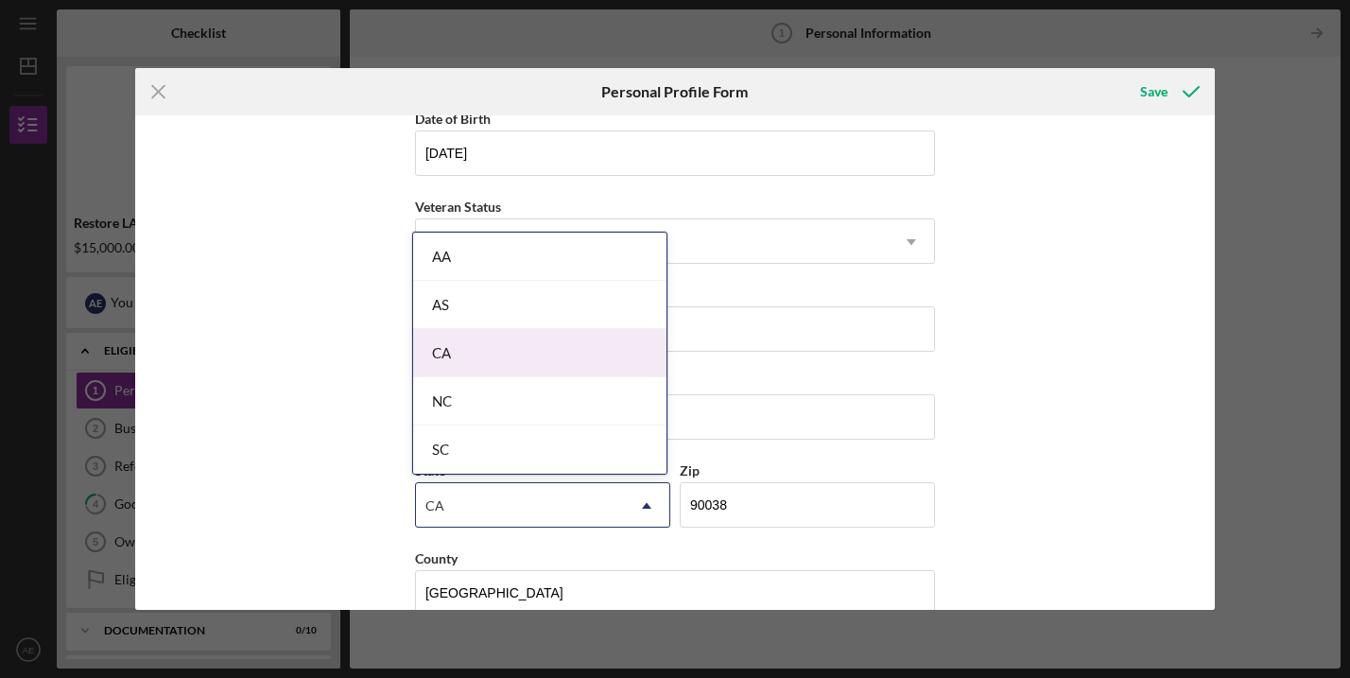
click at [450, 336] on div "CA" at bounding box center [539, 353] width 253 height 48
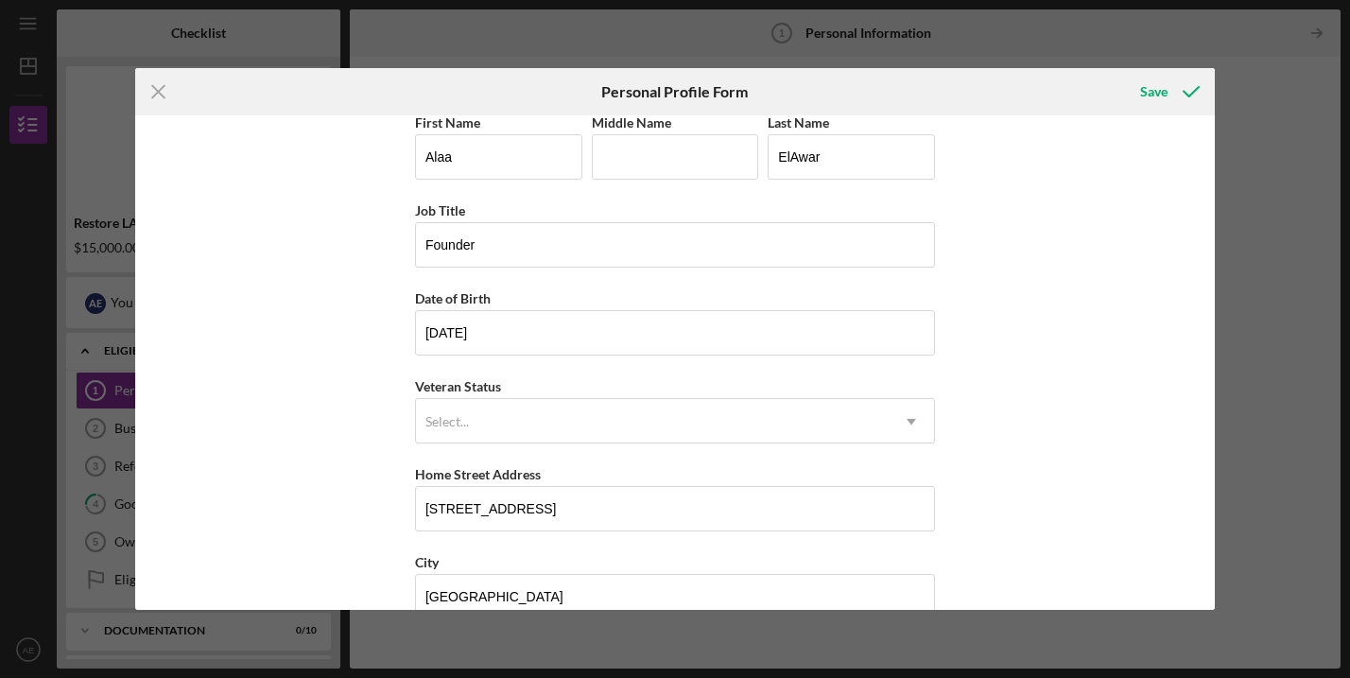
scroll to position [0, 0]
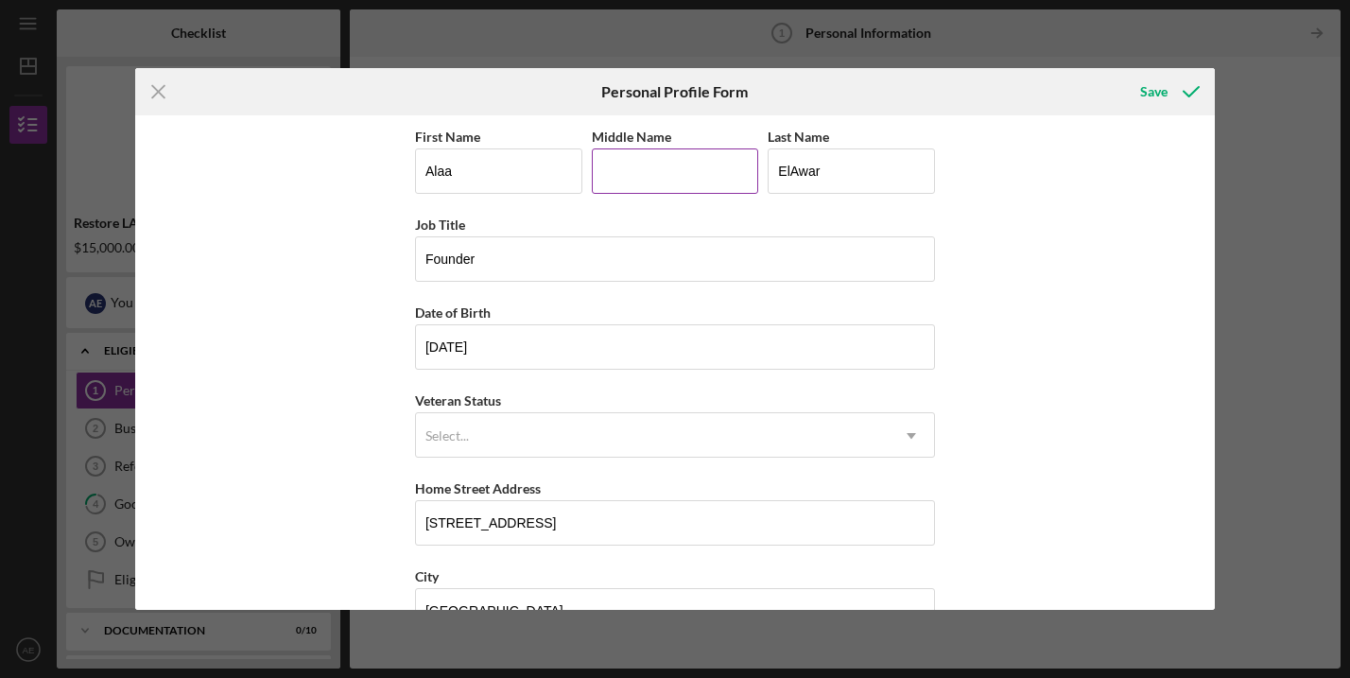
click at [666, 181] on input "Middle Name" at bounding box center [675, 170] width 167 height 45
type input "R"
click at [1160, 81] on div "Save" at bounding box center [1153, 92] width 27 height 38
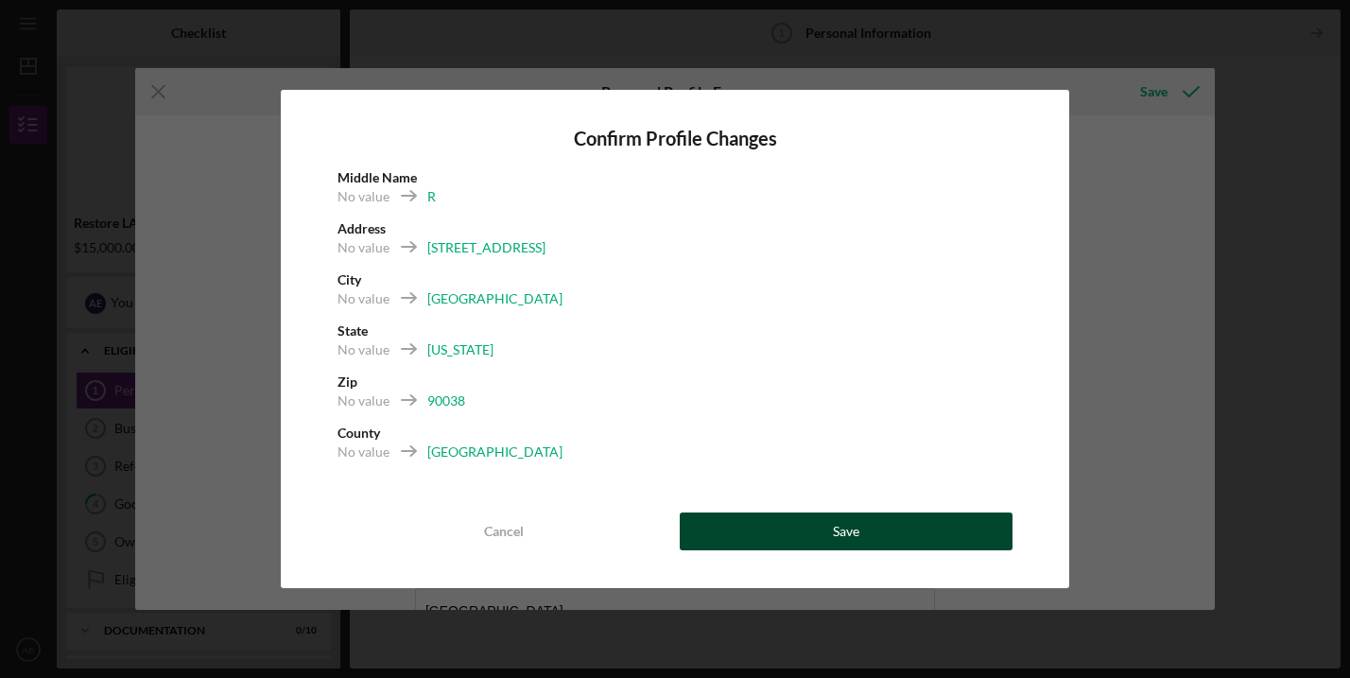
click at [747, 518] on button "Save" at bounding box center [846, 531] width 333 height 38
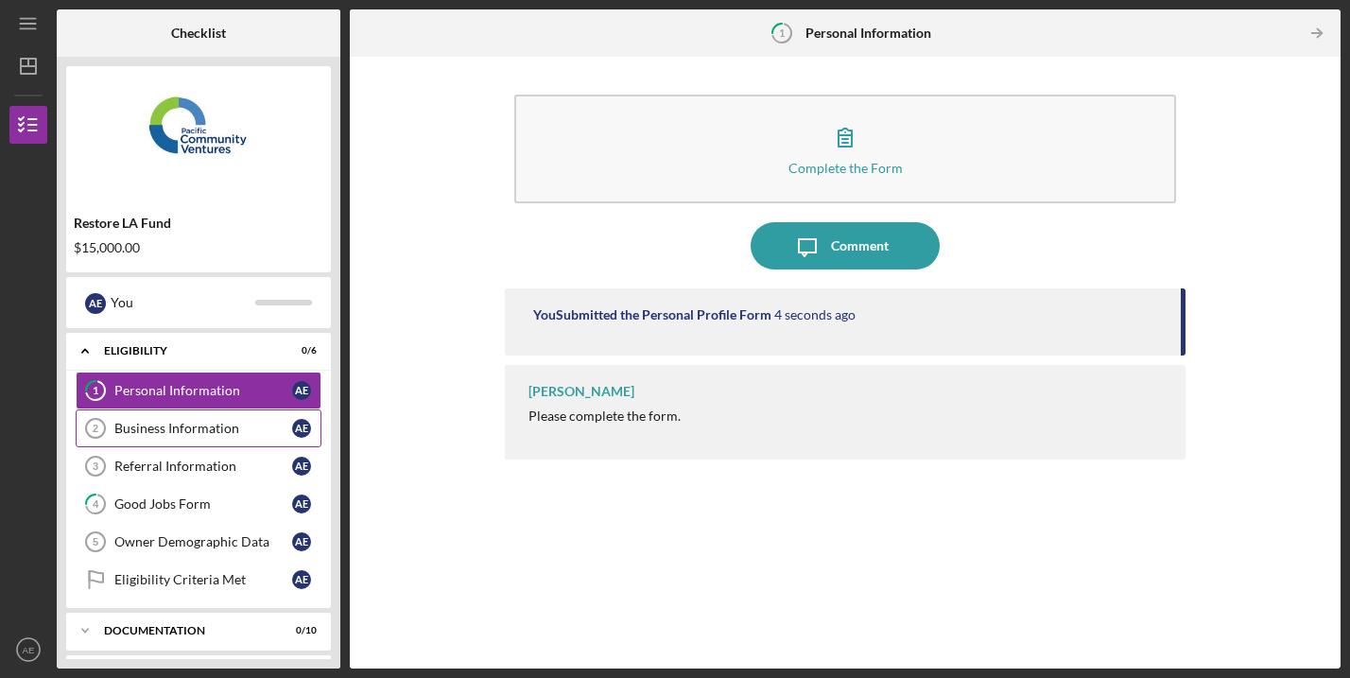
click at [208, 422] on div "Business Information" at bounding box center [203, 428] width 178 height 15
